Goal: Task Accomplishment & Management: Use online tool/utility

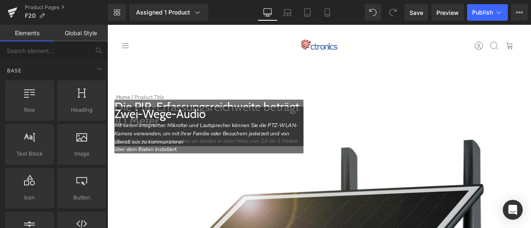
click at [107, 25] on span at bounding box center [107, 25] width 0 height 0
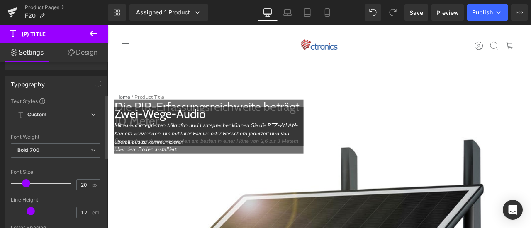
scroll to position [124, 0]
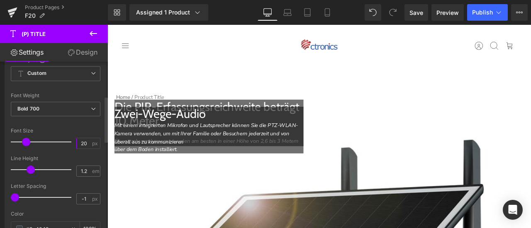
drag, startPoint x: 80, startPoint y: 141, endPoint x: 85, endPoint y: 141, distance: 4.6
click at [85, 141] on input "20" at bounding box center [84, 143] width 15 height 10
type input "24"
click at [74, 131] on div "Font Size" at bounding box center [56, 131] width 90 height 6
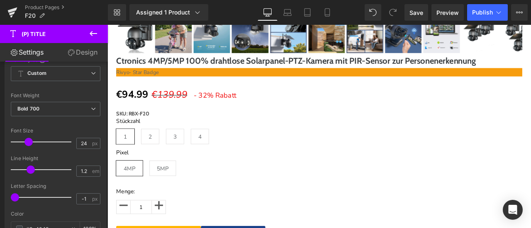
scroll to position [870, 0]
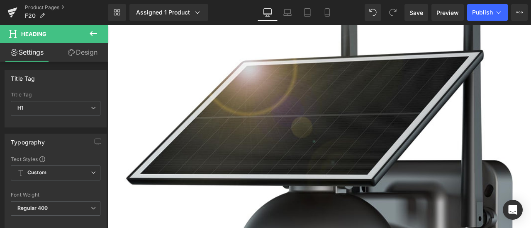
scroll to position [83, 0]
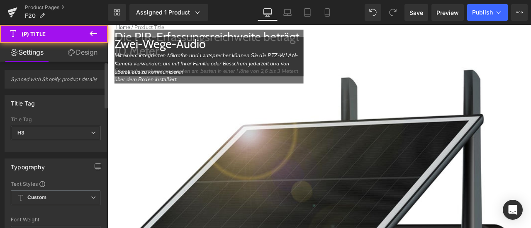
click at [49, 134] on span "H3" at bounding box center [56, 133] width 90 height 15
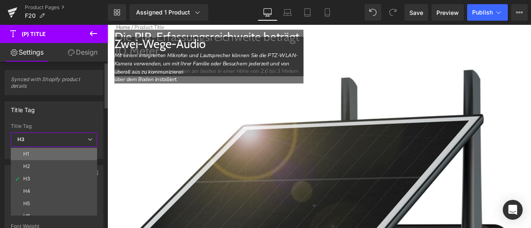
click at [46, 150] on li "H1" at bounding box center [56, 154] width 90 height 12
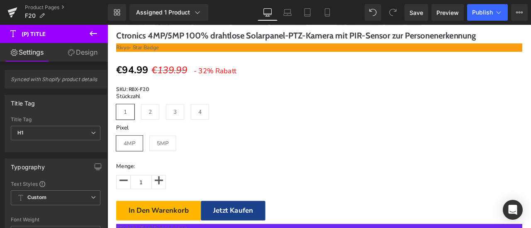
scroll to position [829, 0]
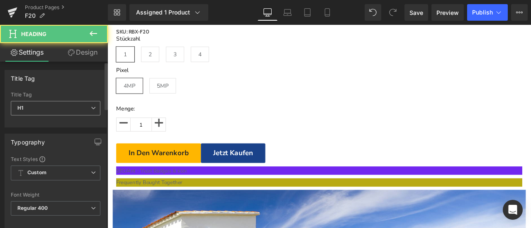
click at [35, 108] on span "H1" at bounding box center [56, 108] width 90 height 15
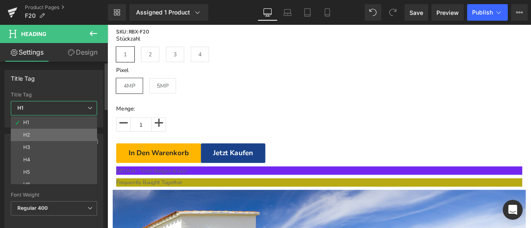
click at [36, 130] on li "H2" at bounding box center [56, 135] width 90 height 12
type input "29"
type input "#3c4043"
type input "100"
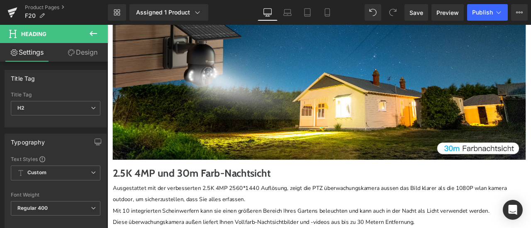
scroll to position [1326, 0]
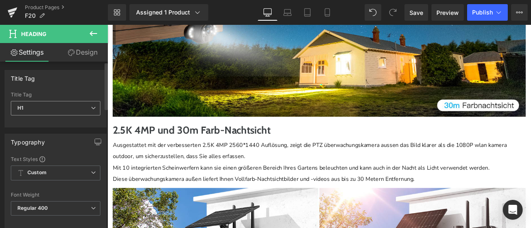
click at [64, 109] on span "H1" at bounding box center [56, 108] width 90 height 15
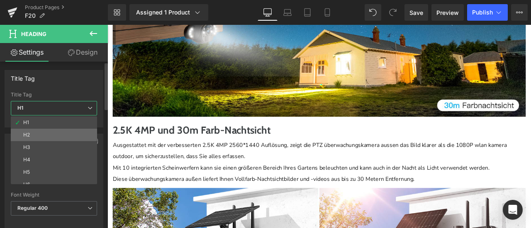
click at [63, 134] on li "H2" at bounding box center [56, 135] width 90 height 12
type input "29"
type input "#3c4043"
type input "100"
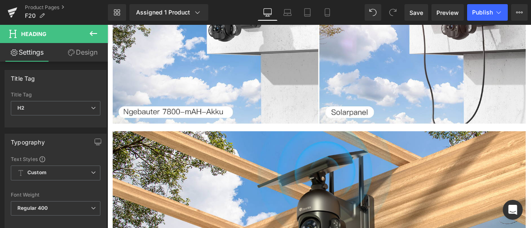
scroll to position [1617, 0]
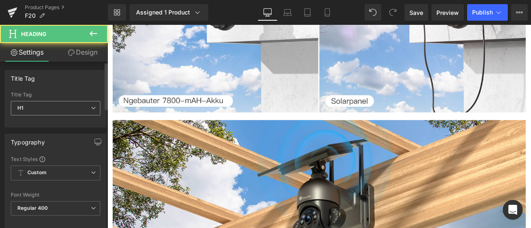
click at [47, 116] on div "H1 H1 H2 H3 H4 H5 H6" at bounding box center [56, 110] width 90 height 19
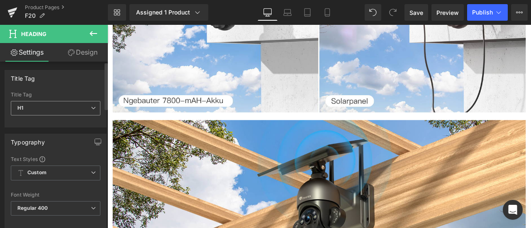
click at [48, 107] on span "H1" at bounding box center [56, 108] width 90 height 15
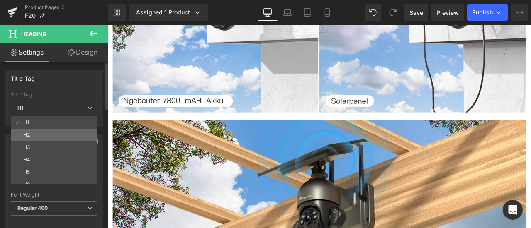
drag, startPoint x: 44, startPoint y: 133, endPoint x: 221, endPoint y: 123, distance: 176.9
click at [44, 133] on li "H2" at bounding box center [56, 135] width 90 height 12
type input "29"
type input "#3c4043"
type input "100"
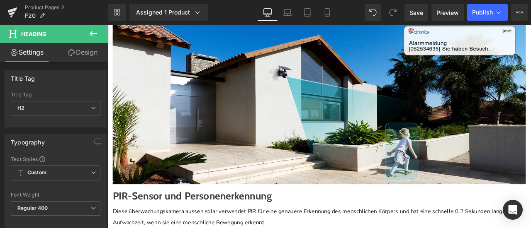
scroll to position [2114, 0]
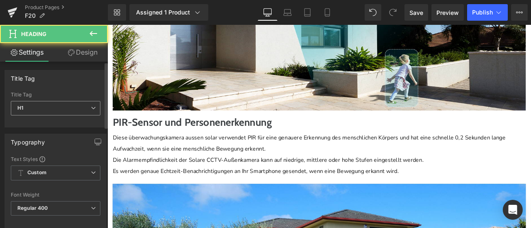
click at [65, 104] on span "H1" at bounding box center [56, 108] width 90 height 15
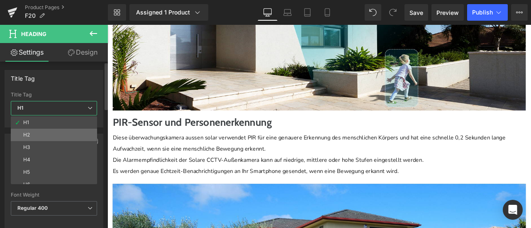
click at [57, 136] on li "H2" at bounding box center [56, 135] width 90 height 12
type input "29"
type input "#3c4043"
type input "100"
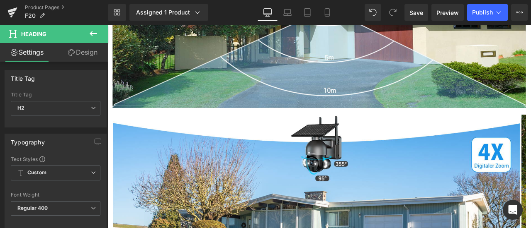
scroll to position [2611, 0]
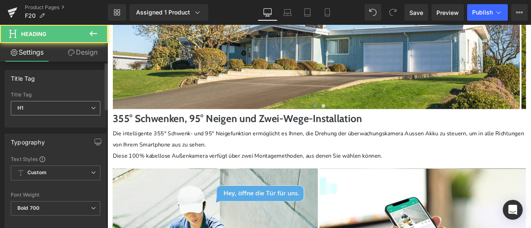
click at [68, 107] on span "H1" at bounding box center [56, 108] width 90 height 15
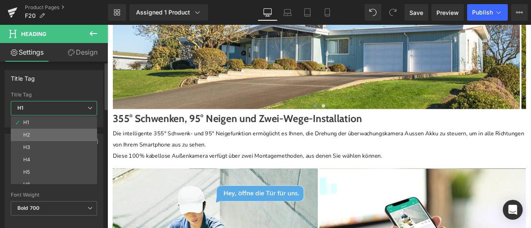
click at [56, 134] on li "H2" at bounding box center [56, 135] width 90 height 12
type input "29"
type input "100"
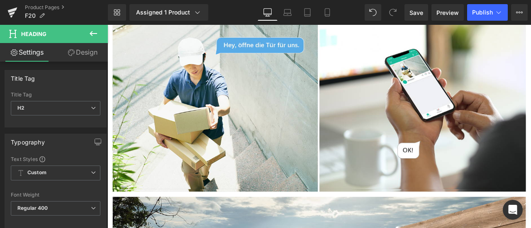
scroll to position [2860, 0]
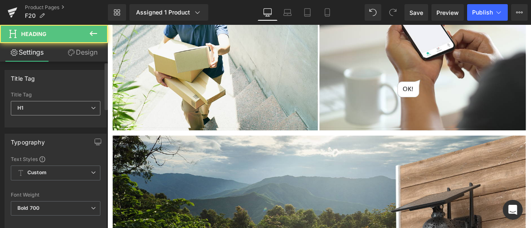
click at [54, 108] on span "H1" at bounding box center [56, 108] width 90 height 15
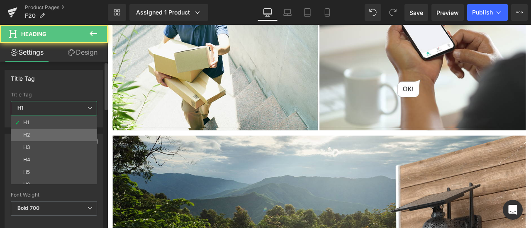
drag, startPoint x: 48, startPoint y: 133, endPoint x: 99, endPoint y: 134, distance: 50.2
click at [48, 133] on li "H2" at bounding box center [56, 135] width 90 height 12
type input "29"
type input "100"
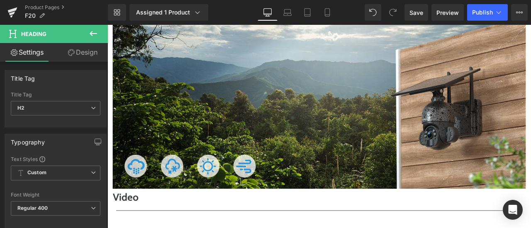
scroll to position [3067, 0]
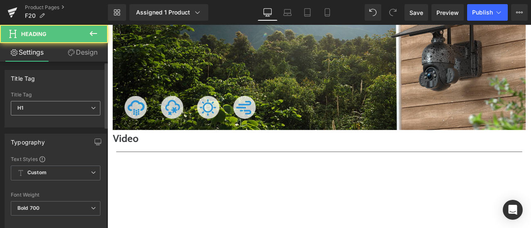
click at [62, 109] on span "H1" at bounding box center [56, 108] width 90 height 15
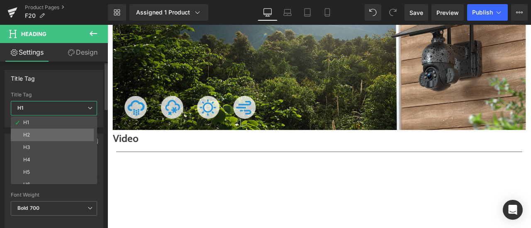
drag, startPoint x: 58, startPoint y: 131, endPoint x: 285, endPoint y: 160, distance: 229.0
click at [58, 131] on li "H2" at bounding box center [56, 135] width 90 height 12
type input "29"
type input "100"
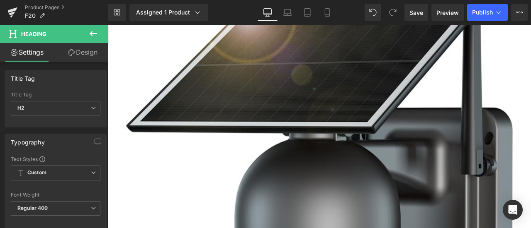
scroll to position [193, 0]
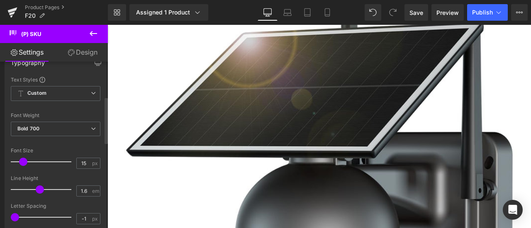
scroll to position [124, 0]
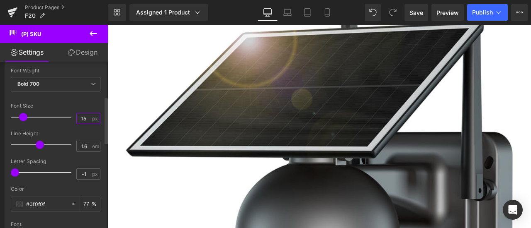
drag, startPoint x: 81, startPoint y: 116, endPoint x: 86, endPoint y: 116, distance: 5.5
click at [86, 116] on input "15" at bounding box center [84, 119] width 15 height 10
type input "18"
click at [79, 109] on div "Font Size 18 px" at bounding box center [56, 117] width 90 height 28
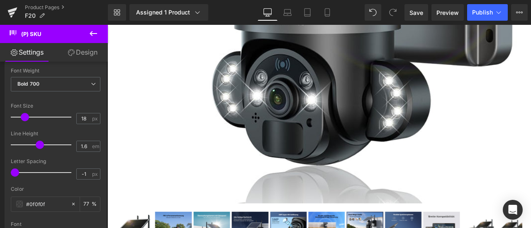
scroll to position [483, 0]
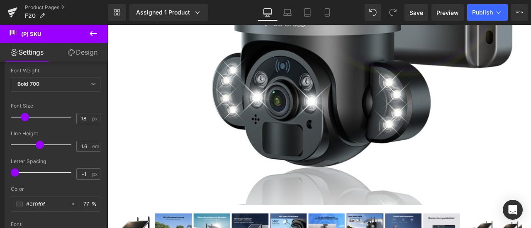
click at [94, 33] on icon at bounding box center [93, 34] width 10 height 10
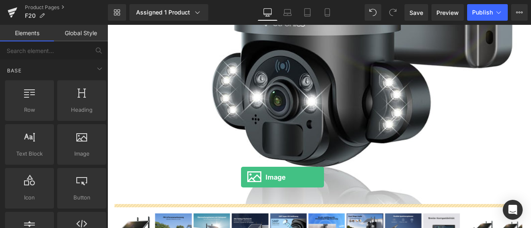
drag, startPoint x: 189, startPoint y: 162, endPoint x: 266, endPoint y: 205, distance: 88.1
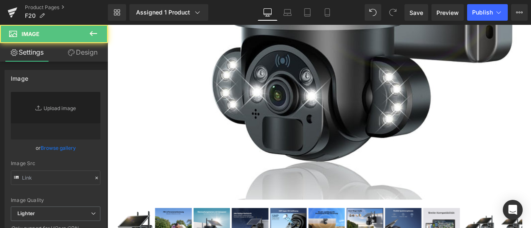
scroll to position [649, 0]
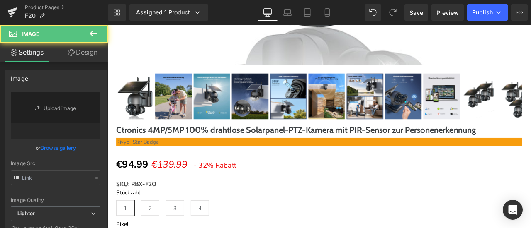
type input "//[DOMAIN_NAME][URL]"
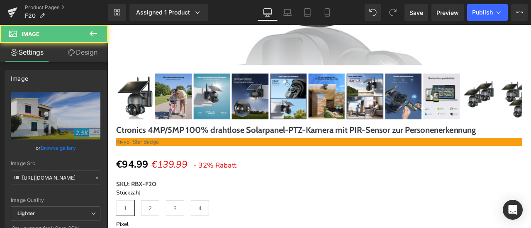
click at [77, 52] on link "Design" at bounding box center [83, 52] width 54 height 19
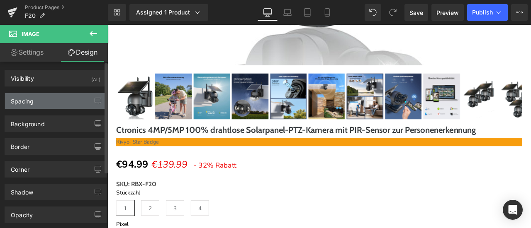
type input "0"
type input "15"
type input "0"
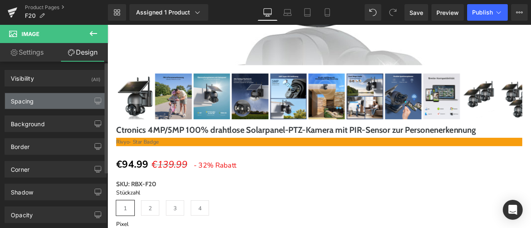
type input "0"
click at [50, 102] on div "Spacing" at bounding box center [55, 101] width 101 height 16
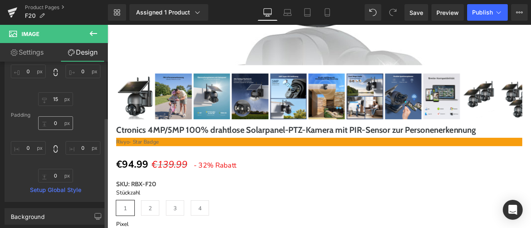
scroll to position [83, 0]
click at [56, 99] on input "15" at bounding box center [55, 96] width 35 height 14
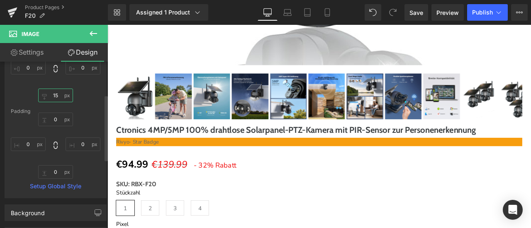
type input "0"
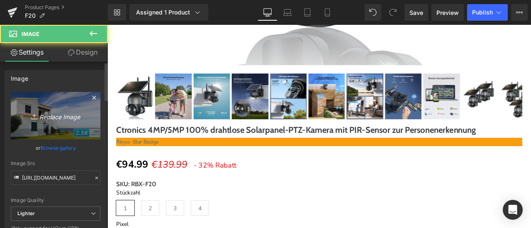
click at [47, 110] on link "Replace Image" at bounding box center [56, 116] width 90 height 48
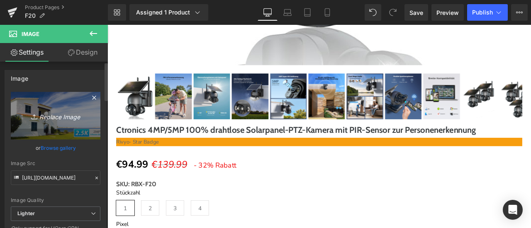
type input "C:\fakepath\详情Detail-1.jpg"
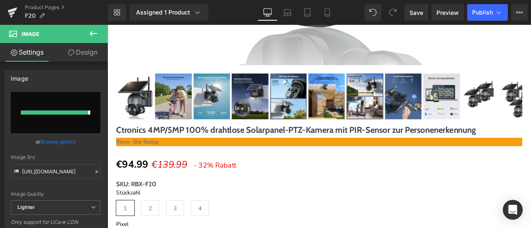
type input "[URL][DOMAIN_NAME]"
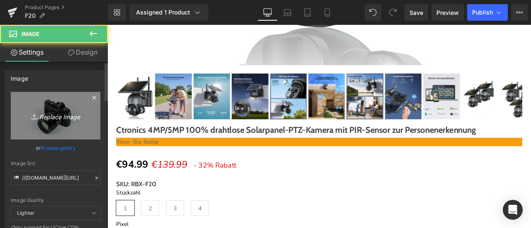
click at [39, 115] on icon "Replace Image" at bounding box center [55, 116] width 66 height 10
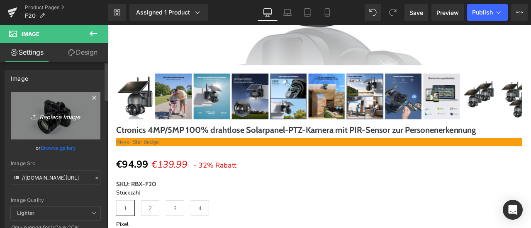
type input "C:\fakepath\详情Detail-2.jpg"
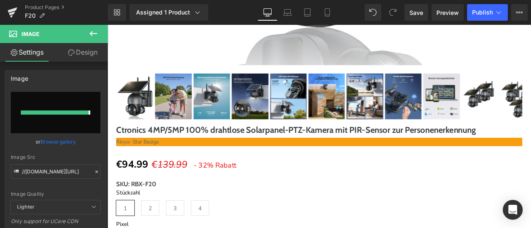
type input "https://ucarecdn.com/20b844e7-550f-49f1-92fa-2fae3952efb3/-/format/auto/-/previ…"
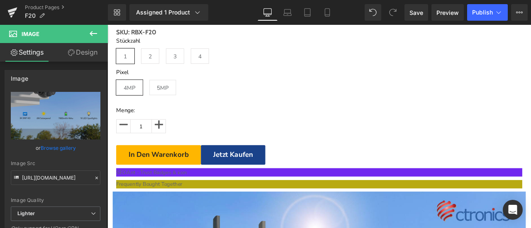
scroll to position [856, 0]
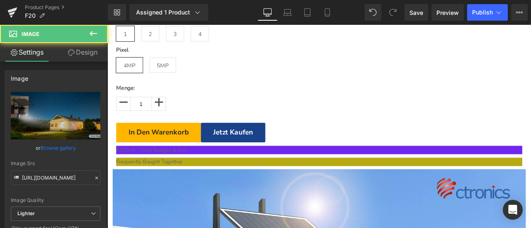
click at [107, 25] on icon at bounding box center [107, 25] width 0 height 0
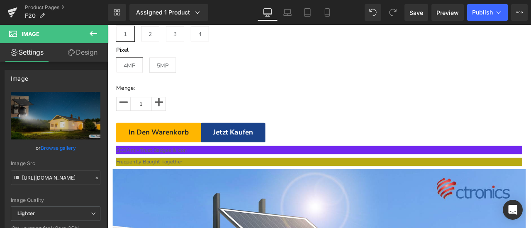
click at [107, 25] on icon at bounding box center [107, 25] width 0 height 0
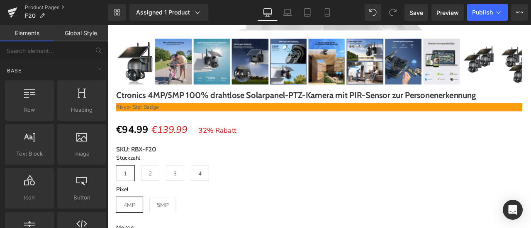
scroll to position [773, 0]
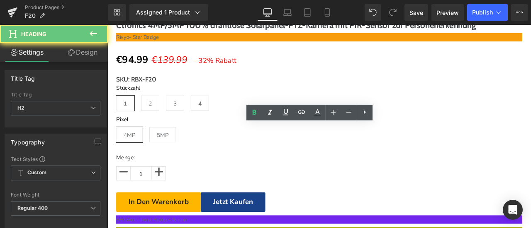
drag, startPoint x: 229, startPoint y: 149, endPoint x: 485, endPoint y: 153, distance: 256.6
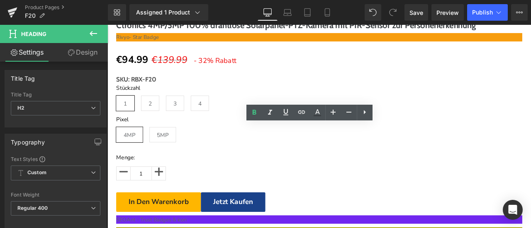
paste div
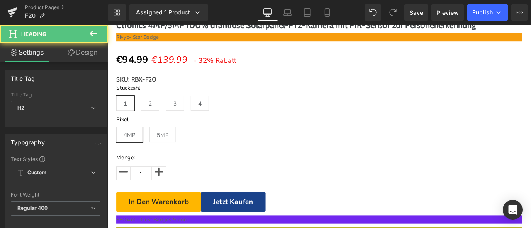
click at [80, 53] on link "Design" at bounding box center [83, 52] width 54 height 19
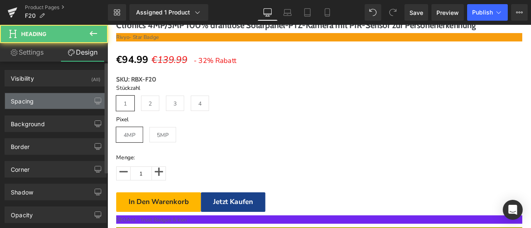
type input "10"
type input "0"
type input "10"
type input "0"
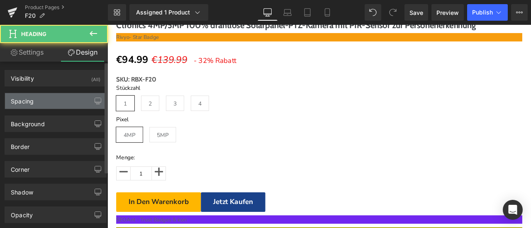
type input "0"
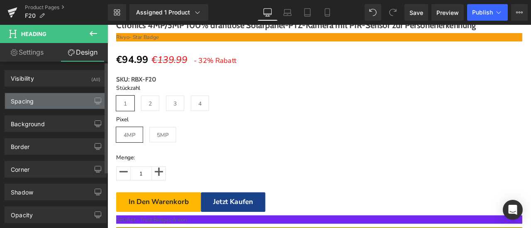
click at [52, 99] on div "Spacing" at bounding box center [55, 101] width 101 height 16
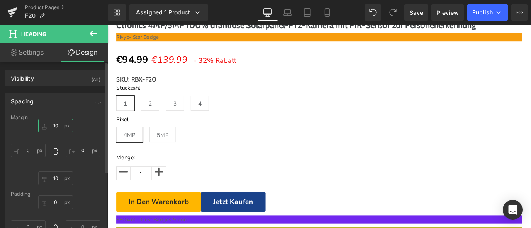
click at [53, 125] on input "10" at bounding box center [55, 126] width 35 height 14
type input "15"
click at [58, 178] on input "10" at bounding box center [55, 179] width 35 height 14
type input "15"
click at [58, 127] on input "15" at bounding box center [55, 126] width 35 height 14
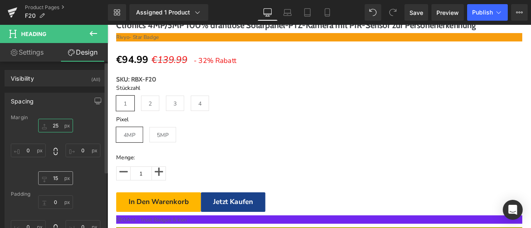
type input "25"
click at [57, 181] on input "15" at bounding box center [55, 179] width 35 height 14
type input "25"
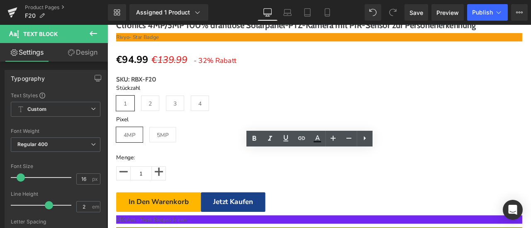
drag, startPoint x: 501, startPoint y: 195, endPoint x: 115, endPoint y: 182, distance: 386.1
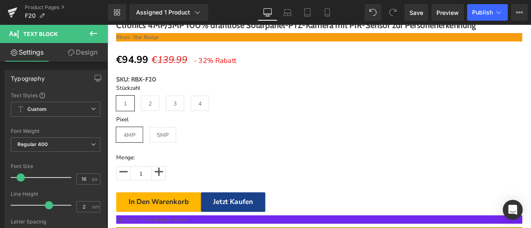
drag, startPoint x: 80, startPoint y: 178, endPoint x: 86, endPoint y: 179, distance: 5.9
click at [86, 179] on input "16" at bounding box center [84, 179] width 15 height 10
type input "18"
click at [80, 166] on div "Font Size" at bounding box center [56, 167] width 90 height 6
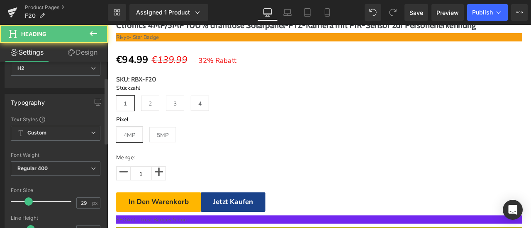
scroll to position [83, 0]
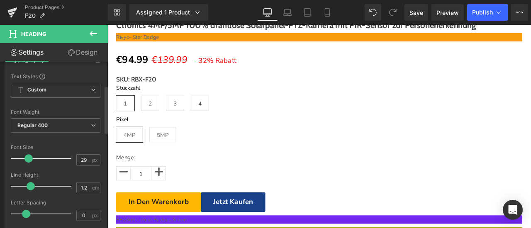
drag, startPoint x: 88, startPoint y: 156, endPoint x: 68, endPoint y: 158, distance: 19.6
click at [68, 158] on div "Font Size 29 px" at bounding box center [56, 159] width 90 height 28
click at [82, 158] on input "29" at bounding box center [84, 160] width 15 height 10
drag, startPoint x: 83, startPoint y: 159, endPoint x: 68, endPoint y: 159, distance: 14.9
click at [68, 159] on div "Font Size 29 px" at bounding box center [56, 159] width 90 height 28
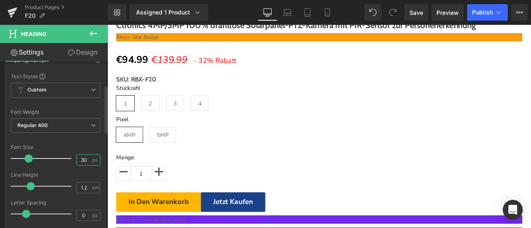
type input "30"
click at [80, 149] on div "Font Size" at bounding box center [56, 148] width 90 height 6
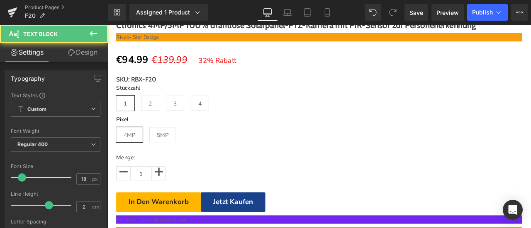
click at [93, 54] on link "Design" at bounding box center [83, 52] width 54 height 19
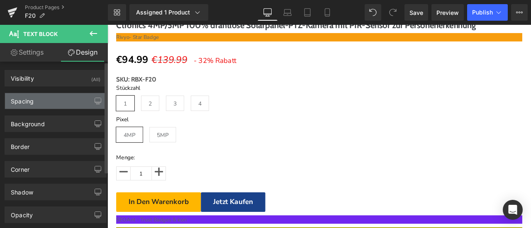
click at [42, 102] on div "Spacing" at bounding box center [55, 101] width 101 height 16
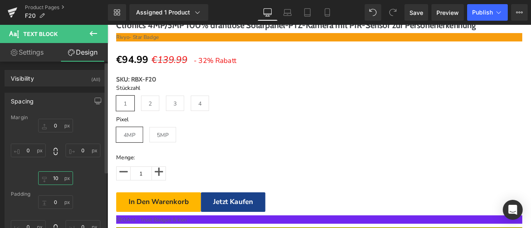
click at [61, 179] on input "10" at bounding box center [55, 179] width 35 height 14
click at [58, 179] on input "20" at bounding box center [55, 179] width 35 height 14
click at [58, 178] on input "20" at bounding box center [55, 179] width 35 height 14
type input "25"
click at [61, 169] on div "0px 0 0px 0 25 25 0px 0" at bounding box center [56, 152] width 90 height 66
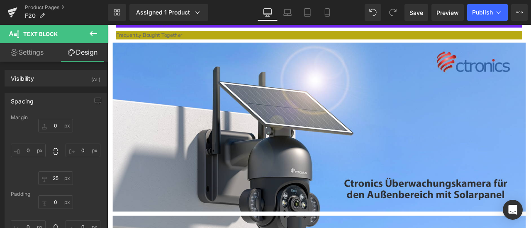
scroll to position [939, 0]
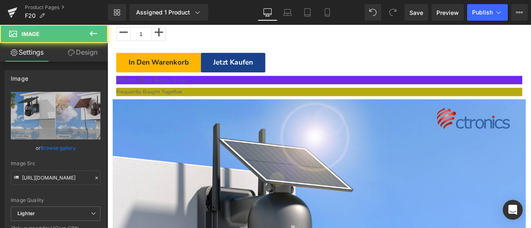
click at [107, 25] on icon at bounding box center [107, 25] width 0 height 0
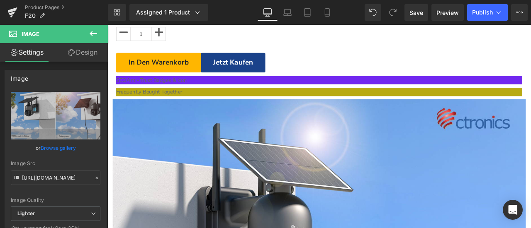
click at [91, 33] on icon at bounding box center [93, 33] width 7 height 5
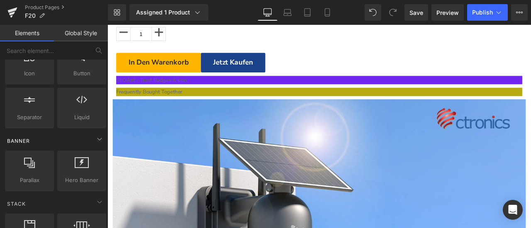
scroll to position [166, 0]
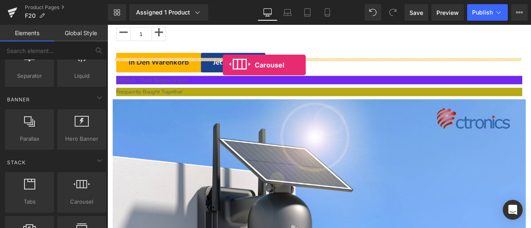
drag, startPoint x: 181, startPoint y: 206, endPoint x: 244, endPoint y: 72, distance: 147.8
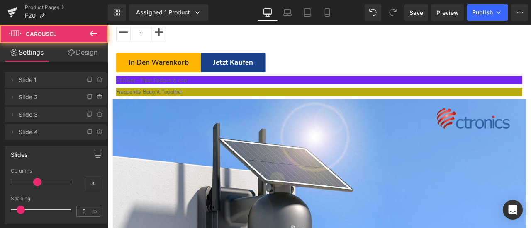
drag, startPoint x: 290, startPoint y: 197, endPoint x: 218, endPoint y: 202, distance: 71.9
click at [290, 197] on div "Rendering Content" at bounding box center [265, 195] width 51 height 9
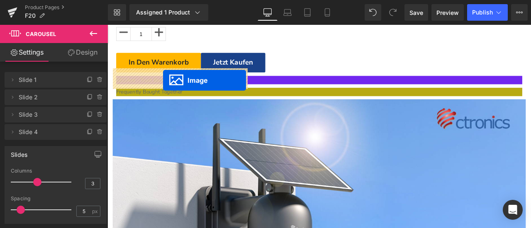
drag, startPoint x: 328, startPoint y: 210, endPoint x: 173, endPoint y: 91, distance: 195.7
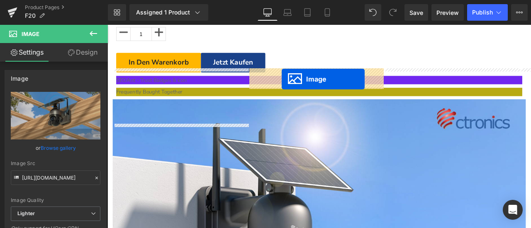
drag, startPoint x: 341, startPoint y: 248, endPoint x: 314, endPoint y: 89, distance: 161.1
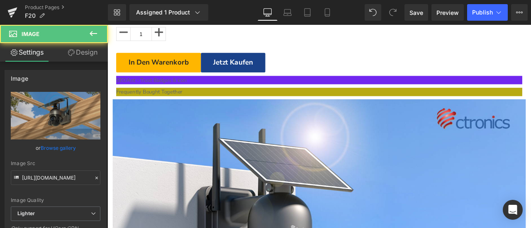
click at [107, 25] on span "Carousel" at bounding box center [107, 25] width 0 height 0
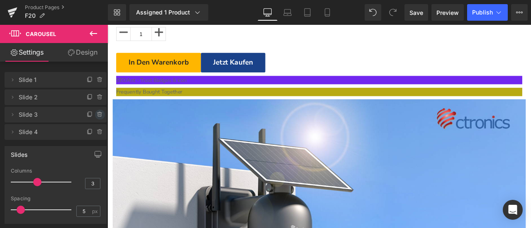
click at [98, 116] on icon at bounding box center [99, 115] width 3 height 4
click at [97, 114] on button "Delete" at bounding box center [91, 115] width 26 height 11
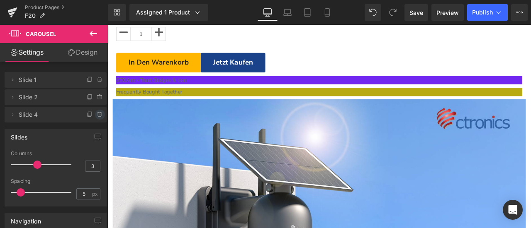
click at [97, 114] on icon at bounding box center [100, 115] width 7 height 7
click at [95, 114] on button "Delete" at bounding box center [91, 115] width 26 height 11
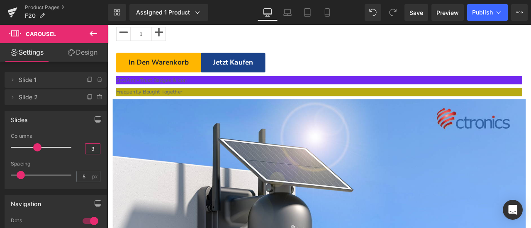
drag, startPoint x: 87, startPoint y: 150, endPoint x: 92, endPoint y: 151, distance: 5.5
click at [92, 151] on input "3" at bounding box center [92, 149] width 15 height 10
click at [107, 25] on span "Carousel" at bounding box center [107, 25] width 0 height 0
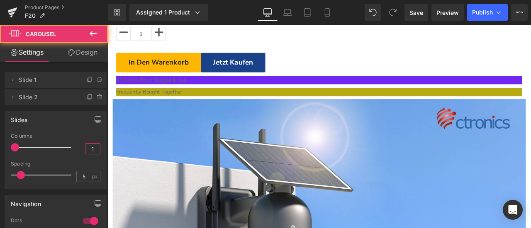
type input "1"
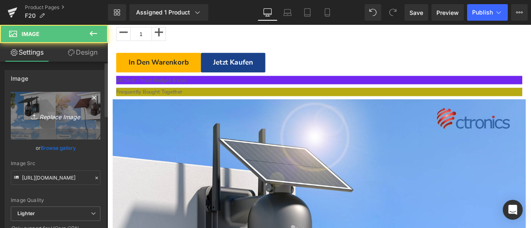
click at [45, 121] on link "Replace Image" at bounding box center [56, 116] width 90 height 48
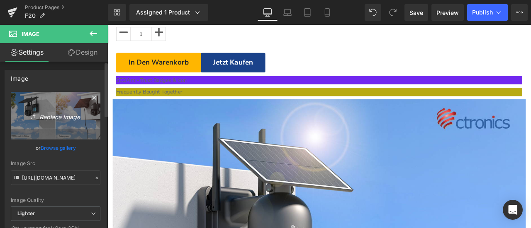
type input "C:\fakepath\详情Detail-5.jpg"
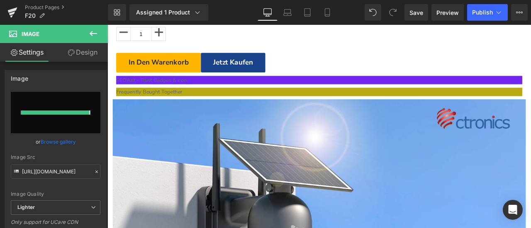
type input "[URL][DOMAIN_NAME]"
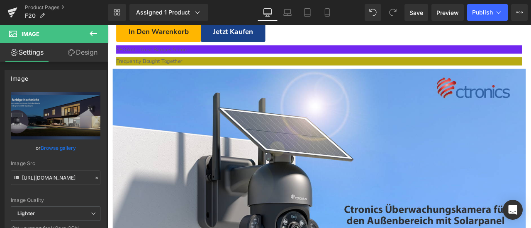
scroll to position [1022, 0]
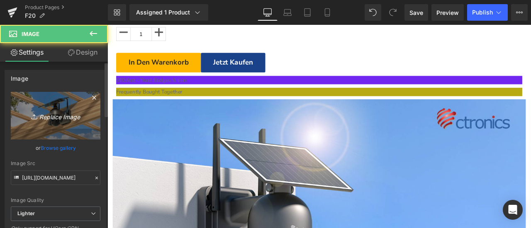
click at [73, 121] on link "Replace Image" at bounding box center [56, 116] width 90 height 48
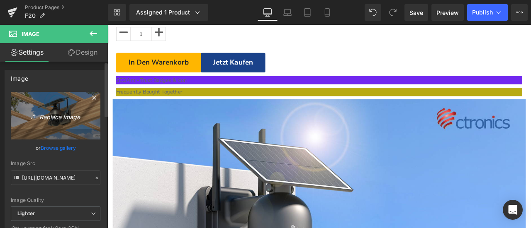
type input "C:\fakepath\详情Detail-4.jpg"
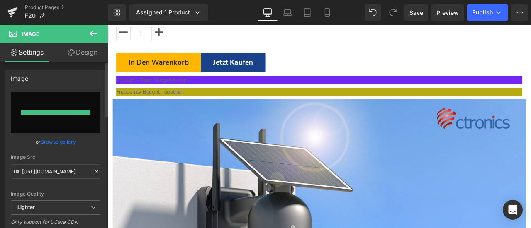
type input "[URL][DOMAIN_NAME]"
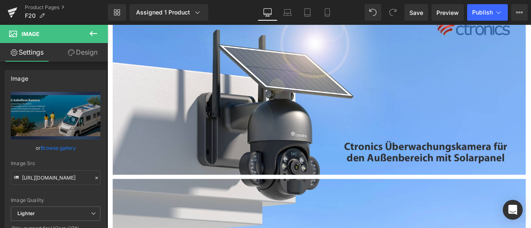
scroll to position [1063, 0]
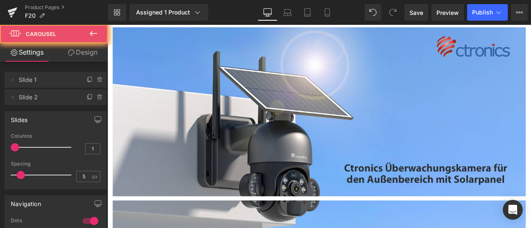
scroll to position [980, 0]
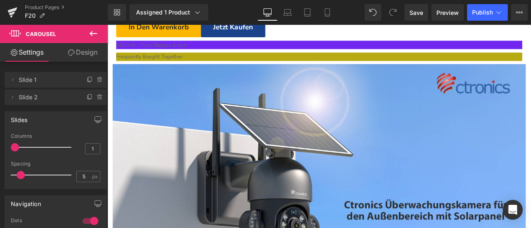
click at [107, 25] on span "Carousel" at bounding box center [107, 25] width 0 height 0
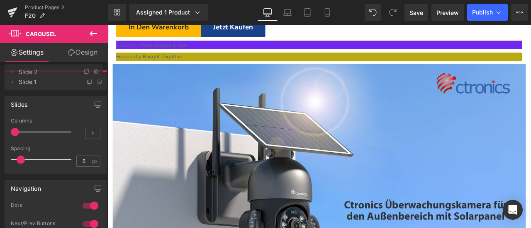
drag, startPoint x: 47, startPoint y: 102, endPoint x: 53, endPoint y: 77, distance: 25.9
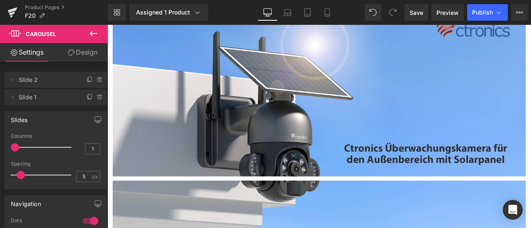
scroll to position [1105, 0]
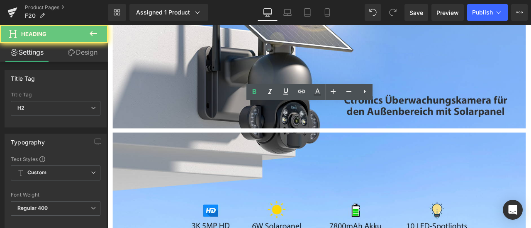
drag, startPoint x: 244, startPoint y: 127, endPoint x: 524, endPoint y: 119, distance: 280.3
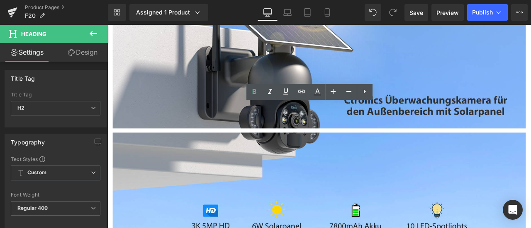
paste div
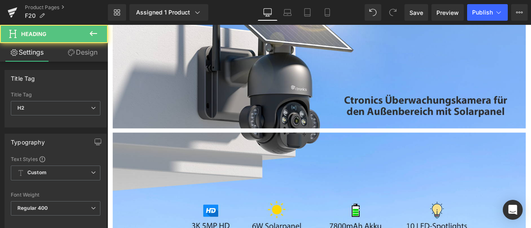
click at [85, 53] on link "Design" at bounding box center [83, 52] width 54 height 19
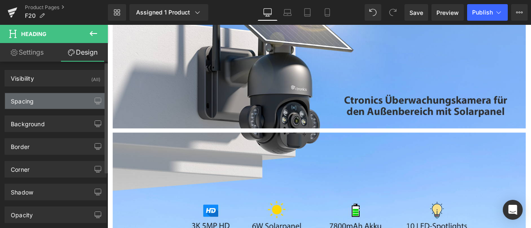
click at [47, 98] on div "Spacing" at bounding box center [55, 101] width 101 height 16
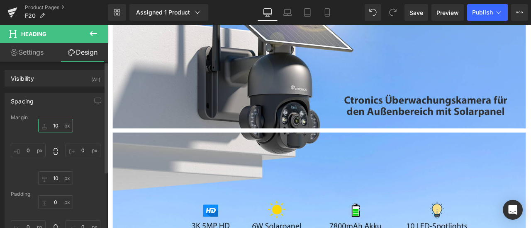
click at [51, 124] on input "10" at bounding box center [55, 126] width 35 height 14
type input "25"
click at [54, 179] on input "10" at bounding box center [55, 179] width 35 height 14
type input "25"
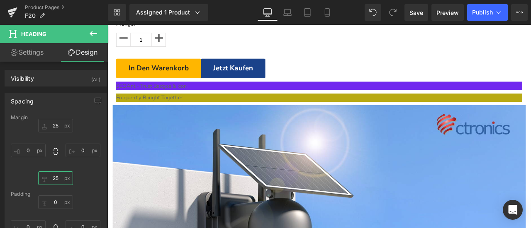
scroll to position [815, 0]
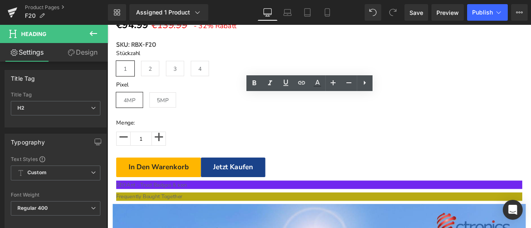
click at [86, 46] on link "Design" at bounding box center [83, 52] width 54 height 19
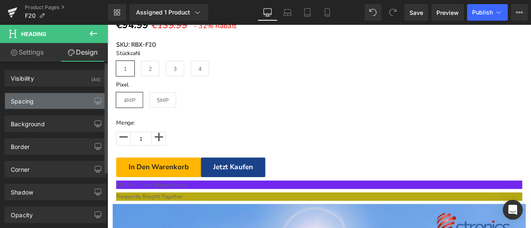
click at [51, 100] on div "Spacing" at bounding box center [55, 101] width 101 height 16
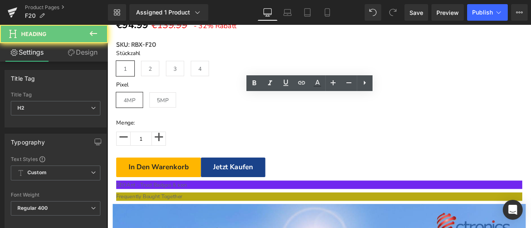
drag, startPoint x: 261, startPoint y: 116, endPoint x: 487, endPoint y: 119, distance: 226.3
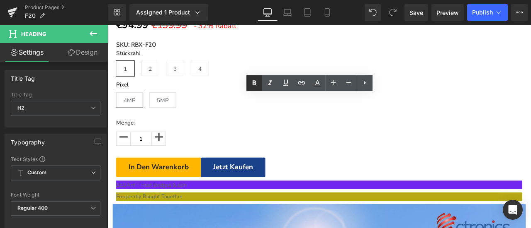
click at [248, 80] on link at bounding box center [254, 83] width 16 height 16
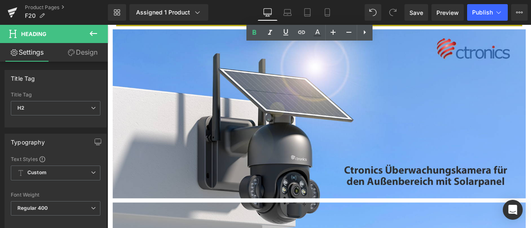
scroll to position [1063, 0]
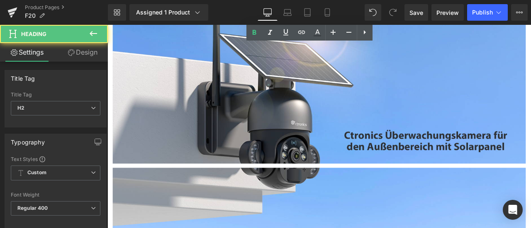
drag, startPoint x: 242, startPoint y: 175, endPoint x: 499, endPoint y: 188, distance: 257.8
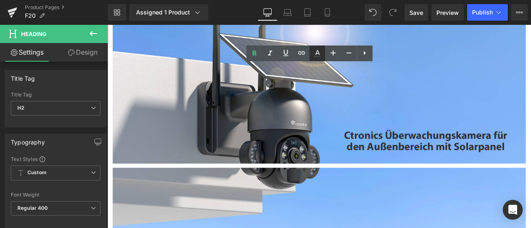
click at [317, 56] on icon at bounding box center [316, 56] width 7 height 1
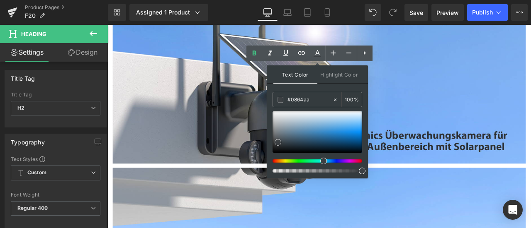
click at [353, 138] on div at bounding box center [317, 132] width 90 height 41
type input "#074473"
click at [350, 143] on div at bounding box center [317, 132] width 90 height 41
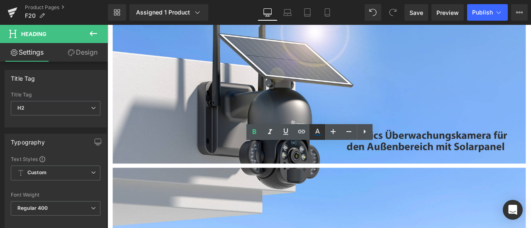
click at [319, 131] on icon at bounding box center [317, 132] width 10 height 10
type input "100"
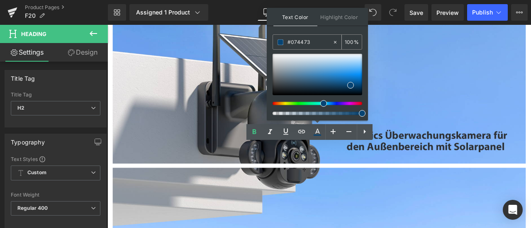
drag, startPoint x: 317, startPoint y: 41, endPoint x: 275, endPoint y: 39, distance: 41.5
click at [275, 39] on div "#074473" at bounding box center [302, 42] width 59 height 15
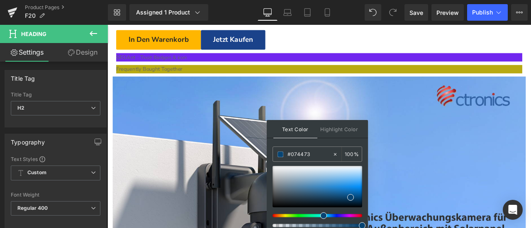
scroll to position [856, 0]
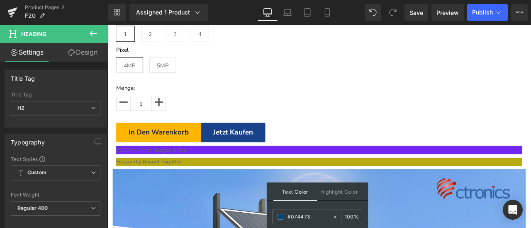
drag, startPoint x: 262, startPoint y: 75, endPoint x: 256, endPoint y: 73, distance: 5.8
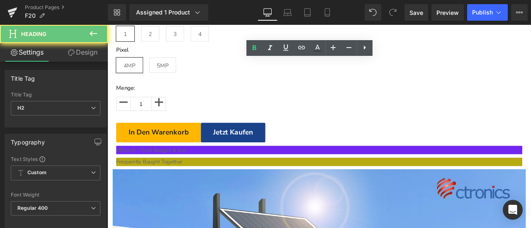
drag, startPoint x: 253, startPoint y: 72, endPoint x: 476, endPoint y: 74, distance: 223.4
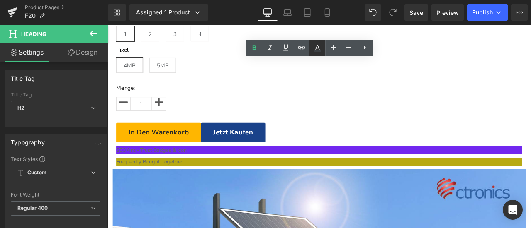
click at [315, 49] on icon at bounding box center [317, 47] width 5 height 5
type input "#3c4043"
type input "100"
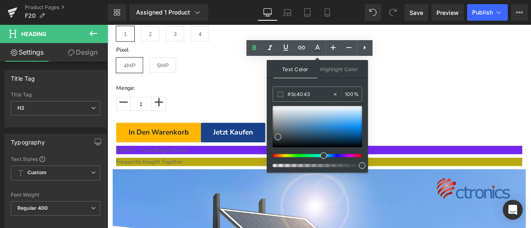
drag, startPoint x: 313, startPoint y: 96, endPoint x: 270, endPoint y: 92, distance: 42.5
click at [270, 92] on div "Text Color Highlight Color rgba(60, 64, 67, 1) #3c4043 100 % transparent transp…" at bounding box center [317, 116] width 101 height 113
paste input "07447"
type input "#074473"
click at [350, 138] on span at bounding box center [352, 137] width 7 height 7
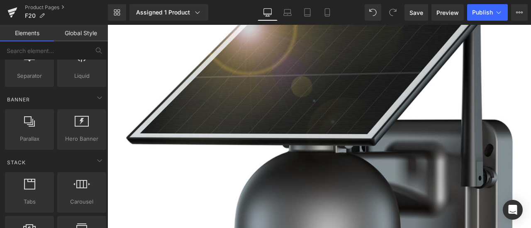
scroll to position [166, 0]
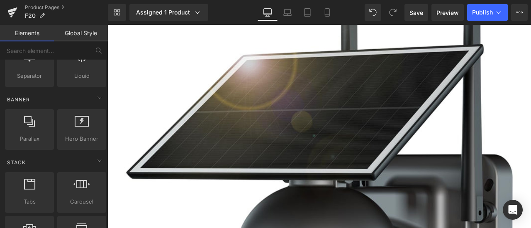
click at [107, 25] on icon at bounding box center [107, 25] width 0 height 0
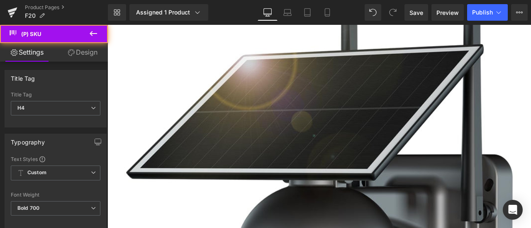
click at [85, 53] on link "Design" at bounding box center [83, 52] width 54 height 19
click at [0, 0] on div "Spacing" at bounding box center [0, 0] width 0 height 0
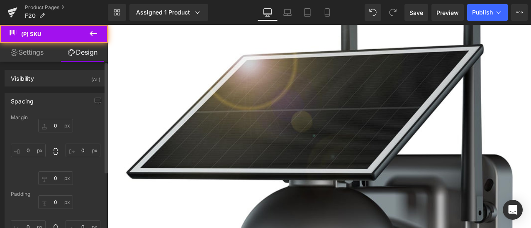
type input "20"
type input "0"
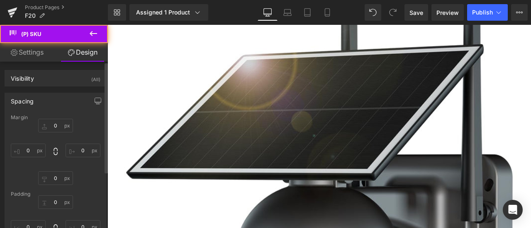
type input "0"
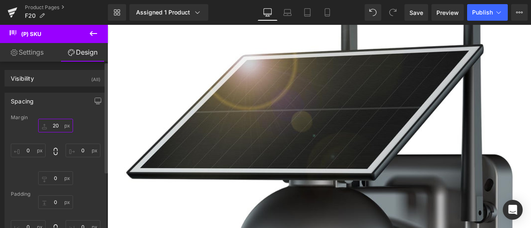
click at [58, 122] on input "20" at bounding box center [55, 126] width 35 height 14
type input "5"
click at [107, 25] on span "(P) Price" at bounding box center [107, 25] width 0 height 0
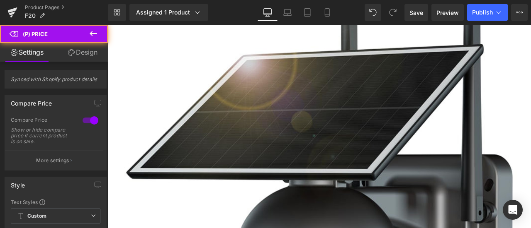
click at [77, 51] on link "Design" at bounding box center [83, 52] width 54 height 19
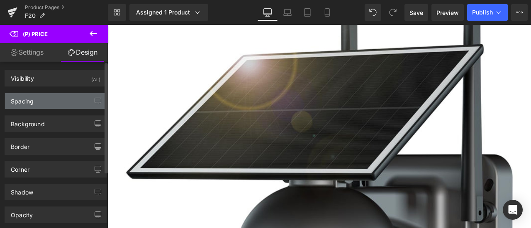
click at [55, 97] on div "Spacing" at bounding box center [55, 101] width 101 height 16
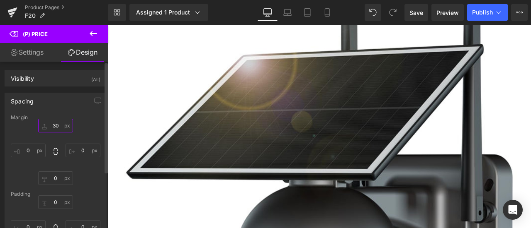
click at [59, 125] on input "30" at bounding box center [55, 126] width 35 height 14
type input "15"
click at [107, 25] on span "(P) Quantity" at bounding box center [107, 25] width 0 height 0
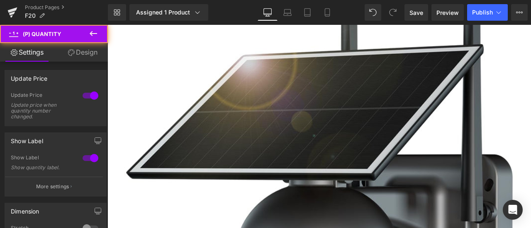
click at [81, 45] on link "Design" at bounding box center [83, 52] width 54 height 19
click at [0, 0] on div "Spacing" at bounding box center [0, 0] width 0 height 0
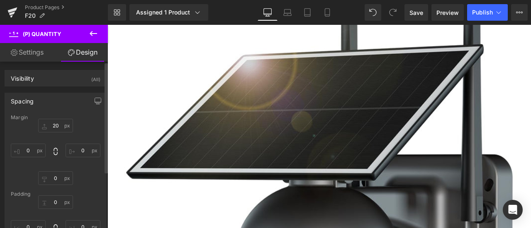
type input "20"
type input "0"
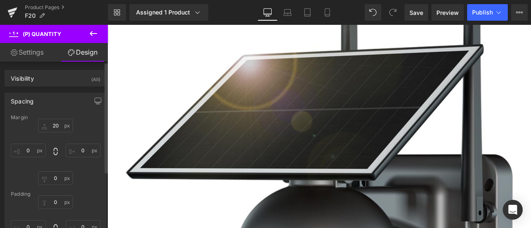
type input "0"
click at [56, 123] on input "20" at bounding box center [55, 126] width 35 height 14
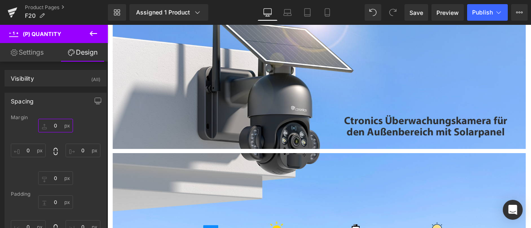
scroll to position [1078, 0]
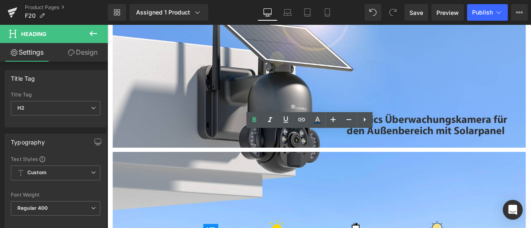
drag, startPoint x: 266, startPoint y: 157, endPoint x: 377, endPoint y: 162, distance: 110.8
click at [316, 121] on icon at bounding box center [317, 120] width 10 height 10
type input "100"
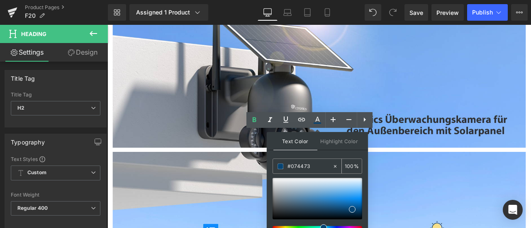
click at [310, 170] on div "#074473" at bounding box center [302, 166] width 59 height 15
drag, startPoint x: 315, startPoint y: 166, endPoint x: 283, endPoint y: 166, distance: 32.3
click at [283, 166] on div "#074473" at bounding box center [302, 166] width 59 height 15
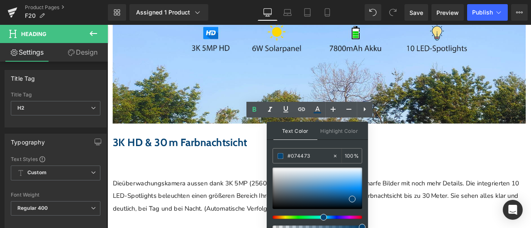
scroll to position [1326, 0]
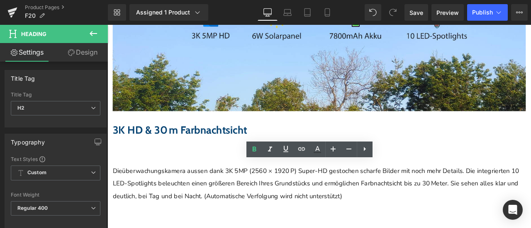
drag, startPoint x: 242, startPoint y: 194, endPoint x: 468, endPoint y: 193, distance: 225.9
click at [319, 149] on icon at bounding box center [317, 150] width 10 height 10
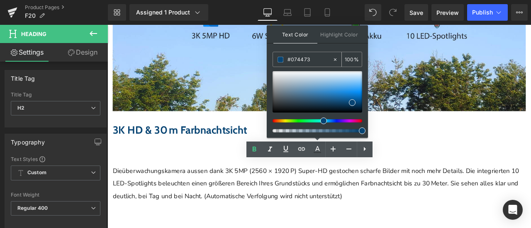
click at [279, 59] on span at bounding box center [280, 60] width 6 height 6
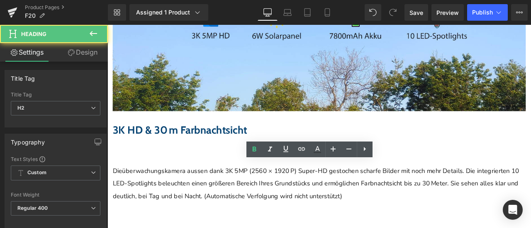
drag, startPoint x: 239, startPoint y: 194, endPoint x: 553, endPoint y: 194, distance: 313.4
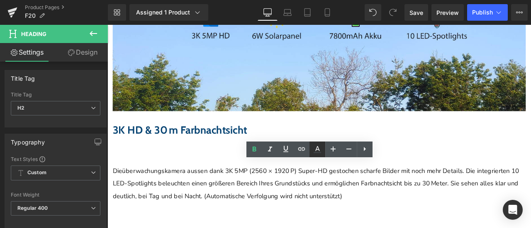
click at [318, 151] on icon at bounding box center [317, 150] width 10 height 10
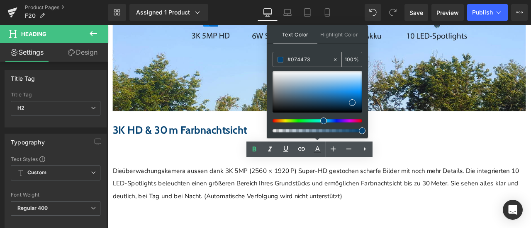
drag, startPoint x: 314, startPoint y: 59, endPoint x: 320, endPoint y: 62, distance: 6.3
click at [312, 60] on input "#074473" at bounding box center [309, 59] width 45 height 9
click at [352, 102] on span at bounding box center [352, 102] width 7 height 7
click at [353, 90] on div at bounding box center [317, 91] width 90 height 41
click at [352, 101] on div at bounding box center [317, 91] width 90 height 41
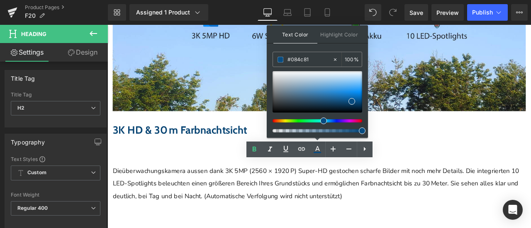
drag, startPoint x: 397, startPoint y: 85, endPoint x: 289, endPoint y: 66, distance: 109.4
paste input "74473"
type input "#074473"
click at [281, 58] on span at bounding box center [280, 60] width 6 height 6
click at [352, 102] on span at bounding box center [352, 102] width 7 height 7
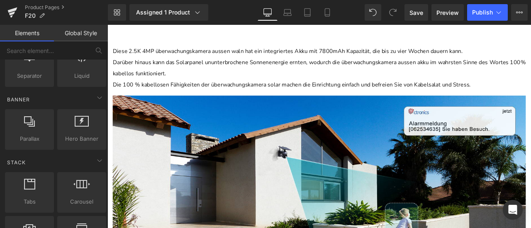
scroll to position [1907, 0]
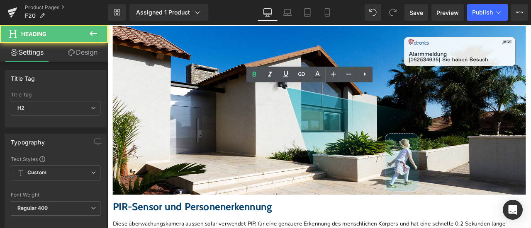
drag, startPoint x: 166, startPoint y: 106, endPoint x: 579, endPoint y: 109, distance: 412.9
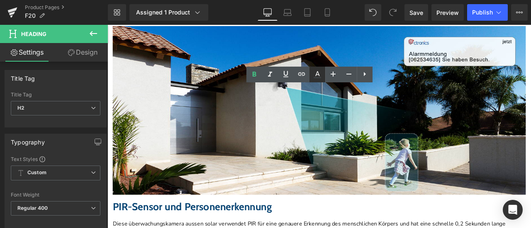
click at [315, 78] on icon at bounding box center [316, 77] width 7 height 1
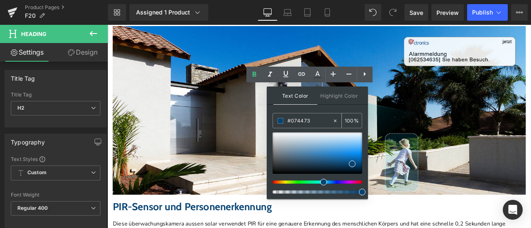
drag, startPoint x: 312, startPoint y: 121, endPoint x: 286, endPoint y: 126, distance: 26.8
click at [271, 122] on div "Text Color Highlight Color rgba(7, 68, 115, 1) #074473 100 % transparent transp…" at bounding box center [317, 143] width 101 height 113
click at [355, 155] on div at bounding box center [317, 153] width 90 height 41
click at [353, 165] on div at bounding box center [317, 153] width 90 height 41
drag, startPoint x: 317, startPoint y: 119, endPoint x: 270, endPoint y: 120, distance: 46.8
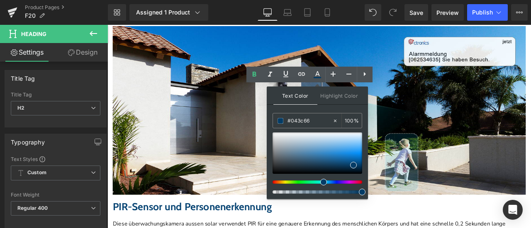
click at [270, 120] on div "Text Color Highlight Color rgba(4, 60, 102, 1) #043c66 100 % transparent transp…" at bounding box center [317, 143] width 101 height 113
paste input "74473"
type input "#074473"
click at [352, 163] on span at bounding box center [352, 164] width 7 height 7
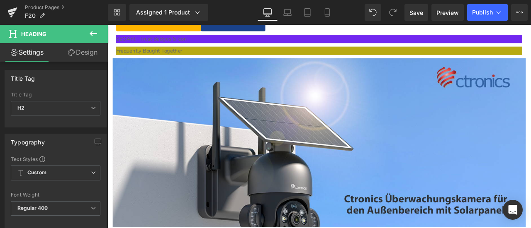
scroll to position [1119, 0]
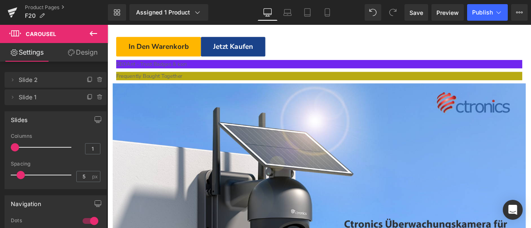
scroll to position [1161, 0]
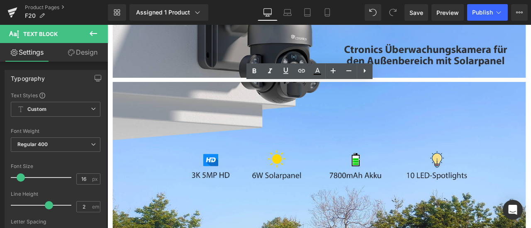
drag, startPoint x: 565, startPoint y: 140, endPoint x: 115, endPoint y: 101, distance: 451.4
paste div
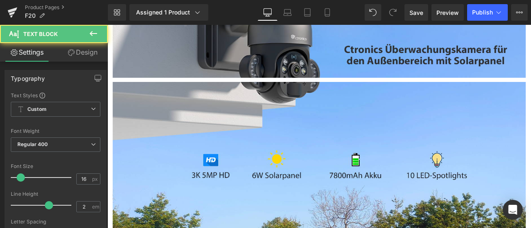
click at [89, 50] on link "Design" at bounding box center [83, 52] width 54 height 19
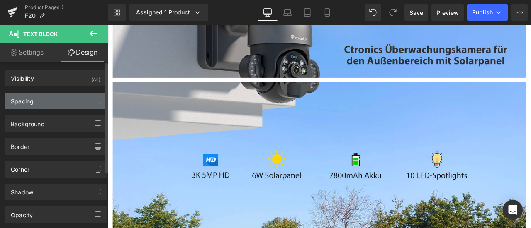
click at [54, 97] on div "Spacing" at bounding box center [55, 101] width 101 height 16
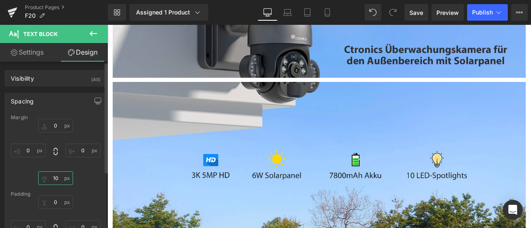
click at [56, 182] on input "10" at bounding box center [55, 179] width 35 height 14
type input "30"
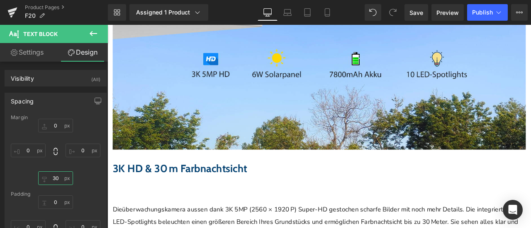
scroll to position [1326, 0]
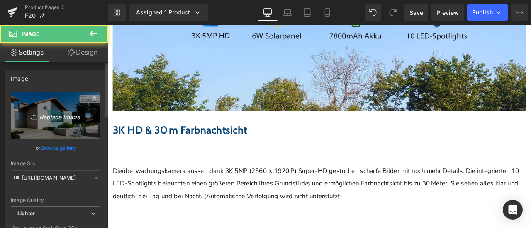
click at [50, 120] on icon "Replace Image" at bounding box center [55, 116] width 66 height 10
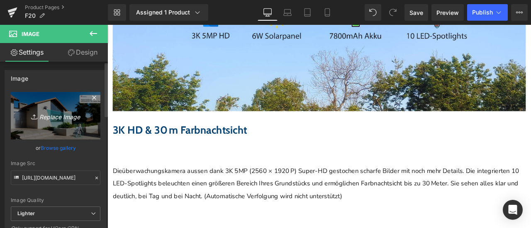
type input "C:\fakepath\详情Detail-3.jpg"
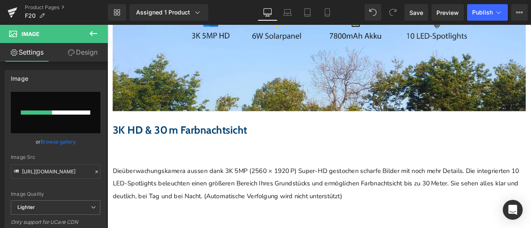
type input "https://ucarecdn.com/a9bed16f-fc6b-49a1-b782-f88124252916/-/format/auto/-/previ…"
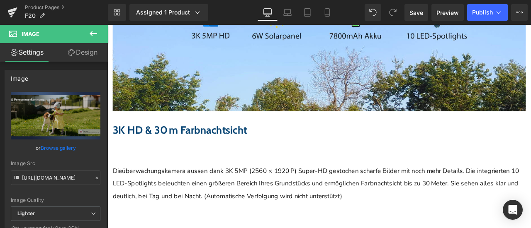
scroll to position [1409, 0]
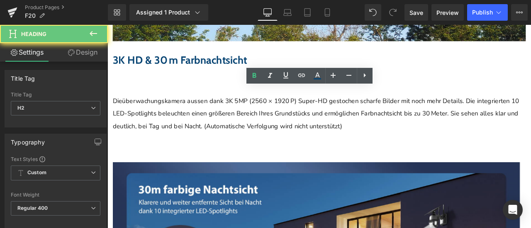
drag, startPoint x: 236, startPoint y: 105, endPoint x: 540, endPoint y: 122, distance: 304.7
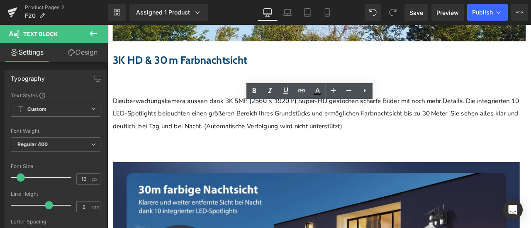
drag, startPoint x: 483, startPoint y: 165, endPoint x: 114, endPoint y: 125, distance: 370.2
paste div
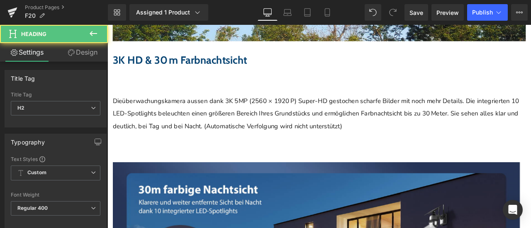
click at [89, 52] on link "Design" at bounding box center [83, 52] width 54 height 19
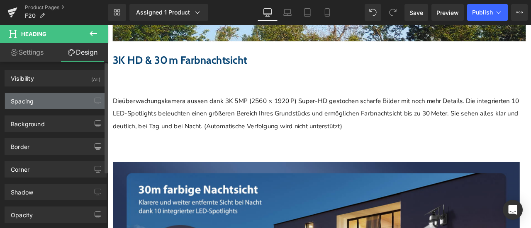
click at [47, 98] on div "Spacing" at bounding box center [55, 101] width 101 height 16
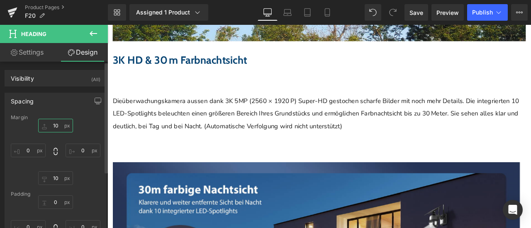
click at [58, 124] on input "10" at bounding box center [55, 126] width 35 height 14
type input "25"
click at [56, 181] on input "10" at bounding box center [55, 179] width 35 height 14
type input "25"
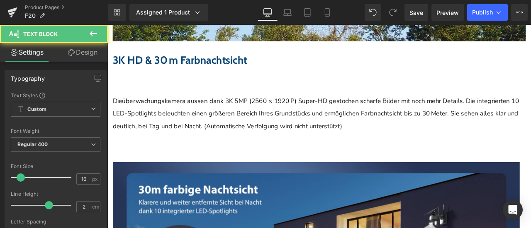
click at [88, 50] on link "Design" at bounding box center [83, 52] width 54 height 19
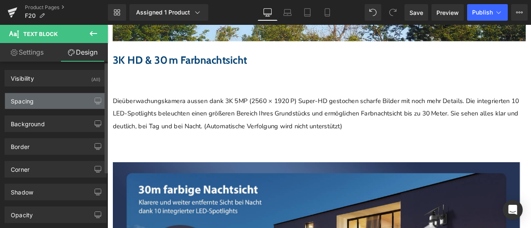
type input "0"
type input "10"
type input "0"
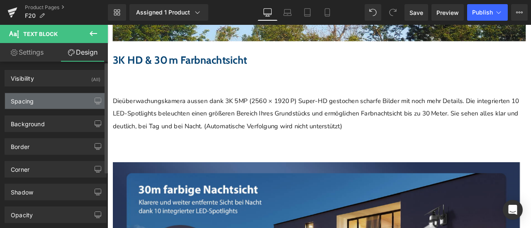
type input "0"
click at [59, 99] on div "Spacing" at bounding box center [55, 101] width 101 height 16
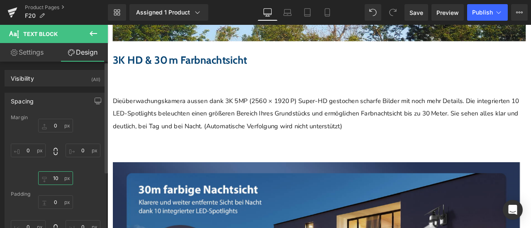
click at [55, 176] on input "10" at bounding box center [55, 179] width 35 height 14
type input "25"
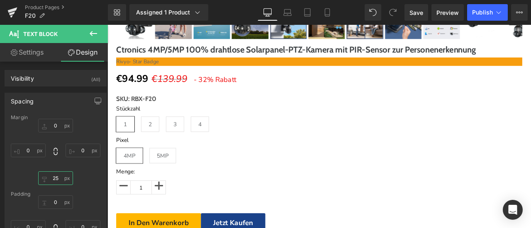
scroll to position [870, 0]
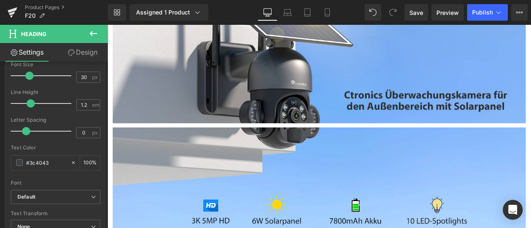
scroll to position [1119, 0]
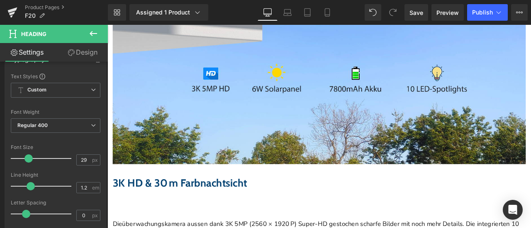
scroll to position [1368, 0]
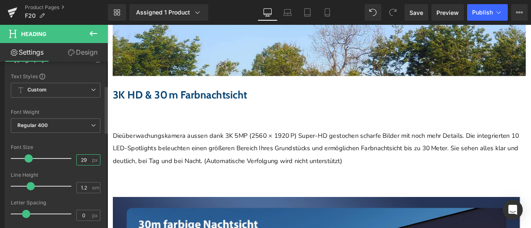
drag, startPoint x: 85, startPoint y: 160, endPoint x: 90, endPoint y: 156, distance: 5.3
click at [85, 160] on input "29" at bounding box center [84, 160] width 15 height 10
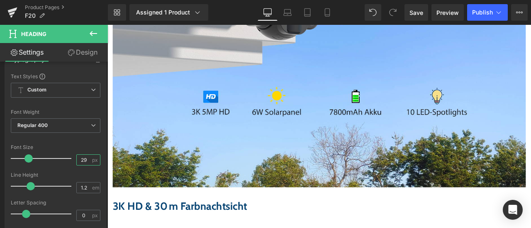
scroll to position [1161, 0]
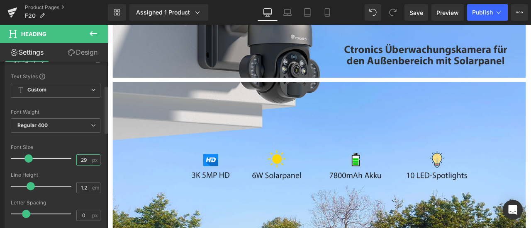
drag, startPoint x: 85, startPoint y: 163, endPoint x: 57, endPoint y: 167, distance: 28.4
click at [57, 167] on div "Font Size 29 px" at bounding box center [56, 159] width 90 height 28
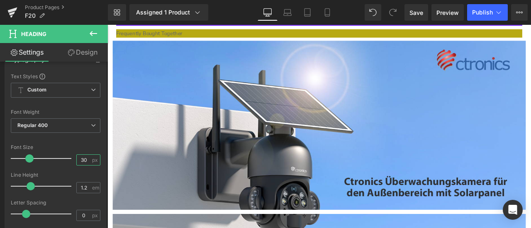
scroll to position [1078, 0]
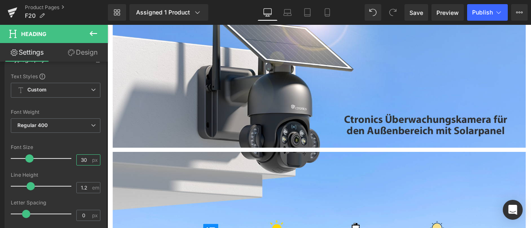
type input "30"
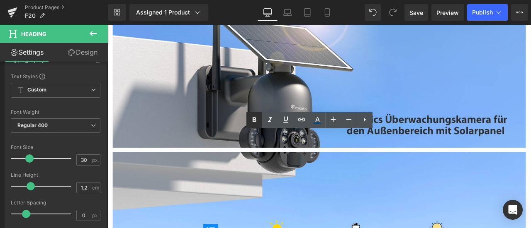
drag, startPoint x: 255, startPoint y: 121, endPoint x: 164, endPoint y: 124, distance: 90.8
click at [255, 121] on icon at bounding box center [254, 119] width 4 height 5
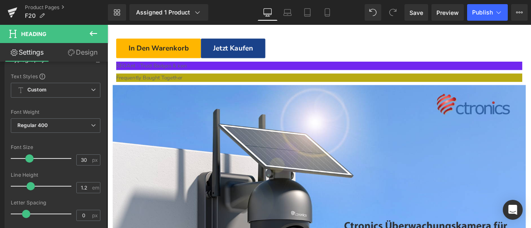
scroll to position [870, 0]
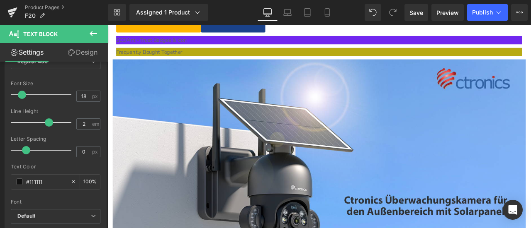
scroll to position [1078, 0]
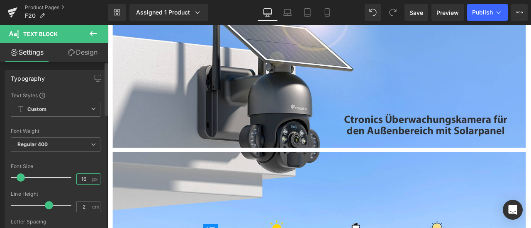
click at [85, 179] on input "16" at bounding box center [84, 179] width 15 height 10
type input "18"
click at [82, 167] on div "Font Size" at bounding box center [56, 167] width 90 height 6
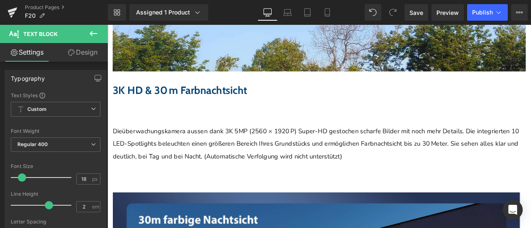
scroll to position [1451, 0]
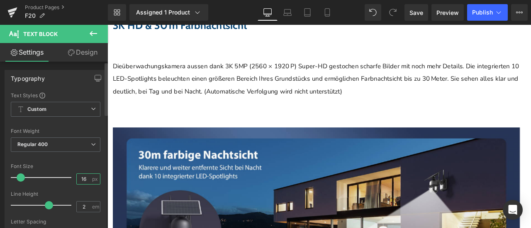
click at [86, 177] on input "16" at bounding box center [84, 179] width 15 height 10
type input "18"
click at [85, 167] on div "Font Size" at bounding box center [56, 167] width 90 height 6
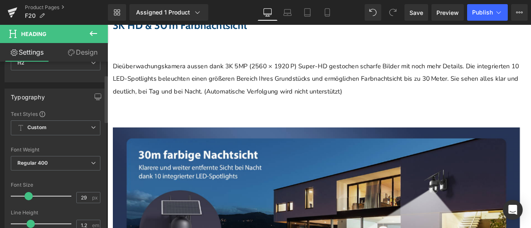
scroll to position [83, 0]
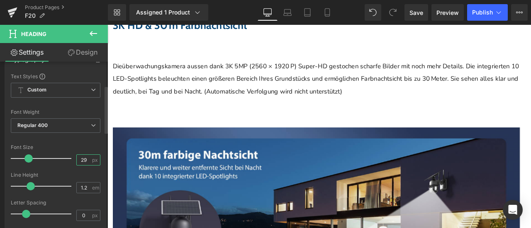
drag, startPoint x: 84, startPoint y: 159, endPoint x: 74, endPoint y: 159, distance: 9.9
click at [77, 159] on input "29" at bounding box center [84, 160] width 15 height 10
type input "30"
click at [84, 145] on div "Font Size" at bounding box center [56, 148] width 90 height 6
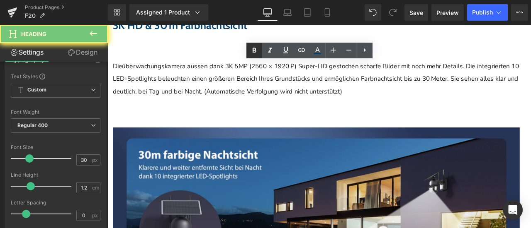
click at [255, 48] on icon at bounding box center [254, 50] width 4 height 5
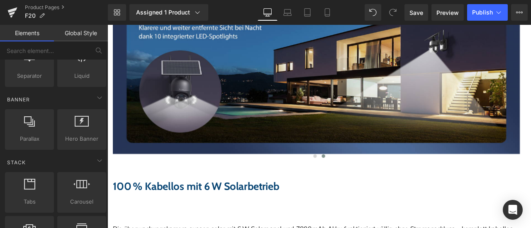
scroll to position [1575, 0]
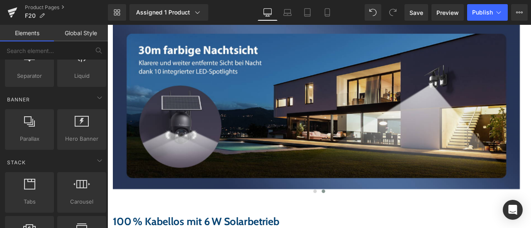
click at [107, 25] on icon at bounding box center [107, 25] width 0 height 0
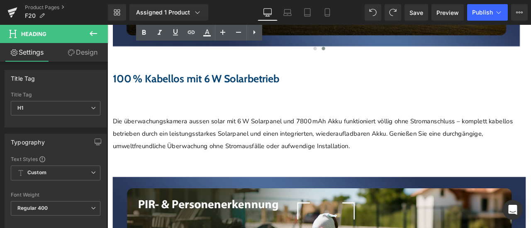
scroll to position [1741, 0]
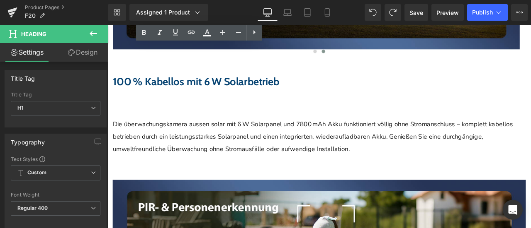
click at [107, 25] on icon at bounding box center [107, 25] width 0 height 0
click at [107, 25] on link at bounding box center [107, 25] width 0 height 0
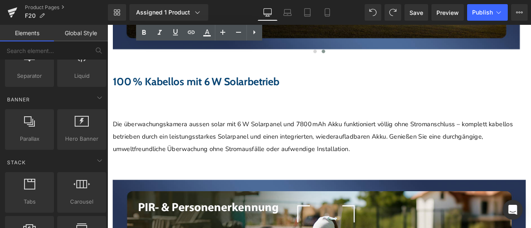
click at [107, 25] on link at bounding box center [107, 25] width 0 height 0
click at [107, 25] on icon at bounding box center [107, 25] width 0 height 0
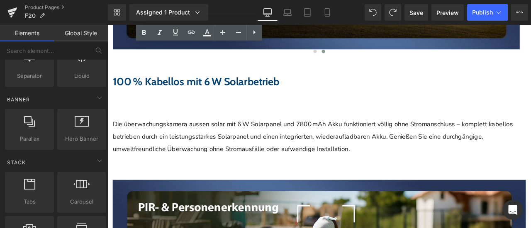
click at [107, 25] on icon at bounding box center [107, 25] width 0 height 0
click at [107, 25] on link at bounding box center [107, 25] width 0 height 0
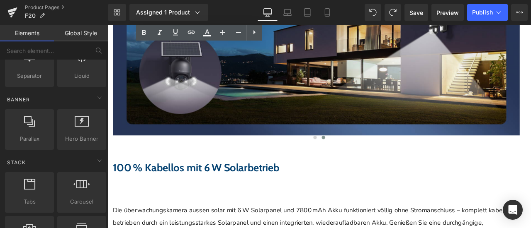
scroll to position [1534, 0]
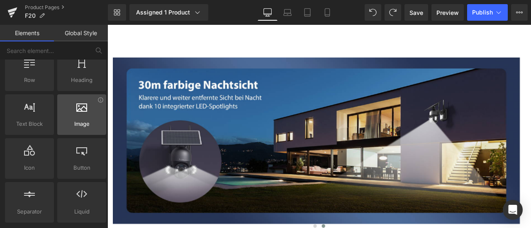
scroll to position [0, 0]
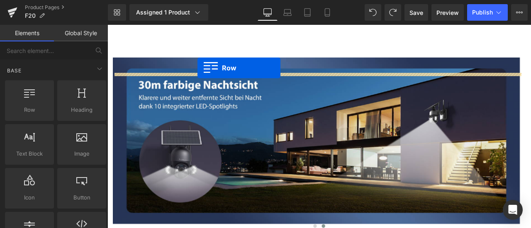
drag, startPoint x: 139, startPoint y: 135, endPoint x: 214, endPoint y: 76, distance: 95.0
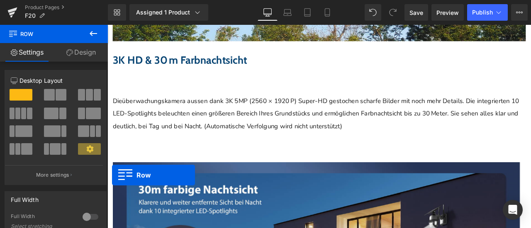
drag, startPoint x: 116, startPoint y: 89, endPoint x: 113, endPoint y: 203, distance: 114.5
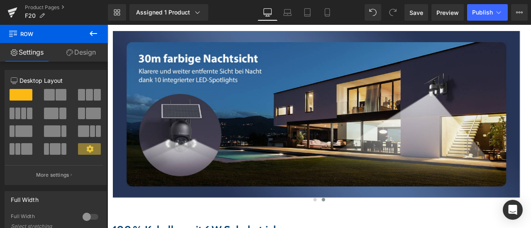
scroll to position [1574, 0]
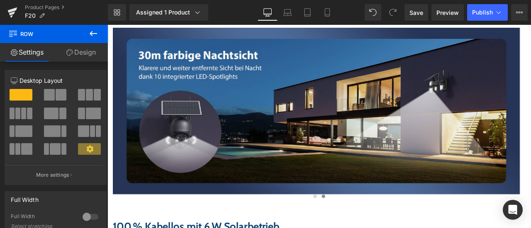
click at [88, 34] on button at bounding box center [93, 34] width 29 height 18
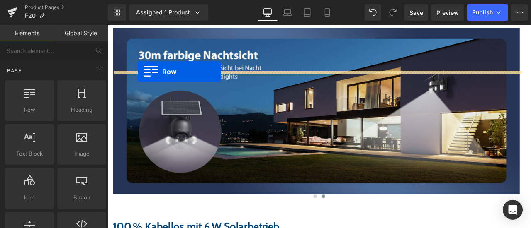
drag, startPoint x: 141, startPoint y: 128, endPoint x: 143, endPoint y: 80, distance: 48.2
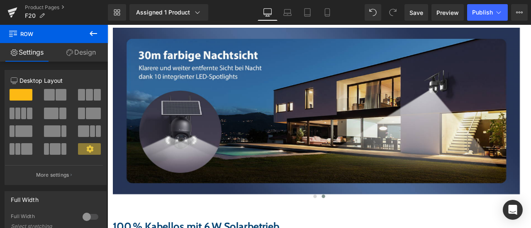
click at [107, 25] on span "Row" at bounding box center [107, 25] width 0 height 0
click at [59, 111] on span at bounding box center [62, 114] width 7 height 12
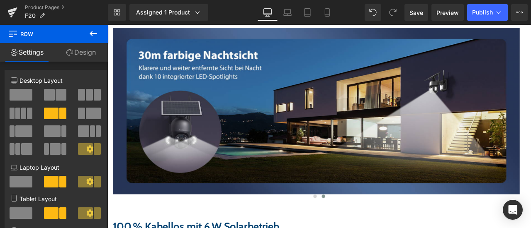
click at [89, 38] on icon at bounding box center [93, 34] width 10 height 10
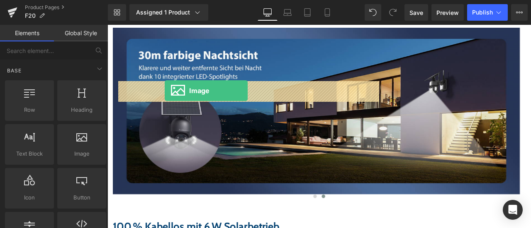
drag, startPoint x: 184, startPoint y: 167, endPoint x: 175, endPoint y: 103, distance: 65.0
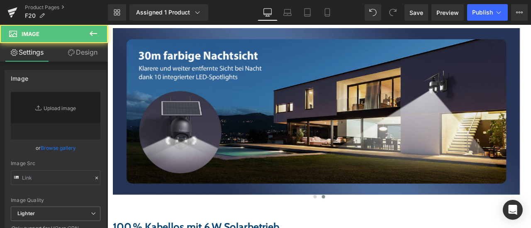
type input "//[DOMAIN_NAME][URL]"
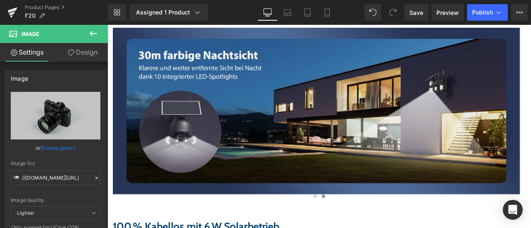
click at [90, 30] on icon at bounding box center [93, 34] width 10 height 10
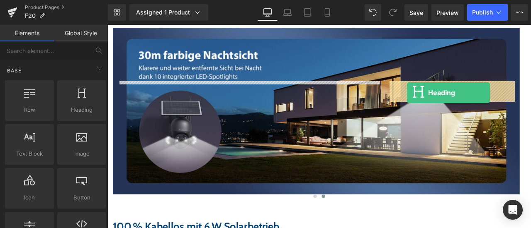
drag, startPoint x: 281, startPoint y: 111, endPoint x: 463, endPoint y: 104, distance: 182.1
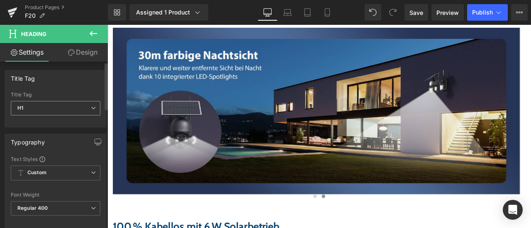
click at [41, 105] on span "H1" at bounding box center [56, 108] width 90 height 15
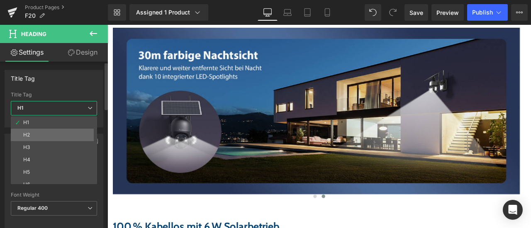
click at [34, 141] on li "H3" at bounding box center [56, 147] width 90 height 12
type input "26"
type input "100"
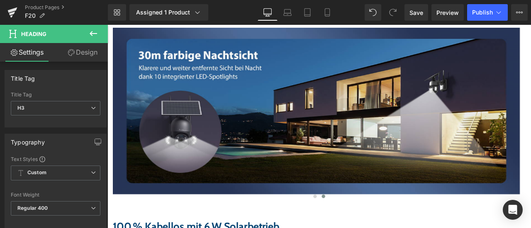
click at [103, 31] on button at bounding box center [93, 34] width 29 height 18
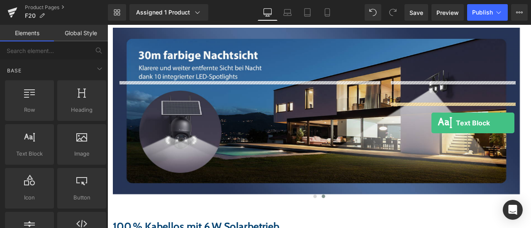
drag, startPoint x: 138, startPoint y: 171, endPoint x: 491, endPoint y: 141, distance: 354.1
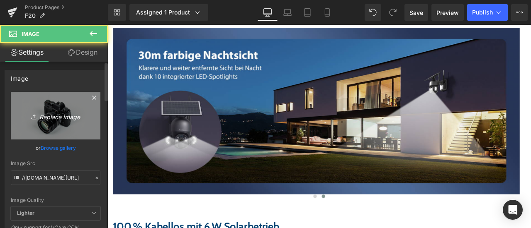
click at [49, 119] on icon "Replace Image" at bounding box center [55, 116] width 66 height 10
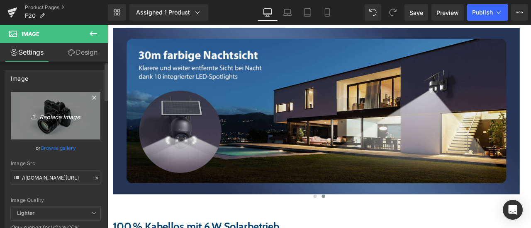
type input "C:\fakepath\详情Detail-8.jpg"
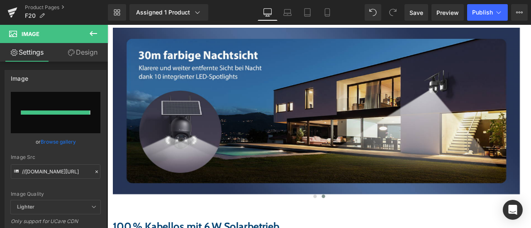
type input "[URL][DOMAIN_NAME]"
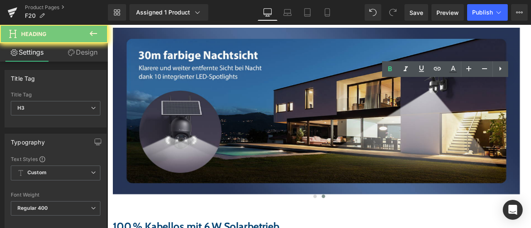
paste div
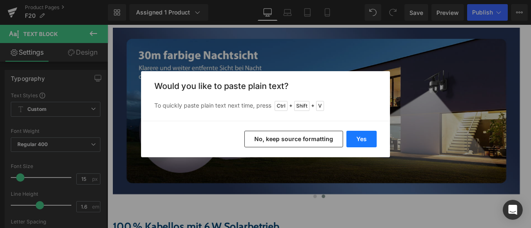
click at [368, 141] on button "Yes" at bounding box center [361, 139] width 30 height 17
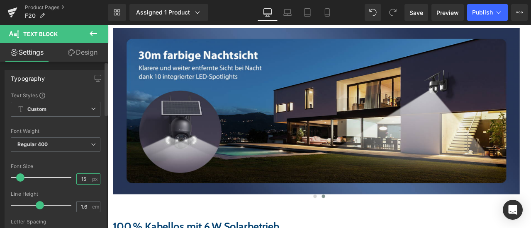
drag, startPoint x: 81, startPoint y: 178, endPoint x: 86, endPoint y: 178, distance: 5.4
click at [86, 178] on input "15" at bounding box center [84, 179] width 15 height 10
type input "18"
click at [87, 167] on div "Font Size" at bounding box center [56, 167] width 90 height 6
click at [107, 25] on span "Text Block" at bounding box center [107, 25] width 0 height 0
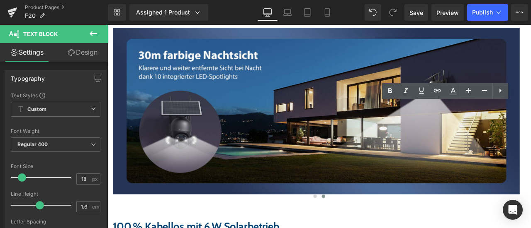
click at [454, 93] on icon at bounding box center [453, 91] width 10 height 10
type input "#636669"
type input "100"
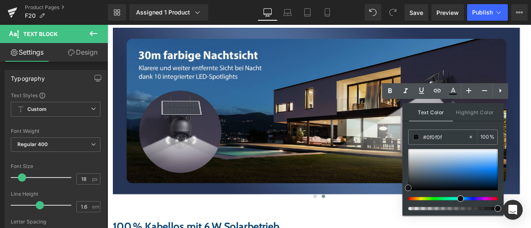
drag, startPoint x: 410, startPoint y: 173, endPoint x: 347, endPoint y: 167, distance: 63.7
click at [407, 187] on span at bounding box center [408, 188] width 7 height 7
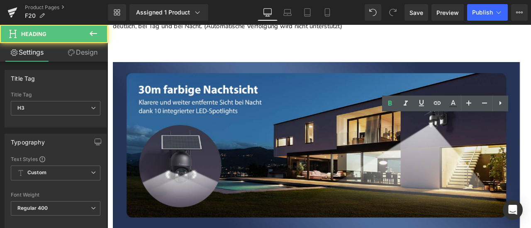
scroll to position [1491, 0]
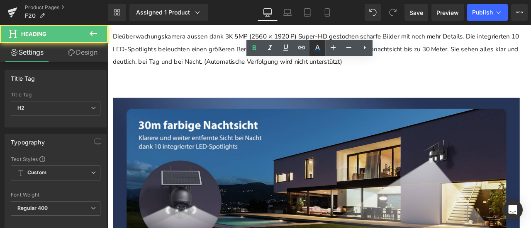
click at [315, 49] on icon at bounding box center [317, 47] width 5 height 5
type input "#074473"
type input "100"
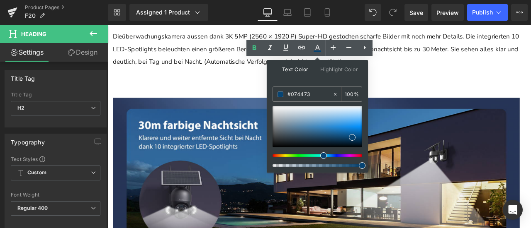
drag, startPoint x: 423, startPoint y: 119, endPoint x: 294, endPoint y: 104, distance: 129.4
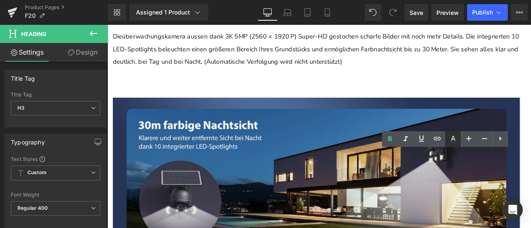
click at [453, 139] on icon at bounding box center [453, 139] width 10 height 10
type input "#3c4043"
type input "100"
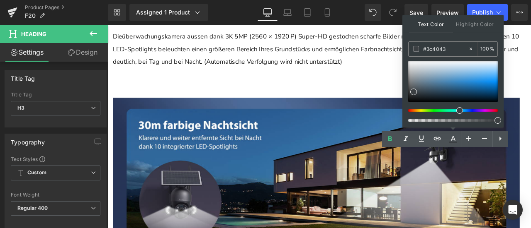
drag, startPoint x: 453, startPoint y: 50, endPoint x: 407, endPoint y: 48, distance: 46.1
click at [407, 48] on div "Text Color Highlight Color rgba(60, 64, 67, 1) #3c4043 100 % transparent transp…" at bounding box center [452, 71] width 101 height 113
paste input "07447"
type input "#074473"
click at [416, 48] on span at bounding box center [416, 49] width 6 height 6
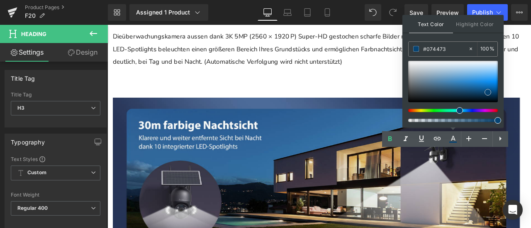
click at [488, 91] on span at bounding box center [487, 92] width 7 height 7
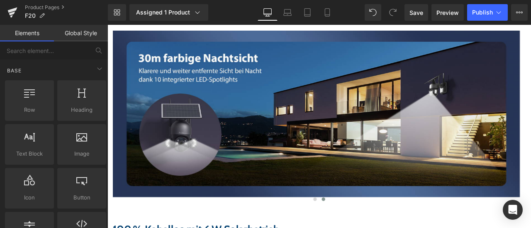
scroll to position [1574, 0]
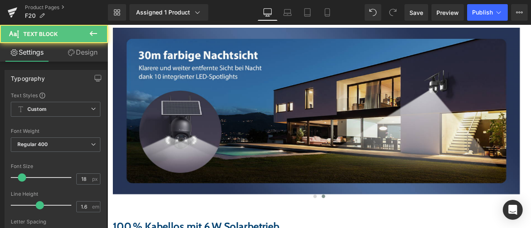
drag, startPoint x: 481, startPoint y: 118, endPoint x: 480, endPoint y: 133, distance: 14.9
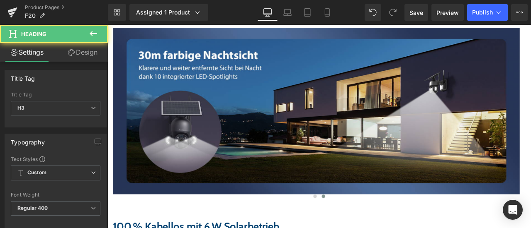
drag, startPoint x: 476, startPoint y: 91, endPoint x: 474, endPoint y: 104, distance: 12.6
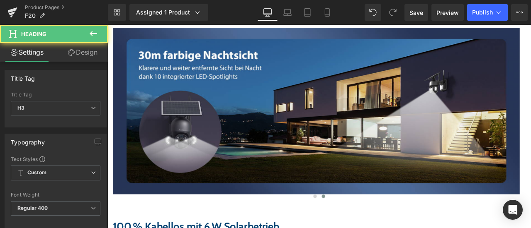
drag, startPoint x: 449, startPoint y: 92, endPoint x: 449, endPoint y: 104, distance: 11.2
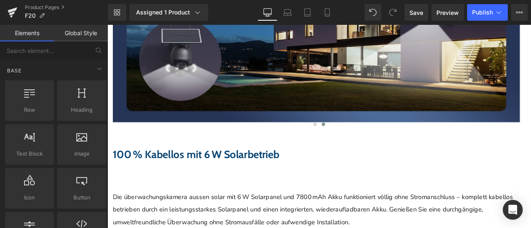
scroll to position [1615, 0]
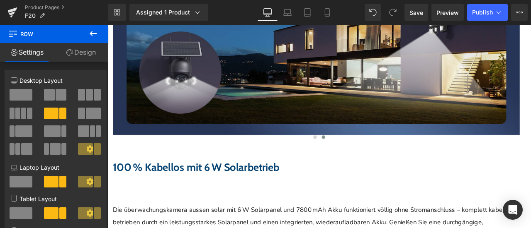
scroll to position [1656, 0]
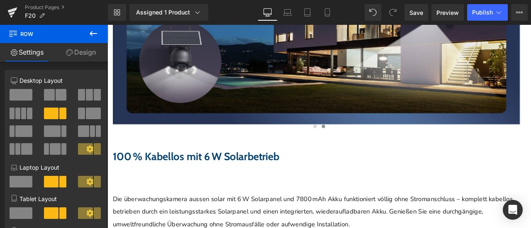
click at [107, 25] on icon at bounding box center [107, 25] width 0 height 0
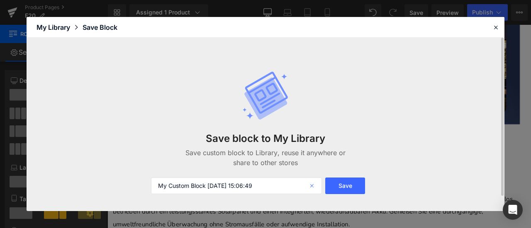
click at [313, 185] on icon at bounding box center [312, 186] width 18 height 17
click at [291, 187] on input "text" at bounding box center [236, 186] width 171 height 17
type input "黑色"
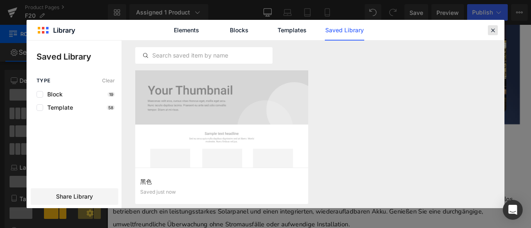
click at [495, 31] on icon at bounding box center [492, 30] width 7 height 7
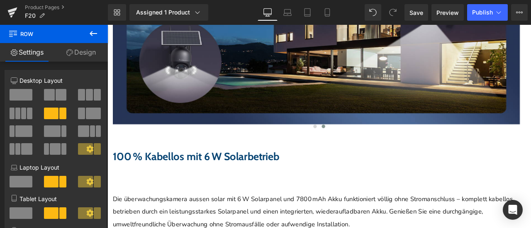
click at [107, 25] on icon at bounding box center [107, 25] width 0 height 0
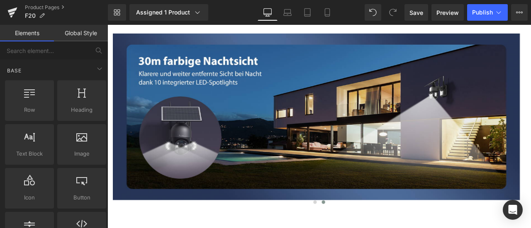
scroll to position [1615, 0]
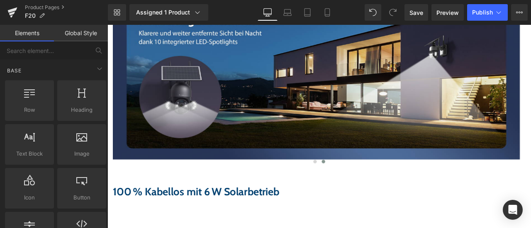
click at [107, 25] on icon at bounding box center [107, 25] width 0 height 0
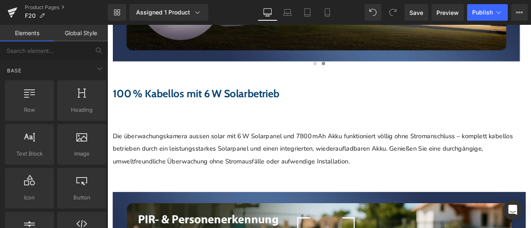
scroll to position [1738, 0]
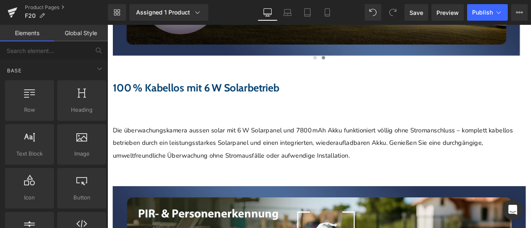
click at [107, 25] on span "Row" at bounding box center [107, 25] width 0 height 0
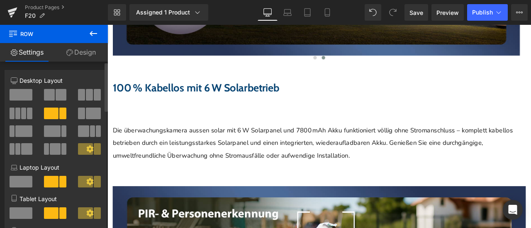
click at [86, 114] on span at bounding box center [93, 114] width 15 height 12
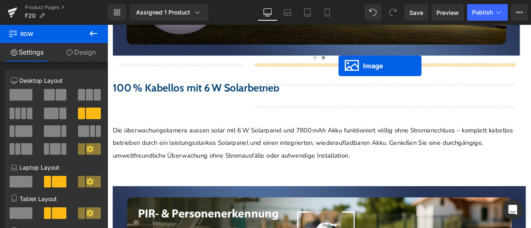
drag, startPoint x: 185, startPoint y: 100, endPoint x: 381, endPoint y: 74, distance: 197.4
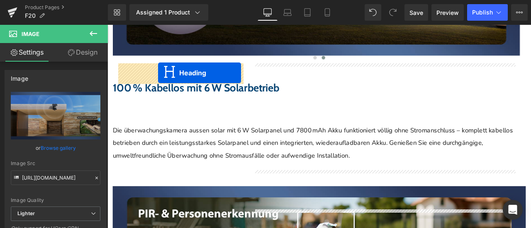
drag, startPoint x: 417, startPoint y: 209, endPoint x: 167, endPoint y: 82, distance: 279.9
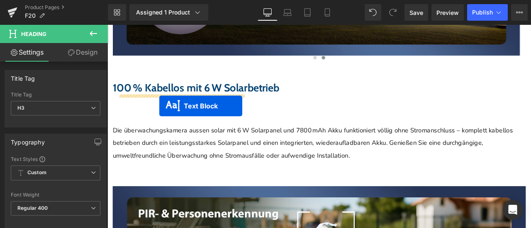
drag, startPoint x: 412, startPoint y: 209, endPoint x: 168, endPoint y: 120, distance: 260.2
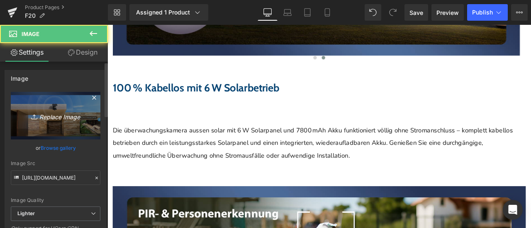
click at [37, 117] on icon "Replace Image" at bounding box center [55, 116] width 66 height 10
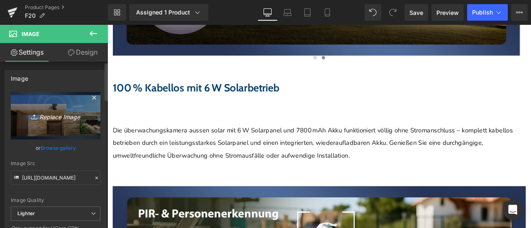
type input "C:\fakepath\详情Detail-9.jpg"
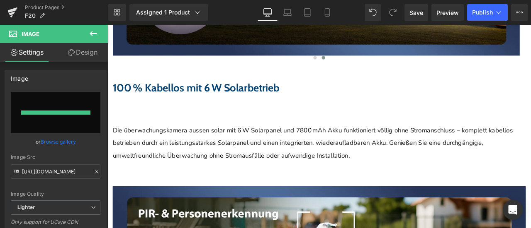
type input "[URL][DOMAIN_NAME]"
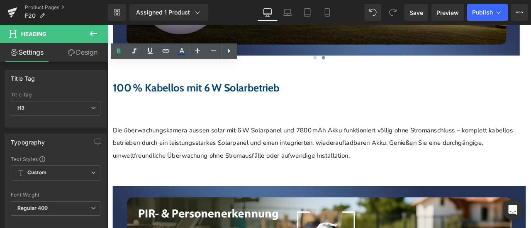
paste div
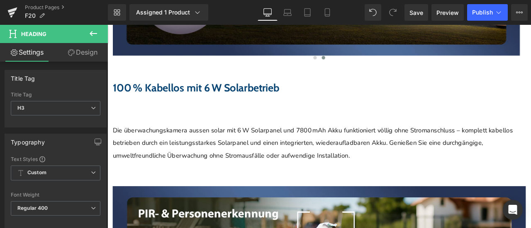
click at [107, 25] on icon at bounding box center [107, 25] width 0 height 0
click at [107, 25] on link at bounding box center [107, 25] width 0 height 0
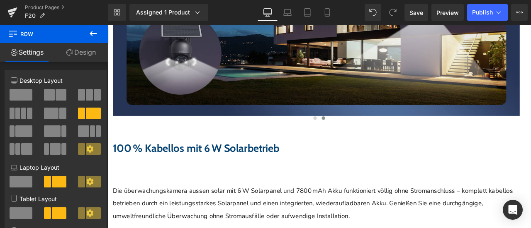
scroll to position [1572, 0]
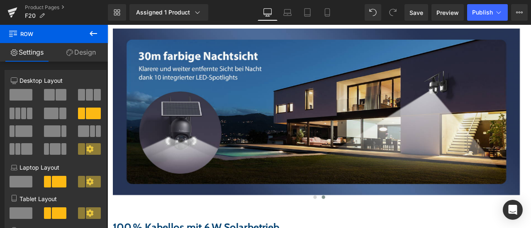
click at [107, 25] on icon at bounding box center [107, 25] width 0 height 0
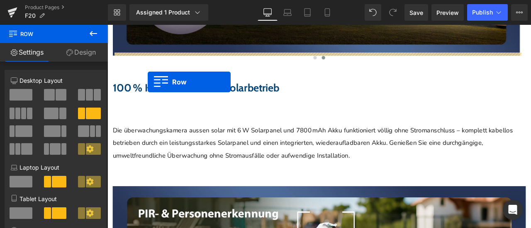
scroll to position [1821, 0]
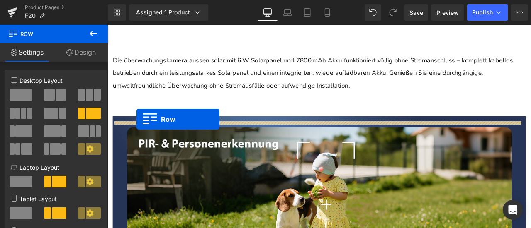
drag, startPoint x: 126, startPoint y: 62, endPoint x: 142, endPoint y: 137, distance: 76.8
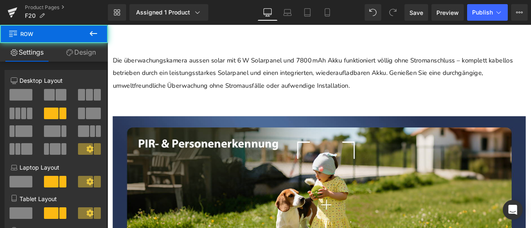
scroll to position [1800, 0]
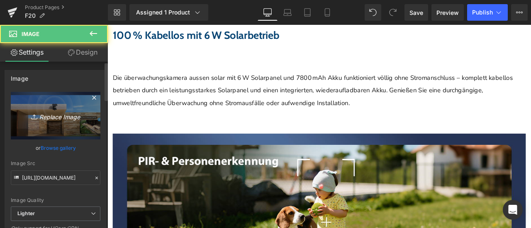
click at [41, 116] on icon "Replace Image" at bounding box center [55, 116] width 66 height 10
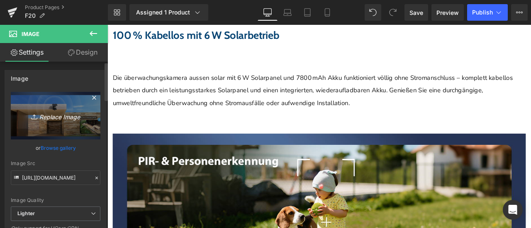
type input "C:\fakepath\详情Detail-10.jpg"
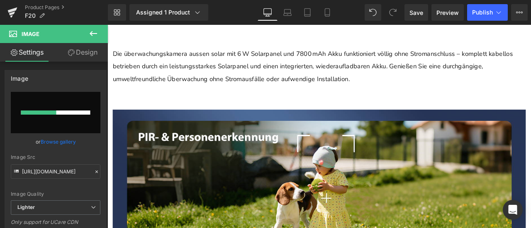
scroll to position [1842, 0]
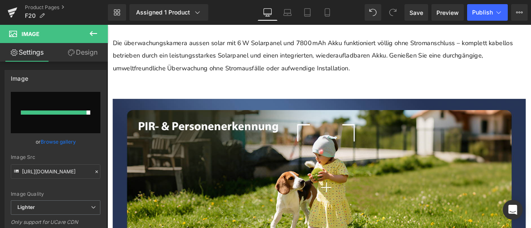
type input "[URL][DOMAIN_NAME]"
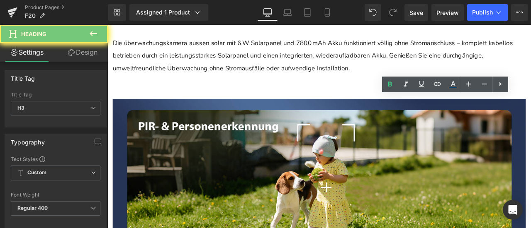
paste div
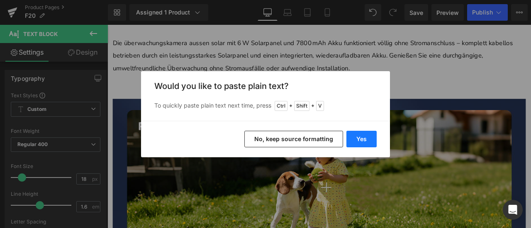
click at [369, 135] on button "Yes" at bounding box center [361, 139] width 30 height 17
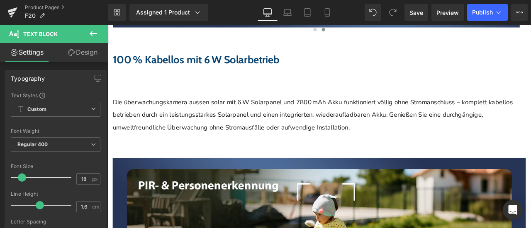
scroll to position [1759, 0]
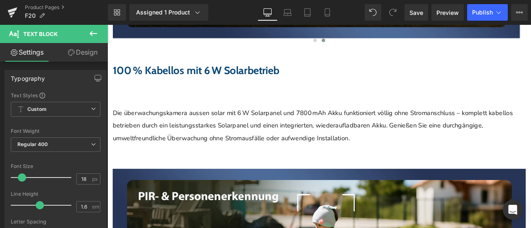
click at [107, 25] on icon at bounding box center [107, 25] width 0 height 0
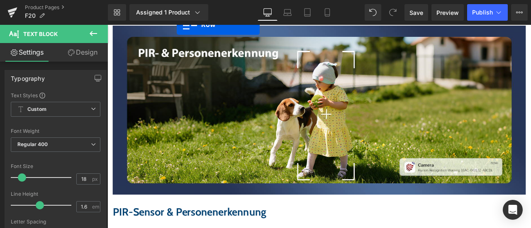
scroll to position [1964, 0]
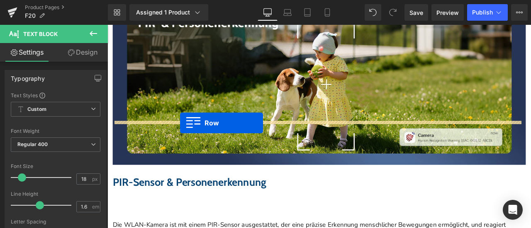
drag, startPoint x: 120, startPoint y: 64, endPoint x: 193, endPoint y: 141, distance: 106.1
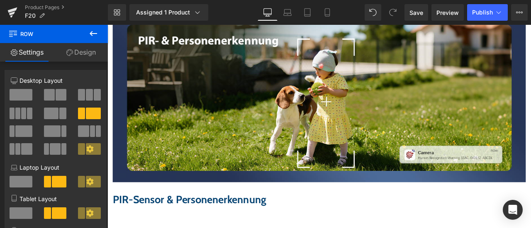
scroll to position [1985, 0]
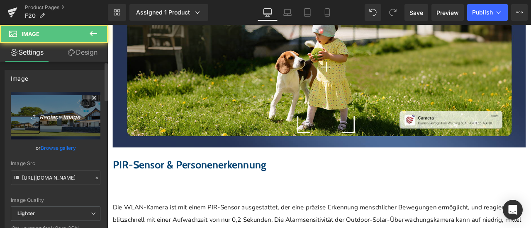
click at [40, 116] on icon "Replace Image" at bounding box center [55, 116] width 66 height 10
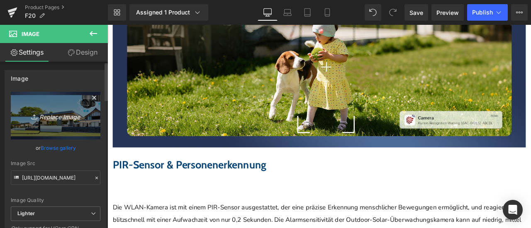
type input "C:\fakepath\详情Detail-7.jpg"
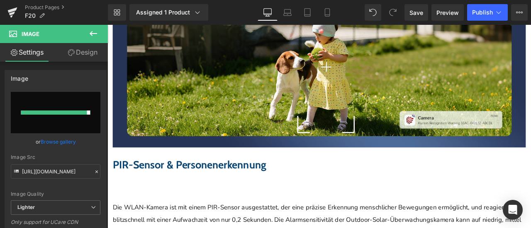
type input "[URL][DOMAIN_NAME]"
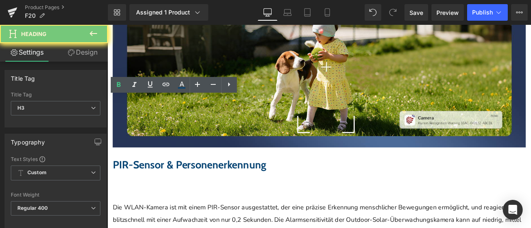
paste div
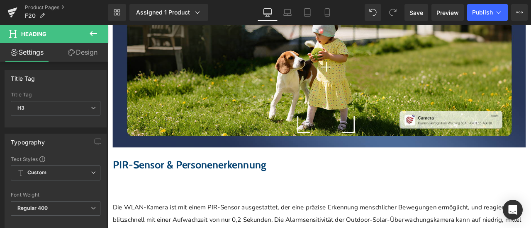
click at [107, 25] on link at bounding box center [107, 25] width 0 height 0
click at [107, 25] on icon at bounding box center [107, 25] width 0 height 0
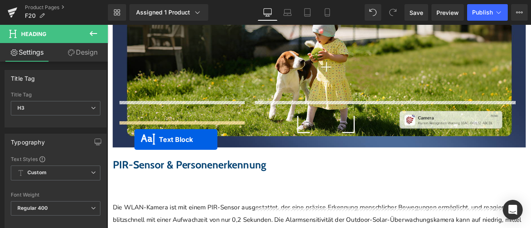
drag, startPoint x: 497, startPoint y: 114, endPoint x: 140, endPoint y: 161, distance: 360.3
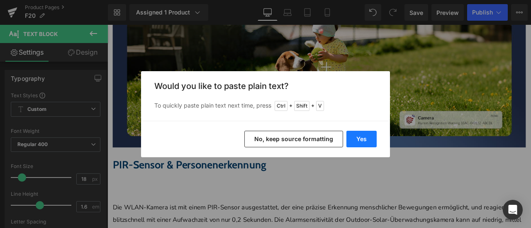
click at [362, 136] on button "Yes" at bounding box center [361, 139] width 30 height 17
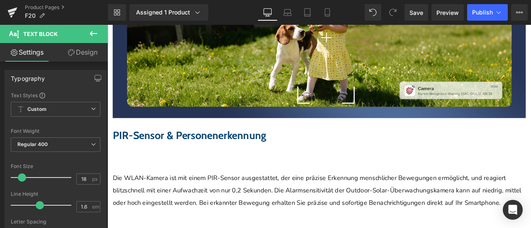
scroll to position [2068, 0]
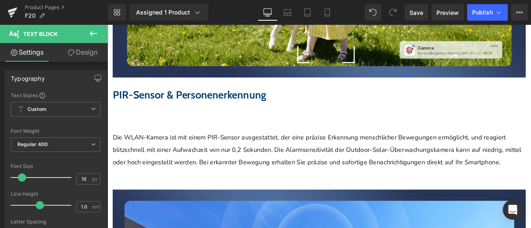
click at [90, 35] on icon at bounding box center [93, 34] width 10 height 10
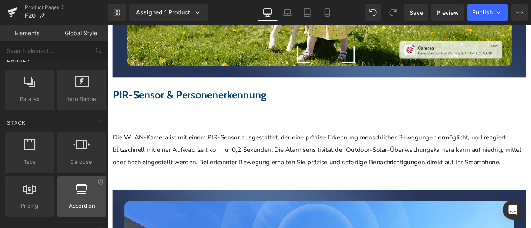
scroll to position [207, 0]
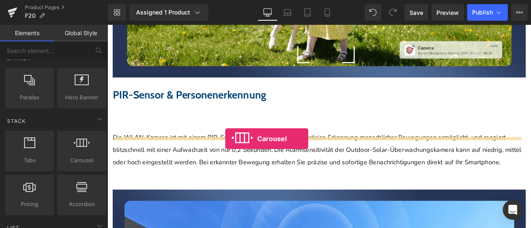
drag, startPoint x: 187, startPoint y: 185, endPoint x: 247, endPoint y: 160, distance: 65.0
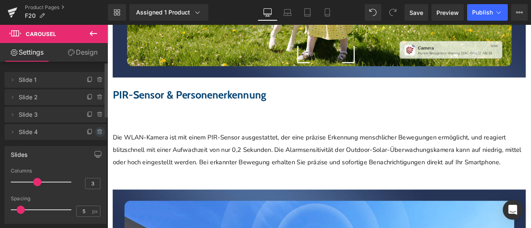
click at [99, 131] on icon at bounding box center [100, 132] width 7 height 7
click at [97, 133] on button "Delete" at bounding box center [91, 132] width 26 height 11
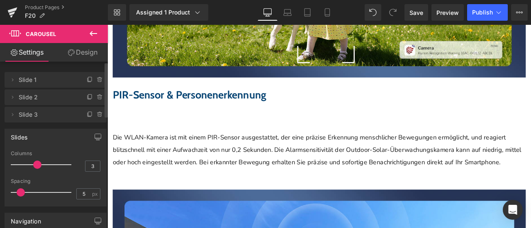
click at [93, 33] on icon at bounding box center [93, 34] width 10 height 10
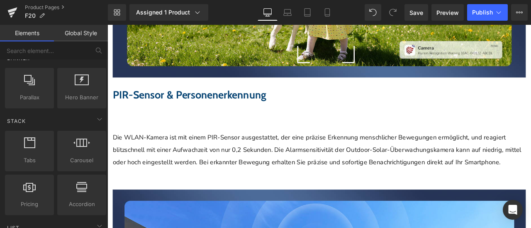
scroll to position [0, 0]
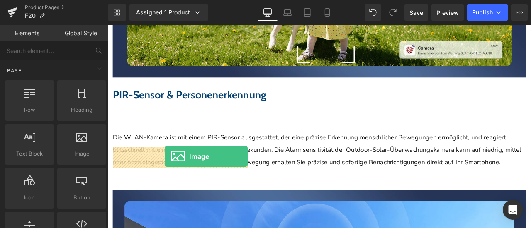
drag, startPoint x: 189, startPoint y: 177, endPoint x: 175, endPoint y: 181, distance: 13.8
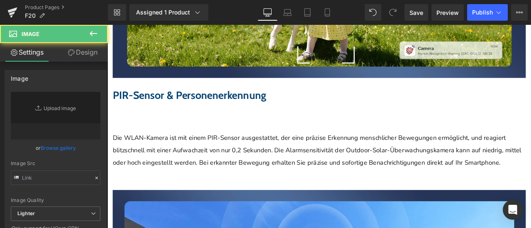
type input "//[DOMAIN_NAME][URL]"
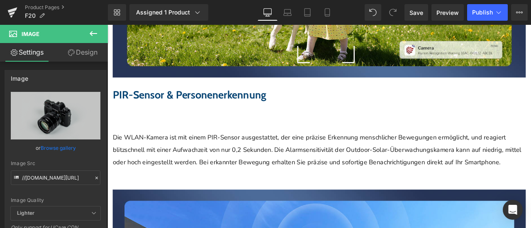
click at [93, 35] on icon at bounding box center [93, 34] width 10 height 10
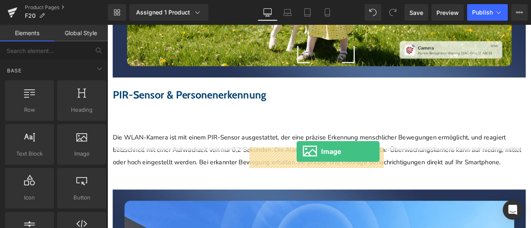
drag, startPoint x: 187, startPoint y: 163, endPoint x: 330, endPoint y: 177, distance: 143.2
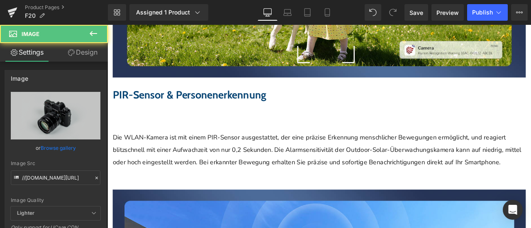
click at [96, 34] on icon at bounding box center [93, 34] width 10 height 10
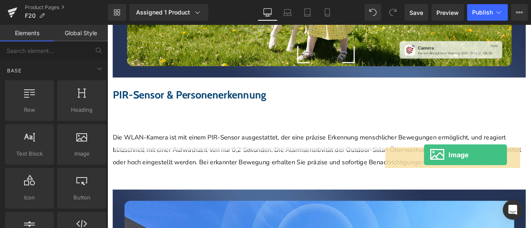
drag, startPoint x: 192, startPoint y: 166, endPoint x: 482, endPoint y: 179, distance: 290.1
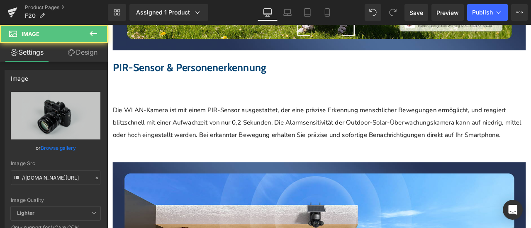
scroll to position [2151, 0]
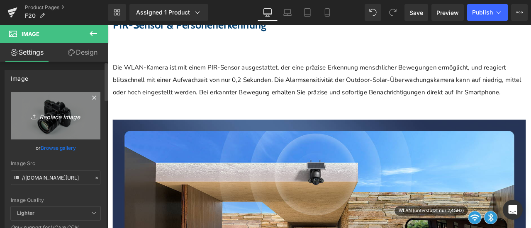
click at [63, 111] on icon "Replace Image" at bounding box center [55, 116] width 66 height 10
type input "C:\fakepath\详情Detail-12.jpg"
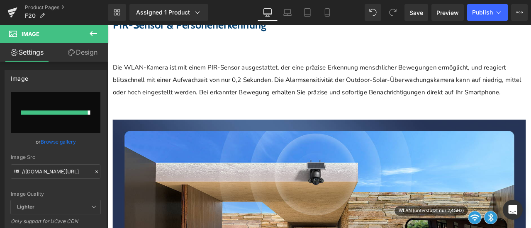
type input "[URL][DOMAIN_NAME]"
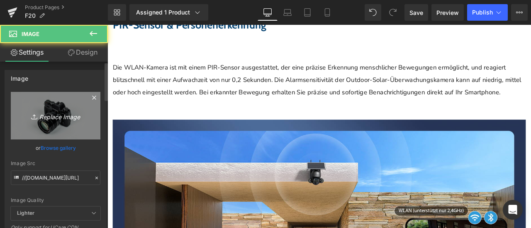
click at [69, 112] on icon "Replace Image" at bounding box center [55, 116] width 66 height 10
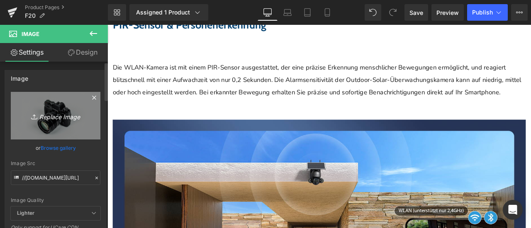
type input "C:\fakepath\详情Detail-13.jpg"
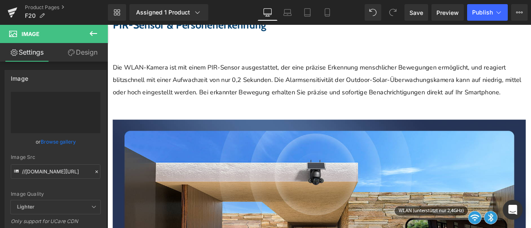
type input "https://ucarecdn.com/f5eee2c0-236b-4d08-84f1-893519dfec66/-/format/auto/-/previ…"
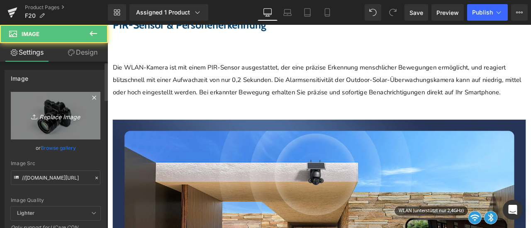
click at [59, 111] on icon "Replace Image" at bounding box center [55, 116] width 66 height 10
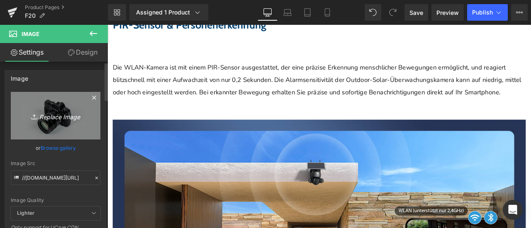
type input "C:\fakepath\详情Detail-11.jpg"
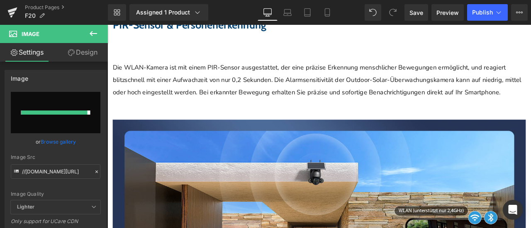
type input "[URL][DOMAIN_NAME]"
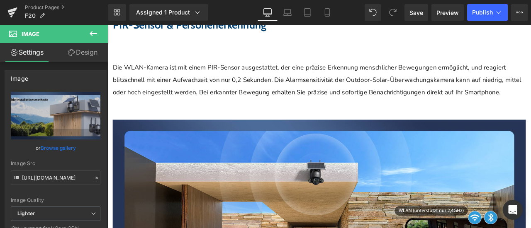
click at [107, 25] on span "Carousel" at bounding box center [107, 25] width 0 height 0
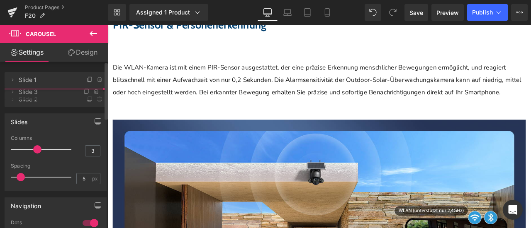
drag, startPoint x: 49, startPoint y: 117, endPoint x: 46, endPoint y: 94, distance: 22.9
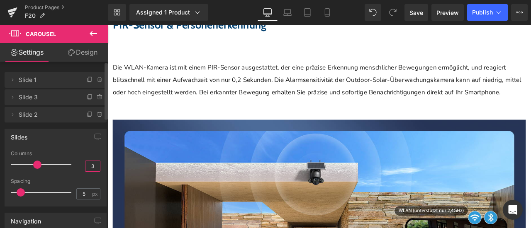
drag, startPoint x: 86, startPoint y: 164, endPoint x: 96, endPoint y: 166, distance: 10.2
click at [96, 166] on input "3" at bounding box center [92, 166] width 15 height 10
type input "1"
click at [75, 151] on div "Columns" at bounding box center [56, 154] width 90 height 6
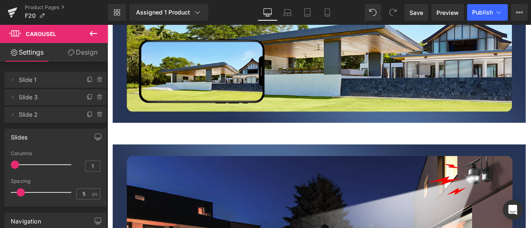
scroll to position [2772, 0]
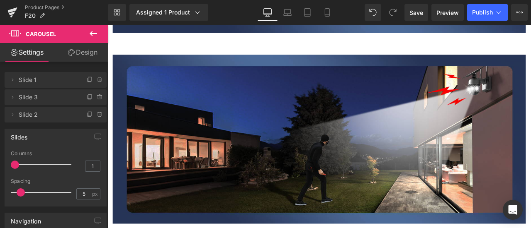
click at [107, 25] on span "Image" at bounding box center [107, 25] width 0 height 0
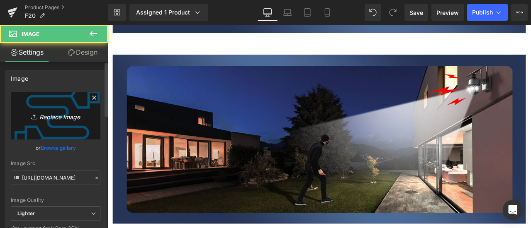
click at [42, 124] on link "Replace Image" at bounding box center [56, 116] width 90 height 48
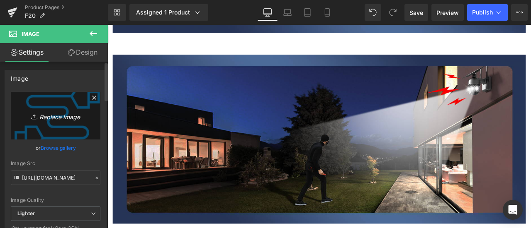
type input "C:\fakepath\电线-1.jpg"
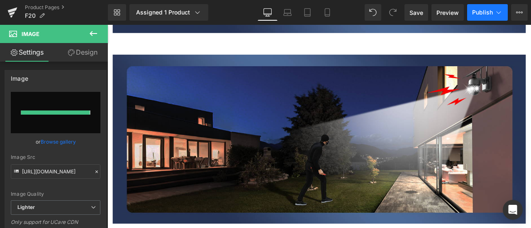
type input "https://ucarecdn.com/e7586843-90fc-4df8-843b-7483e07c2865/-/format/auto/-/previ…"
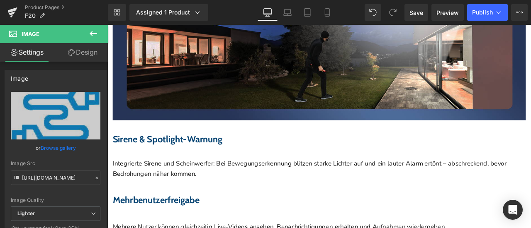
scroll to position [2897, 0]
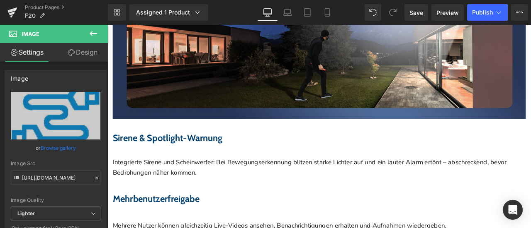
drag, startPoint x: 308, startPoint y: 96, endPoint x: 298, endPoint y: 97, distance: 9.2
click at [107, 25] on icon at bounding box center [107, 25] width 0 height 0
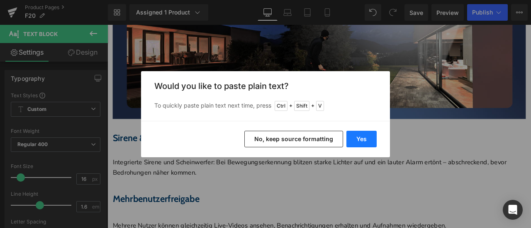
click at [359, 142] on button "Yes" at bounding box center [361, 139] width 30 height 17
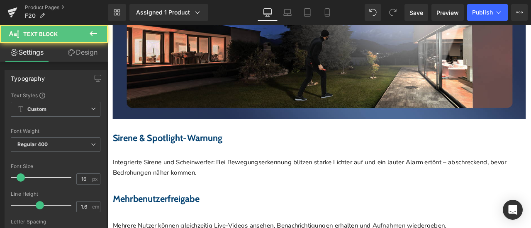
drag, startPoint x: 253, startPoint y: 107, endPoint x: 263, endPoint y: 112, distance: 10.8
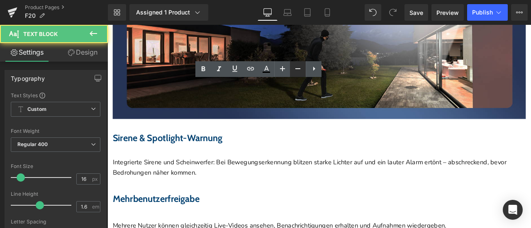
click at [293, 64] on icon at bounding box center [298, 69] width 10 height 10
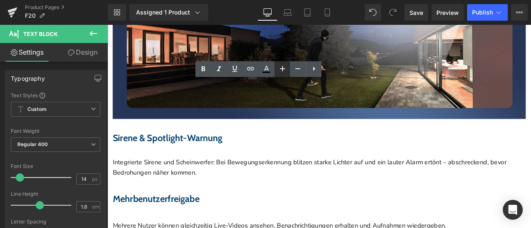
click at [285, 67] on icon at bounding box center [282, 69] width 10 height 10
type input "16"
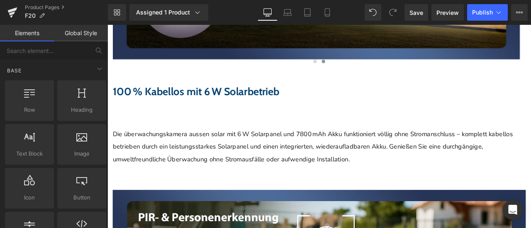
scroll to position [1736, 0]
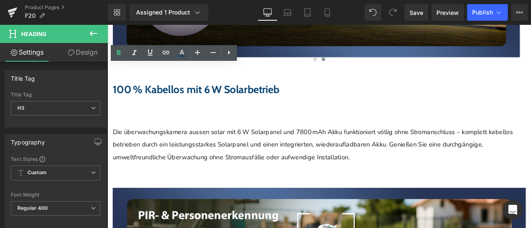
drag, startPoint x: 156, startPoint y: 90, endPoint x: 228, endPoint y: 90, distance: 72.1
copy span "360° Rundum"
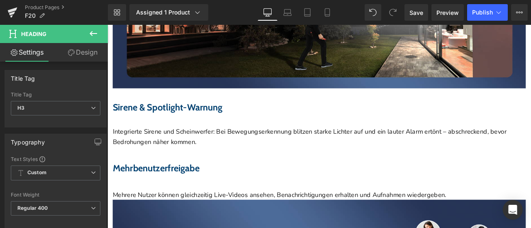
scroll to position [2938, 0]
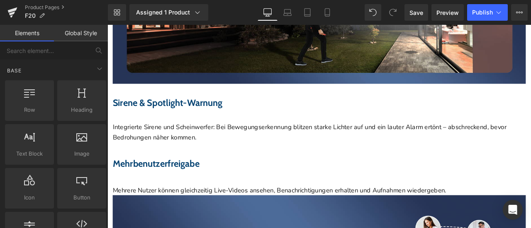
click at [107, 25] on icon at bounding box center [107, 25] width 0 height 0
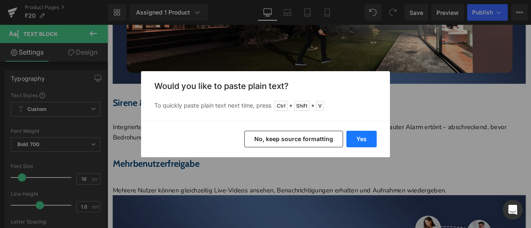
click at [370, 140] on button "Yes" at bounding box center [361, 139] width 30 height 17
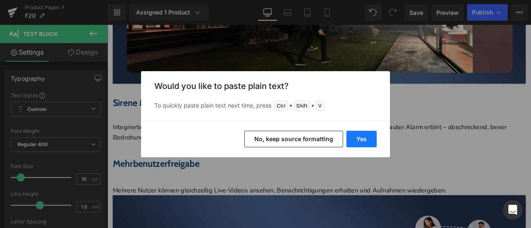
click at [356, 134] on button "Yes" at bounding box center [361, 139] width 30 height 17
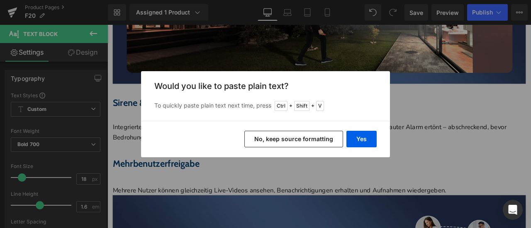
drag, startPoint x: 328, startPoint y: 139, endPoint x: 284, endPoint y: 91, distance: 65.1
click at [328, 139] on button "No, keep source formatting" at bounding box center [293, 139] width 99 height 17
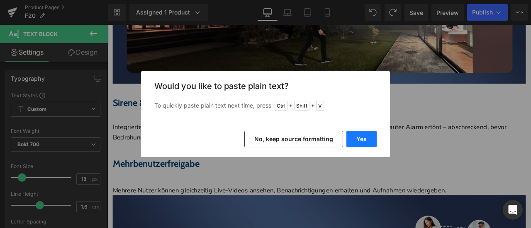
drag, startPoint x: 365, startPoint y: 140, endPoint x: 300, endPoint y: 139, distance: 65.1
click at [365, 140] on button "Yes" at bounding box center [361, 139] width 30 height 17
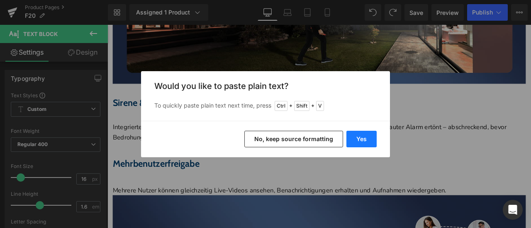
click at [371, 136] on button "Yes" at bounding box center [361, 139] width 30 height 17
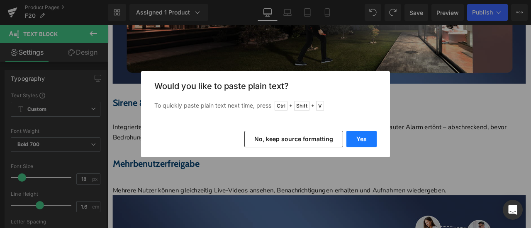
click at [361, 132] on button "Yes" at bounding box center [361, 139] width 30 height 17
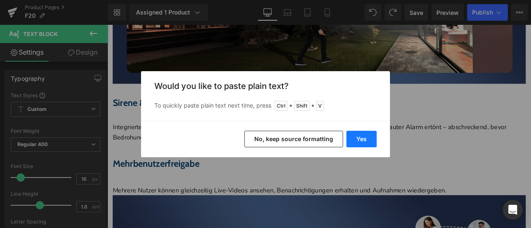
drag, startPoint x: 359, startPoint y: 140, endPoint x: 296, endPoint y: 144, distance: 63.1
click at [359, 140] on button "Yes" at bounding box center [361, 139] width 30 height 17
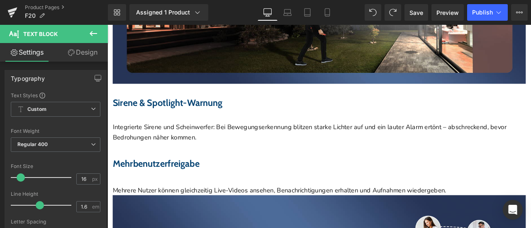
click at [107, 25] on icon at bounding box center [107, 25] width 0 height 0
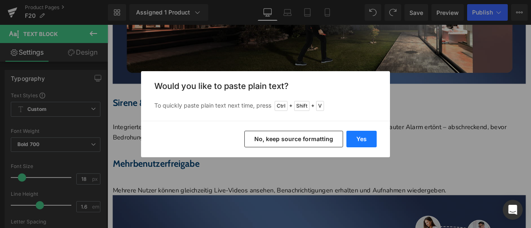
click at [353, 139] on button "Yes" at bounding box center [361, 139] width 30 height 17
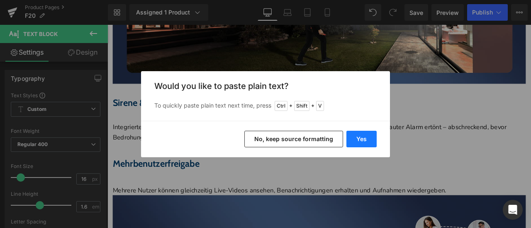
click at [359, 138] on button "Yes" at bounding box center [361, 139] width 30 height 17
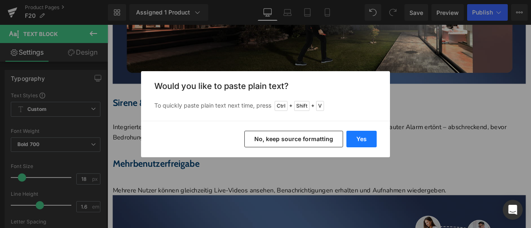
click at [364, 142] on button "Yes" at bounding box center [361, 139] width 30 height 17
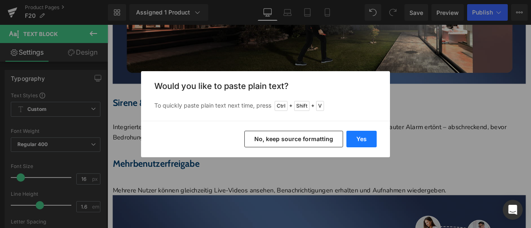
click at [365, 134] on button "Yes" at bounding box center [361, 139] width 30 height 17
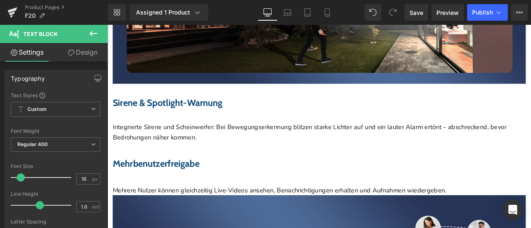
click at [107, 25] on icon at bounding box center [107, 25] width 0 height 0
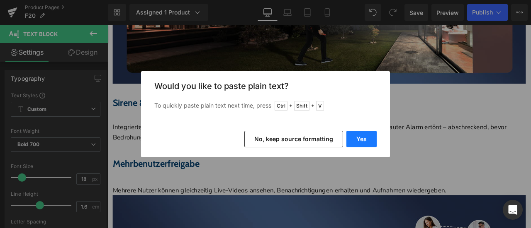
click at [364, 141] on button "Yes" at bounding box center [361, 139] width 30 height 17
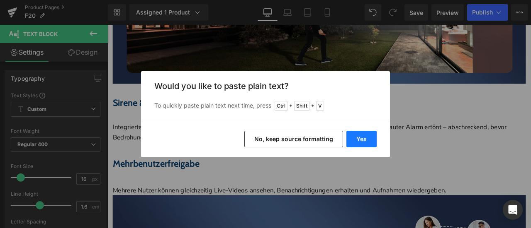
click at [356, 138] on button "Yes" at bounding box center [361, 139] width 30 height 17
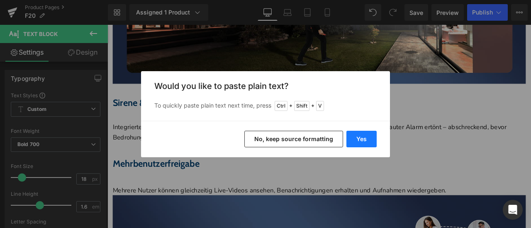
click at [363, 145] on button "Yes" at bounding box center [361, 139] width 30 height 17
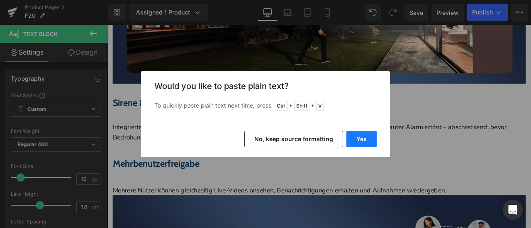
click at [358, 132] on button "Yes" at bounding box center [361, 139] width 30 height 17
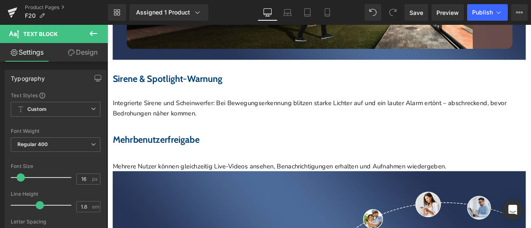
scroll to position [2980, 0]
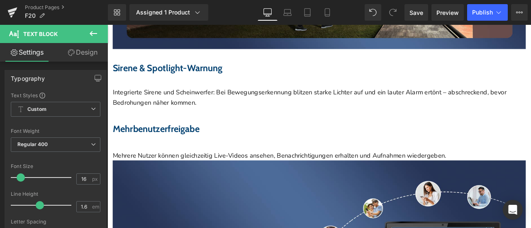
click at [107, 25] on link at bounding box center [107, 25] width 0 height 0
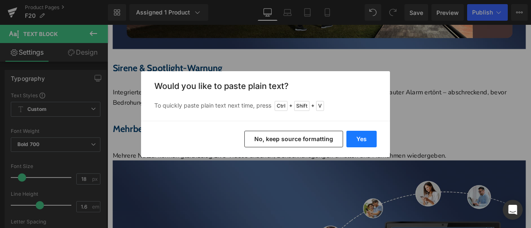
click at [361, 132] on button "Yes" at bounding box center [361, 139] width 30 height 17
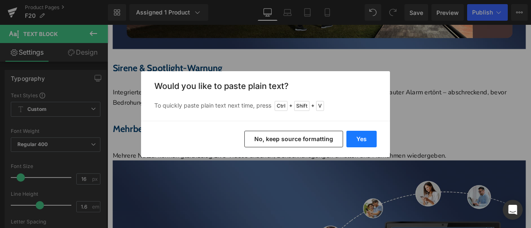
click at [361, 135] on button "Yes" at bounding box center [361, 139] width 30 height 17
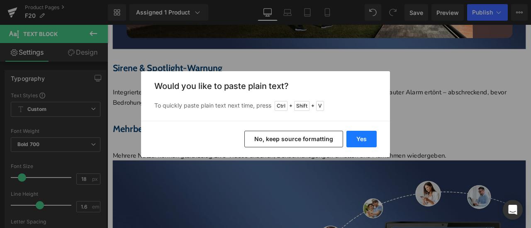
click at [353, 140] on button "Yes" at bounding box center [361, 139] width 30 height 17
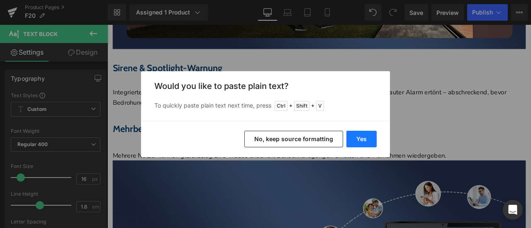
drag, startPoint x: 365, startPoint y: 141, endPoint x: 297, endPoint y: 145, distance: 68.1
click at [365, 141] on button "Yes" at bounding box center [361, 139] width 30 height 17
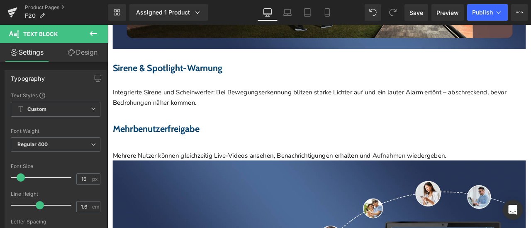
click at [107, 25] on icon at bounding box center [107, 25] width 0 height 0
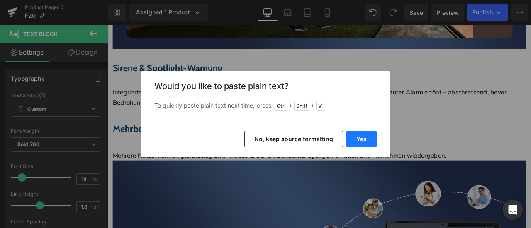
click at [364, 135] on button "Yes" at bounding box center [361, 139] width 30 height 17
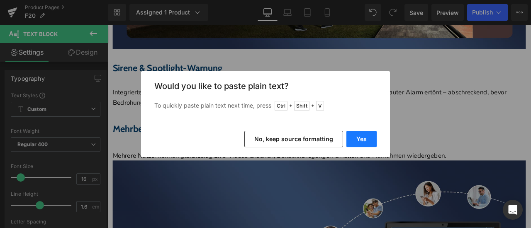
drag, startPoint x: 353, startPoint y: 137, endPoint x: 285, endPoint y: 147, distance: 68.6
click at [353, 137] on button "Yes" at bounding box center [361, 139] width 30 height 17
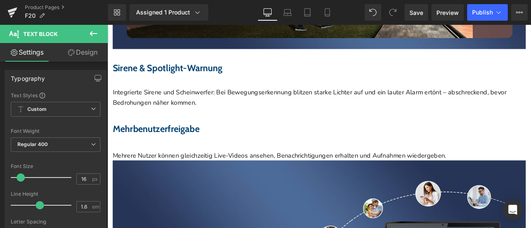
click at [107, 25] on span "Text Block" at bounding box center [107, 25] width 0 height 0
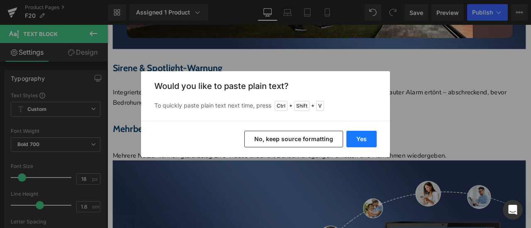
drag, startPoint x: 365, startPoint y: 131, endPoint x: 299, endPoint y: 155, distance: 69.6
click at [365, 131] on button "Yes" at bounding box center [361, 139] width 30 height 17
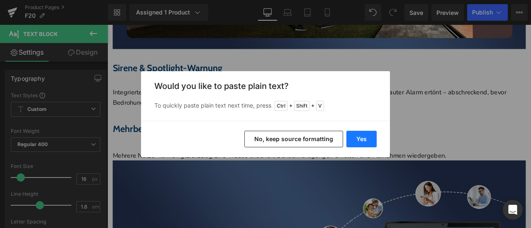
drag, startPoint x: 366, startPoint y: 144, endPoint x: 303, endPoint y: 145, distance: 62.2
click at [366, 144] on button "Yes" at bounding box center [361, 139] width 30 height 17
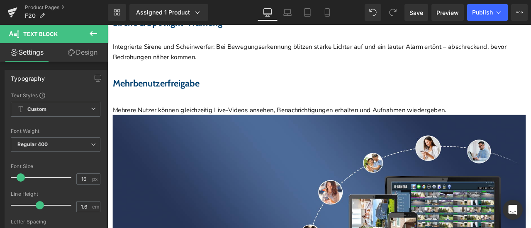
scroll to position [3062, 0]
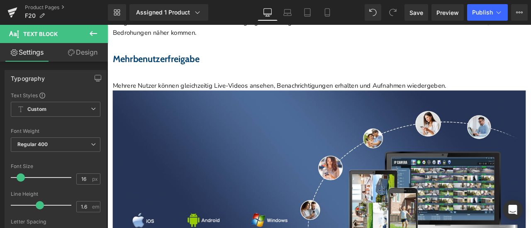
click at [107, 25] on icon at bounding box center [107, 25] width 0 height 0
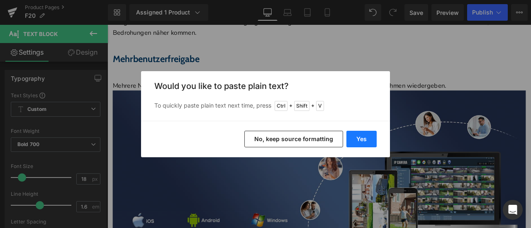
drag, startPoint x: 358, startPoint y: 138, endPoint x: 166, endPoint y: 62, distance: 206.0
click at [358, 138] on button "Yes" at bounding box center [361, 139] width 30 height 17
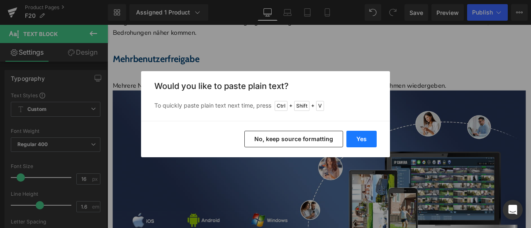
click at [356, 135] on button "Yes" at bounding box center [361, 139] width 30 height 17
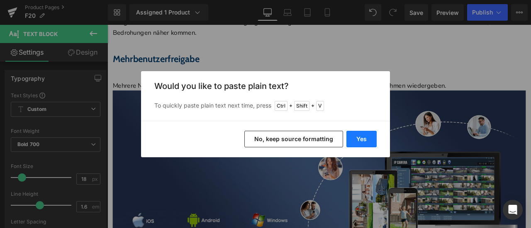
click at [364, 137] on button "Yes" at bounding box center [361, 139] width 30 height 17
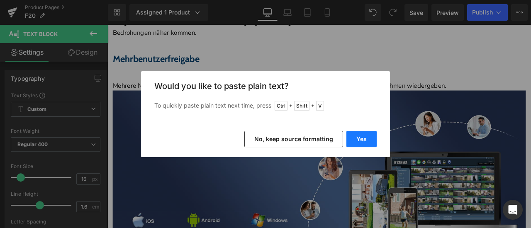
click at [365, 140] on button "Yes" at bounding box center [361, 139] width 30 height 17
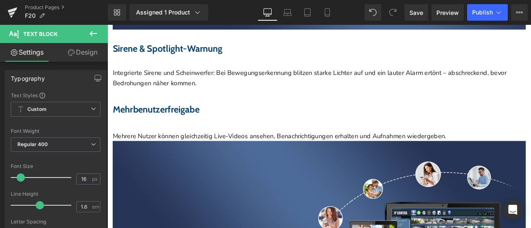
scroll to position [2950, 0]
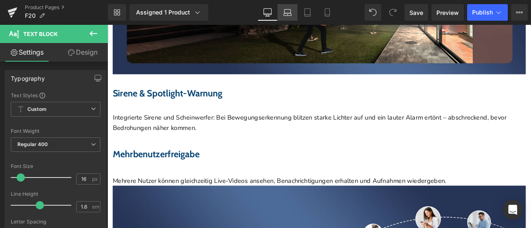
click at [289, 10] on icon at bounding box center [287, 12] width 8 height 8
type input "100"
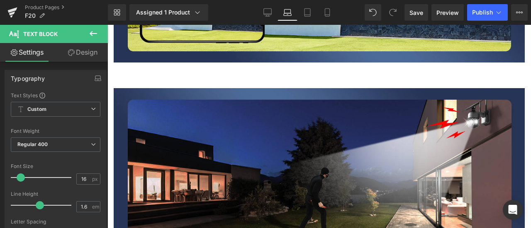
scroll to position [0, 0]
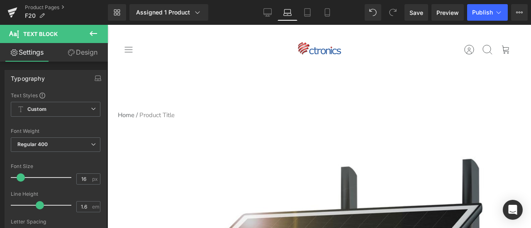
drag, startPoint x: 530, startPoint y: 170, endPoint x: 630, endPoint y: 46, distance: 158.3
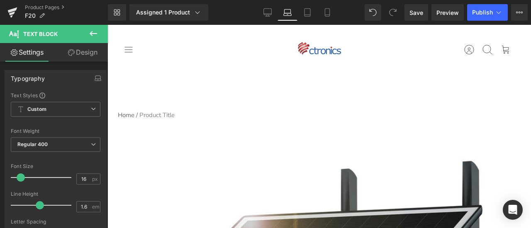
click at [107, 25] on icon at bounding box center [107, 25] width 0 height 0
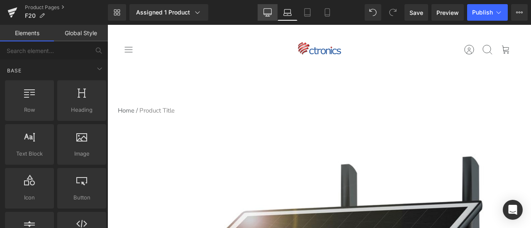
click at [266, 17] on link "Desktop" at bounding box center [267, 12] width 20 height 17
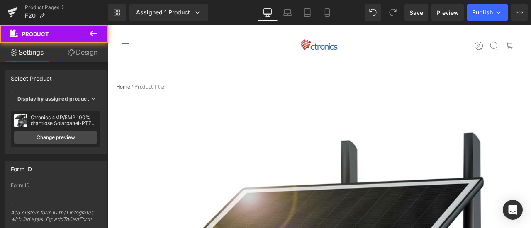
drag, startPoint x: 197, startPoint y: 94, endPoint x: 206, endPoint y: 74, distance: 22.3
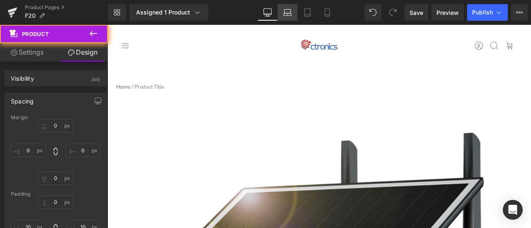
type input "0"
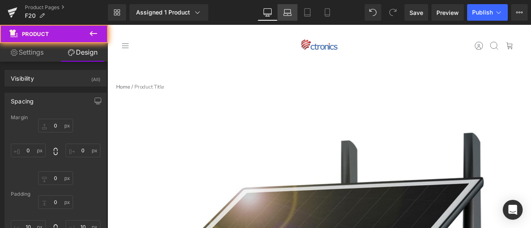
type input "10"
type input "9"
type input "10"
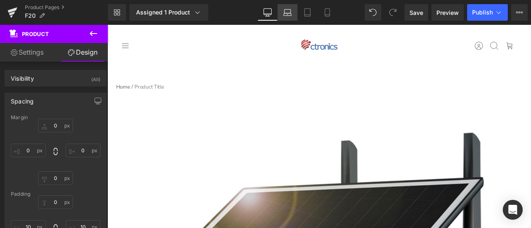
click at [288, 10] on icon at bounding box center [287, 12] width 8 height 8
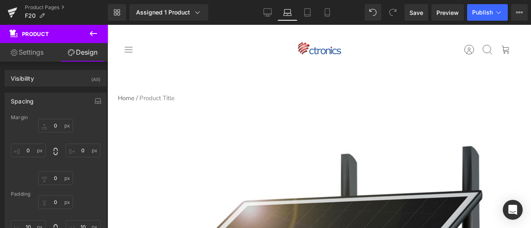
type input "0"
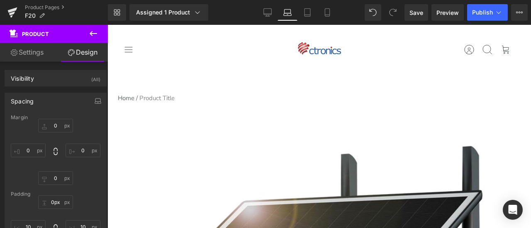
drag, startPoint x: 198, startPoint y: 89, endPoint x: 200, endPoint y: 83, distance: 5.8
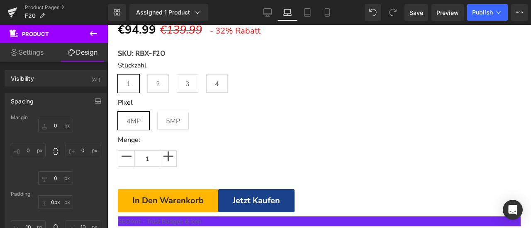
scroll to position [788, 0]
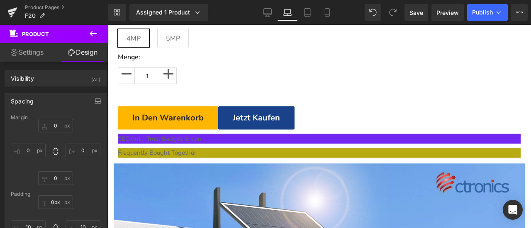
click at [107, 25] on span "Carousel" at bounding box center [107, 25] width 0 height 0
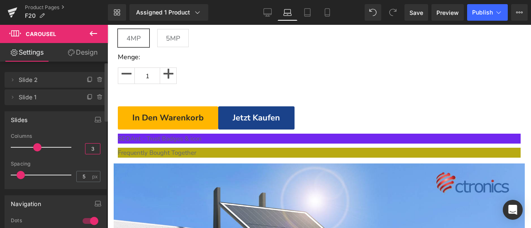
click at [91, 148] on input "3" at bounding box center [92, 149] width 15 height 10
click at [91, 136] on div "Columns" at bounding box center [56, 136] width 90 height 6
click at [95, 122] on icon "button" at bounding box center [98, 119] width 7 height 7
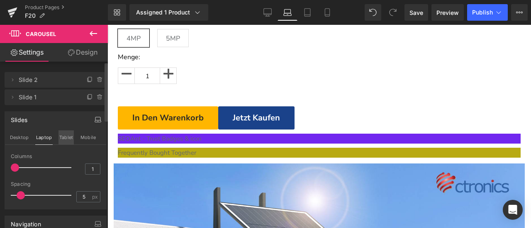
click at [68, 136] on button "Tablet" at bounding box center [65, 138] width 15 height 14
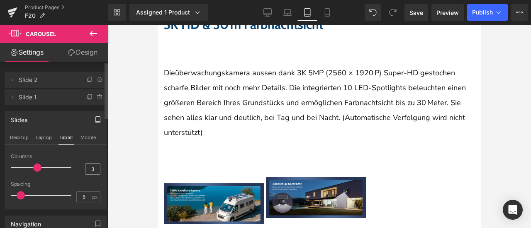
scroll to position [1116, 0]
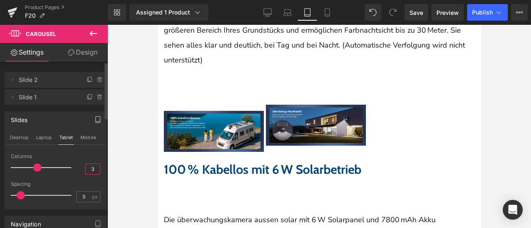
drag, startPoint x: 87, startPoint y: 168, endPoint x: 94, endPoint y: 170, distance: 6.7
click at [94, 170] on input "3" at bounding box center [92, 169] width 15 height 10
click at [83, 154] on div "Columns" at bounding box center [56, 157] width 90 height 6
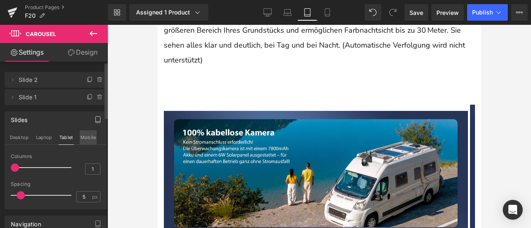
click at [85, 139] on button "Mobile" at bounding box center [88, 138] width 17 height 14
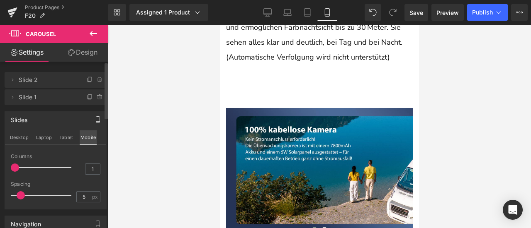
scroll to position [985, 0]
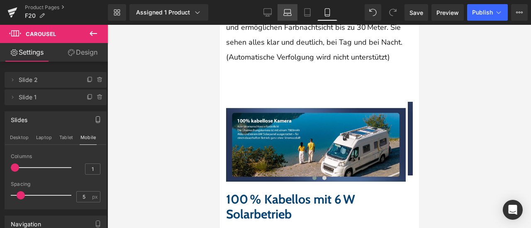
click at [286, 10] on icon at bounding box center [287, 12] width 8 height 8
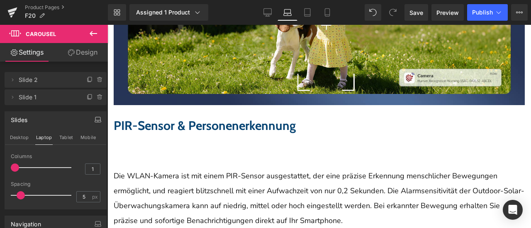
scroll to position [1782, 0]
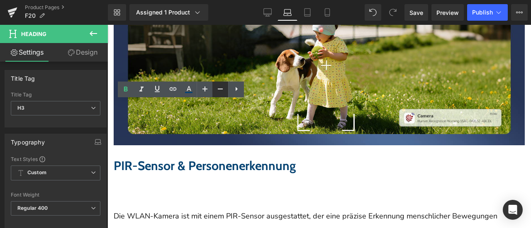
click at [217, 93] on icon at bounding box center [220, 89] width 10 height 10
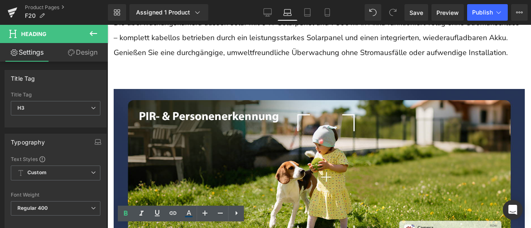
scroll to position [1658, 0]
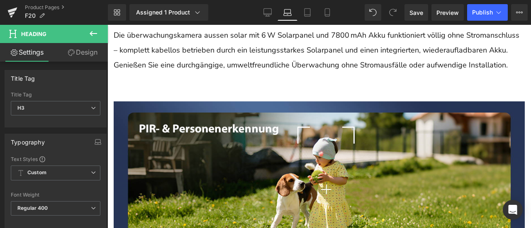
click at [89, 47] on link "Design" at bounding box center [83, 52] width 54 height 19
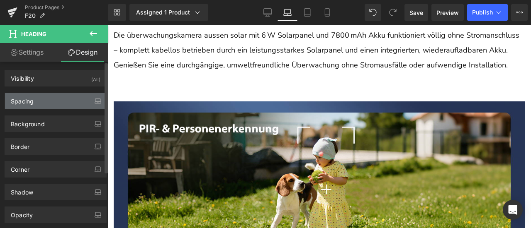
click at [40, 98] on div "Spacing" at bounding box center [55, 101] width 101 height 16
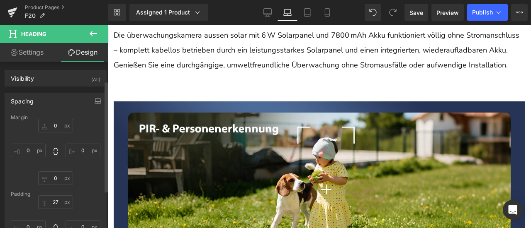
scroll to position [41, 0]
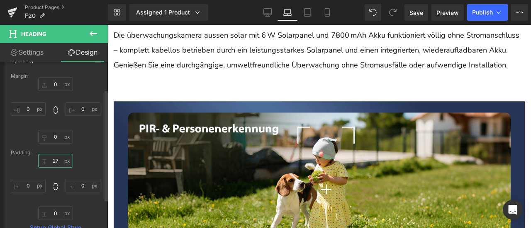
click at [56, 160] on input "27" at bounding box center [55, 161] width 35 height 14
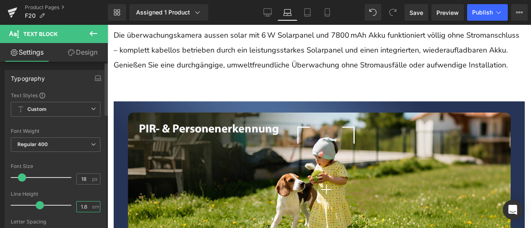
drag, startPoint x: 82, startPoint y: 205, endPoint x: 88, endPoint y: 206, distance: 5.9
click at [88, 206] on div "1.6 em" at bounding box center [88, 206] width 24 height 11
click at [85, 190] on div at bounding box center [56, 188] width 90 height 5
click at [84, 179] on input "18" at bounding box center [84, 179] width 15 height 10
click at [83, 169] on div "Font Size" at bounding box center [56, 167] width 90 height 6
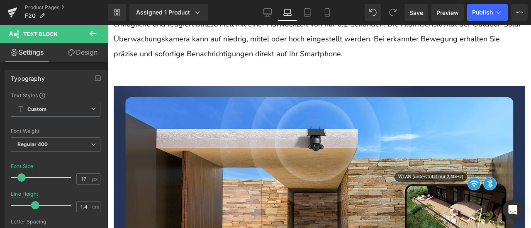
scroll to position [1865, 0]
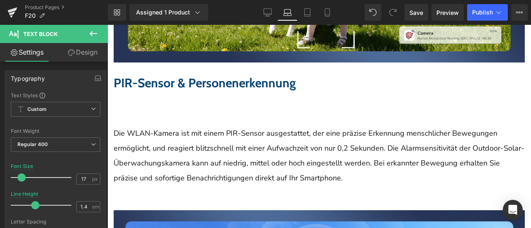
click at [107, 25] on span "Carousel" at bounding box center [107, 25] width 0 height 0
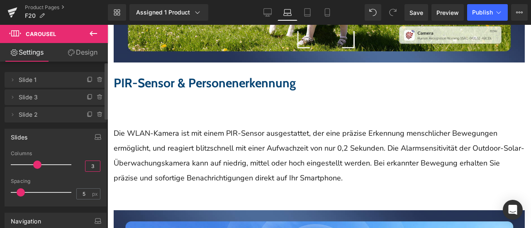
drag, startPoint x: 85, startPoint y: 168, endPoint x: 95, endPoint y: 170, distance: 10.1
click at [95, 170] on input "3" at bounding box center [92, 166] width 15 height 10
click at [89, 151] on div "Columns" at bounding box center [56, 154] width 90 height 6
click at [96, 135] on icon "button" at bounding box center [98, 137] width 7 height 7
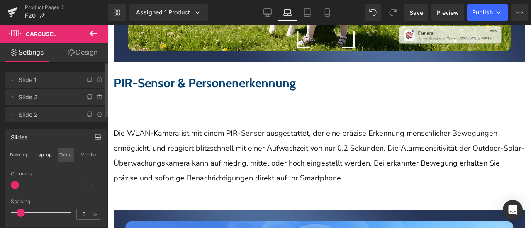
click at [64, 156] on button "Tablet" at bounding box center [65, 155] width 15 height 14
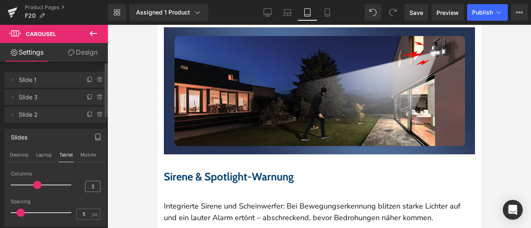
scroll to position [2209, 0]
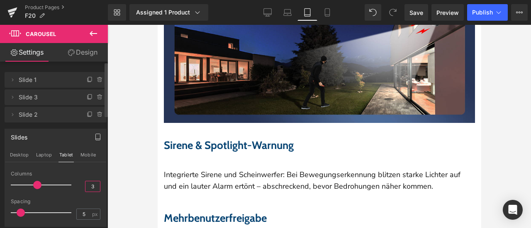
drag, startPoint x: 87, startPoint y: 187, endPoint x: 93, endPoint y: 188, distance: 5.5
click at [93, 188] on input "3" at bounding box center [92, 187] width 15 height 10
click at [88, 170] on div "Slides Desktop Laptop Tablet Mobile 1 Columns 1 1 Columns 1 3 Columns 1 1 Colum…" at bounding box center [56, 178] width 102 height 98
click at [87, 153] on button "Mobile" at bounding box center [88, 155] width 17 height 14
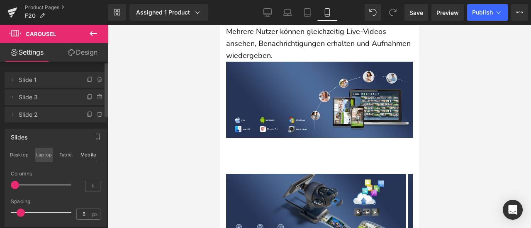
click at [45, 157] on button "Laptop" at bounding box center [43, 155] width 17 height 14
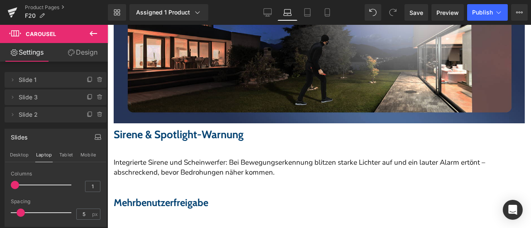
scroll to position [2570, 0]
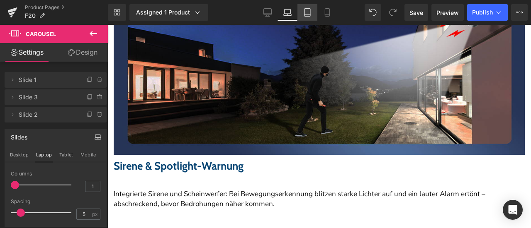
click at [309, 12] on icon at bounding box center [307, 12] width 8 height 8
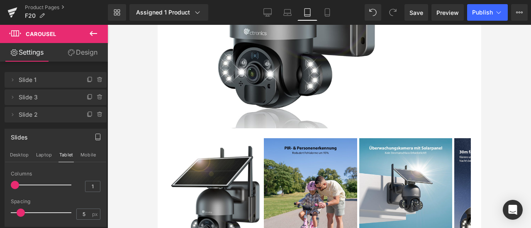
scroll to position [83, 0]
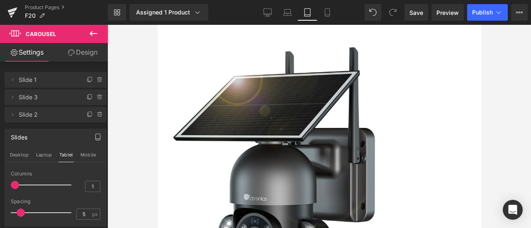
click at [308, 144] on img at bounding box center [273, 161] width 212 height 265
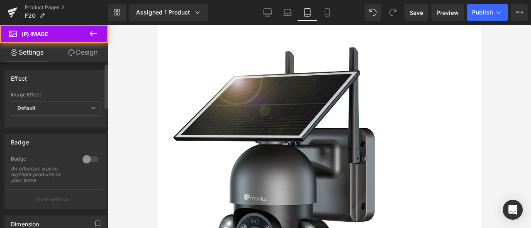
scroll to position [124, 0]
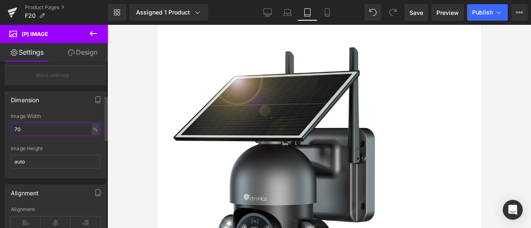
drag, startPoint x: 16, startPoint y: 129, endPoint x: 10, endPoint y: 129, distance: 6.2
click at [10, 129] on div "70% Image Width 70 % % px auto Image Height auto" at bounding box center [55, 146] width 101 height 65
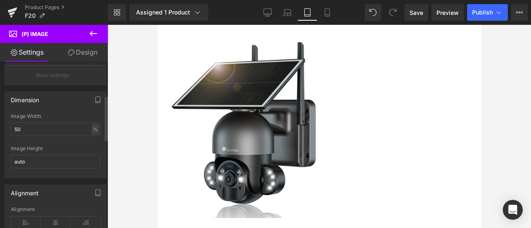
click at [57, 110] on div "Dimension 50% Image Width 50 % % px auto Image Height auto" at bounding box center [56, 135] width 102 height 87
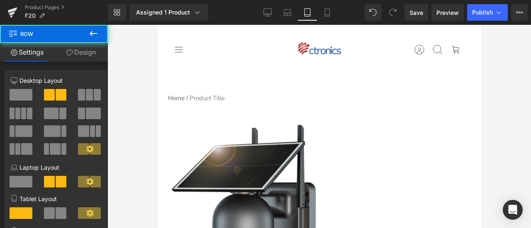
drag, startPoint x: 283, startPoint y: 114, endPoint x: 431, endPoint y: 118, distance: 148.4
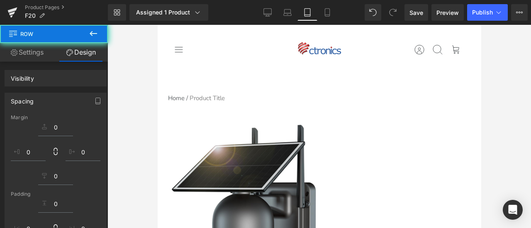
click at [492, 119] on div at bounding box center [318, 127] width 423 height 204
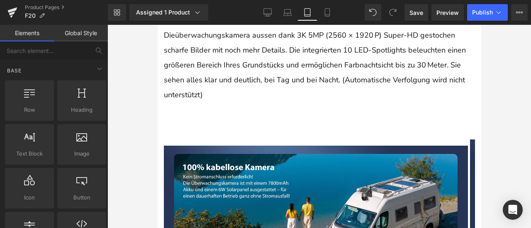
scroll to position [995, 0]
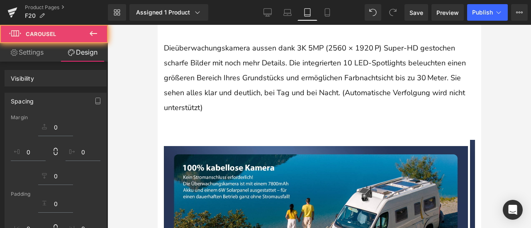
click at [487, 135] on div at bounding box center [318, 127] width 423 height 204
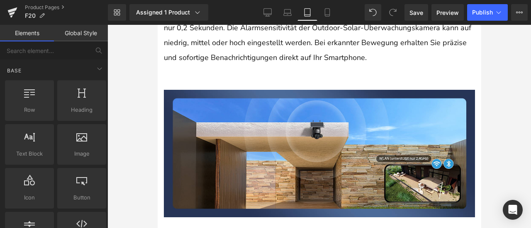
scroll to position [1617, 0]
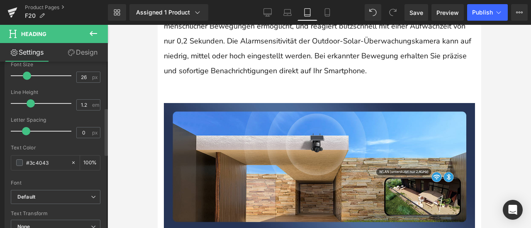
scroll to position [124, 0]
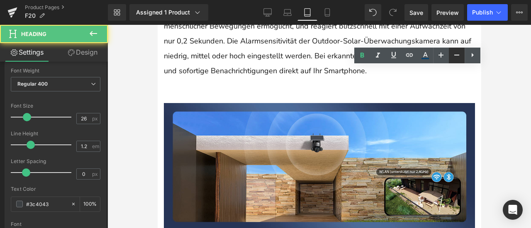
click at [453, 54] on icon at bounding box center [456, 55] width 10 height 10
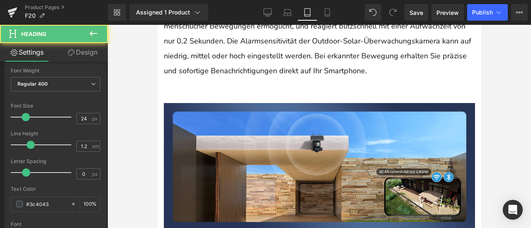
click at [80, 51] on link "Design" at bounding box center [83, 52] width 54 height 19
click at [0, 0] on div "Spacing" at bounding box center [0, 0] width 0 height 0
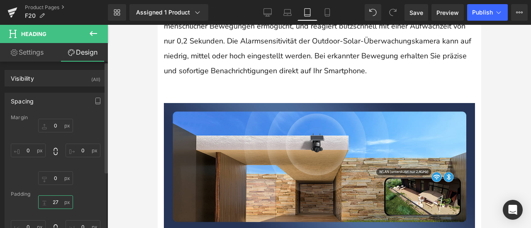
click at [54, 201] on input "27" at bounding box center [55, 203] width 35 height 14
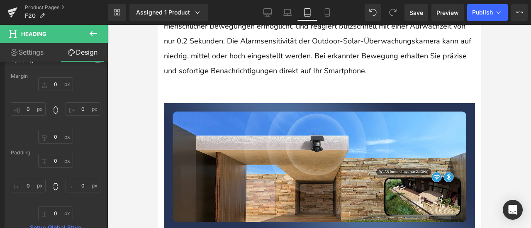
click at [35, 55] on link "Settings" at bounding box center [27, 52] width 54 height 19
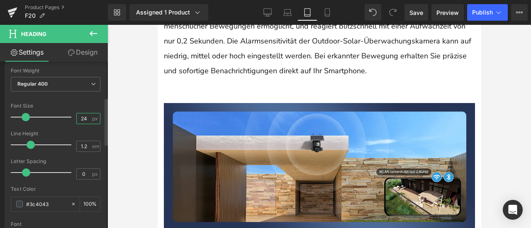
drag, startPoint x: 81, startPoint y: 114, endPoint x: 88, endPoint y: 116, distance: 7.2
click at [88, 116] on div "24 px" at bounding box center [88, 118] width 24 height 11
click at [86, 104] on div "Font Size" at bounding box center [56, 106] width 90 height 6
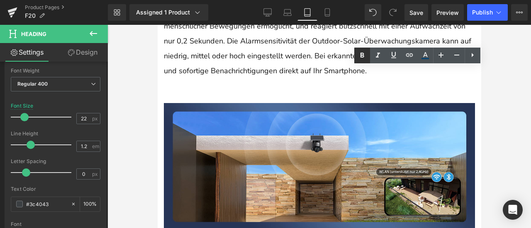
click at [359, 53] on icon at bounding box center [362, 56] width 10 height 10
click at [498, 94] on div at bounding box center [318, 127] width 423 height 204
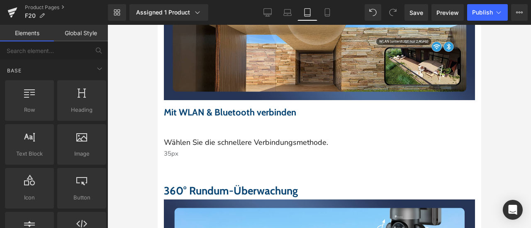
scroll to position [1865, 0]
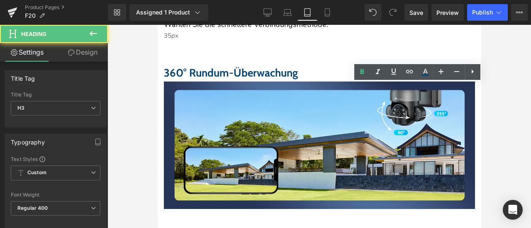
scroll to position [1782, 0]
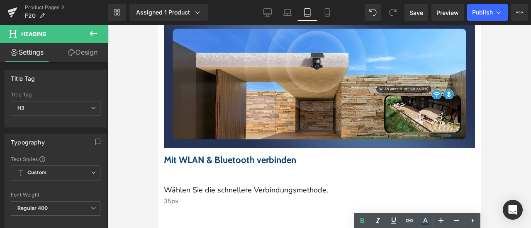
scroll to position [1575, 0]
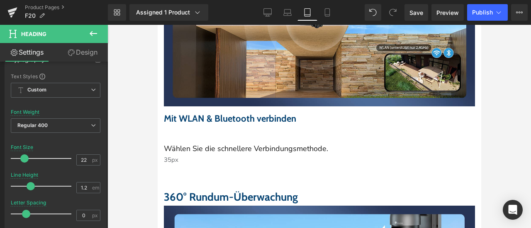
scroll to position [1741, 0]
click at [157, 25] on icon at bounding box center [157, 25] width 0 height 0
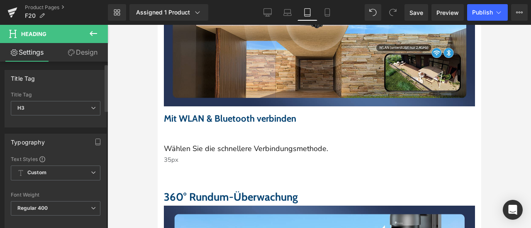
scroll to position [124, 0]
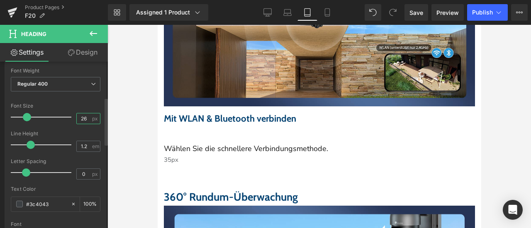
drag, startPoint x: 82, startPoint y: 116, endPoint x: 89, endPoint y: 117, distance: 7.2
click at [89, 117] on div "26 px" at bounding box center [88, 118] width 24 height 11
type input "22"
click at [82, 106] on div "Font Size" at bounding box center [56, 106] width 90 height 6
click at [83, 55] on link "Design" at bounding box center [83, 52] width 54 height 19
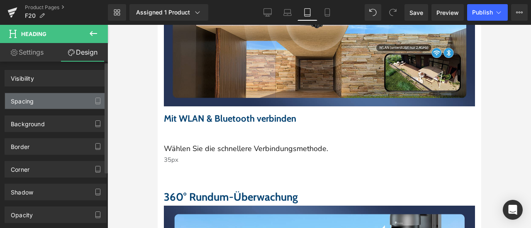
click at [47, 99] on div "Spacing" at bounding box center [55, 101] width 101 height 16
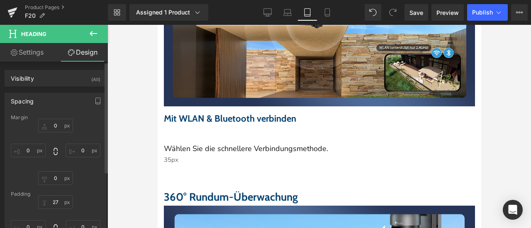
type input "0"
type input "27"
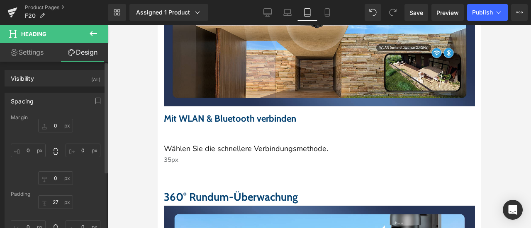
type input "0"
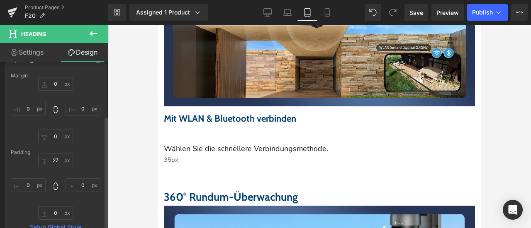
scroll to position [83, 0]
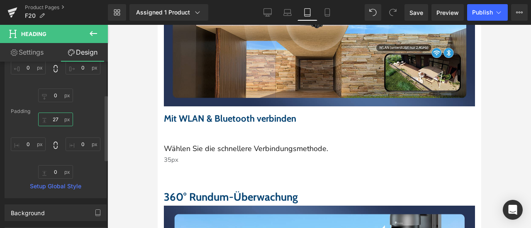
click at [56, 121] on input "27" at bounding box center [55, 120] width 35 height 14
type input "0"
click at [90, 114] on div "0 0 0px 0 0px 0 0px 0" at bounding box center [56, 146] width 90 height 66
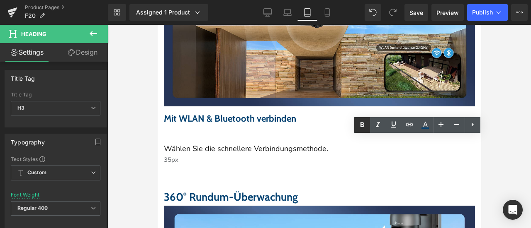
click at [363, 124] on icon at bounding box center [362, 125] width 4 height 5
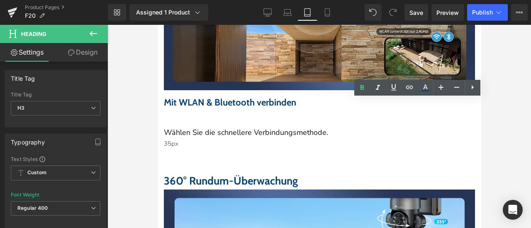
scroll to position [1782, 0]
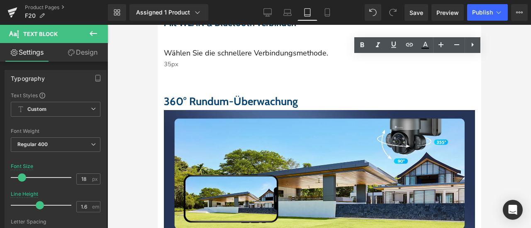
scroll to position [1824, 0]
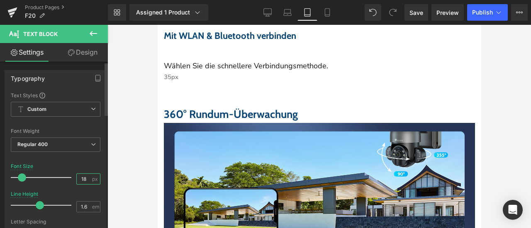
drag, startPoint x: 81, startPoint y: 179, endPoint x: 85, endPoint y: 179, distance: 4.6
click at [85, 179] on input "18" at bounding box center [84, 179] width 15 height 10
type input "13"
click at [87, 162] on div "Font Default Default Default Open Font Manager" at bounding box center [56, 192] width 90 height 200
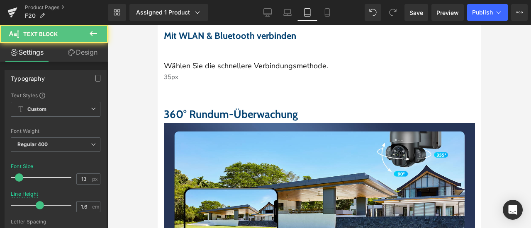
click at [83, 51] on link "Design" at bounding box center [83, 52] width 54 height 19
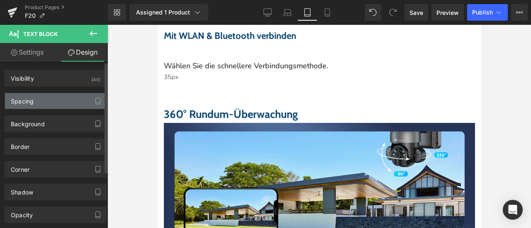
click at [48, 98] on div "Spacing" at bounding box center [55, 101] width 101 height 16
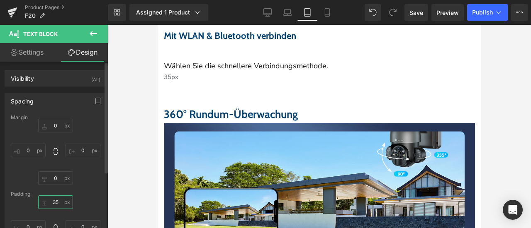
click at [58, 200] on input "35" at bounding box center [55, 203] width 35 height 14
type input "0"
click at [84, 174] on div "0px 0 0px 0 0px 0 0px 0" at bounding box center [56, 152] width 90 height 66
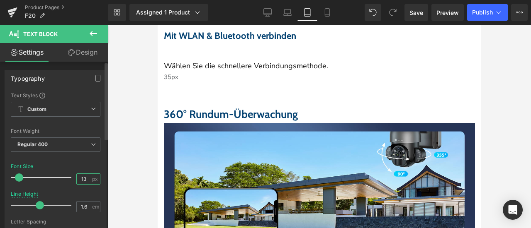
drag, startPoint x: 81, startPoint y: 177, endPoint x: 92, endPoint y: 178, distance: 10.8
click at [92, 178] on div "13 px" at bounding box center [88, 179] width 24 height 11
type input "14"
click at [91, 163] on div "Font Default Default Default Open Font Manager" at bounding box center [56, 192] width 90 height 200
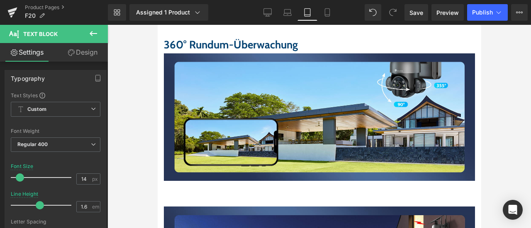
scroll to position [1907, 0]
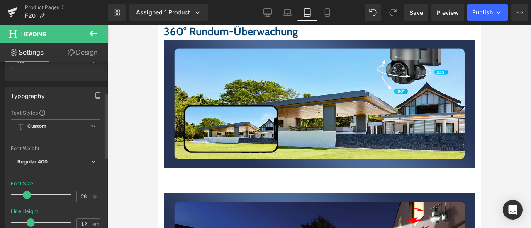
scroll to position [124, 0]
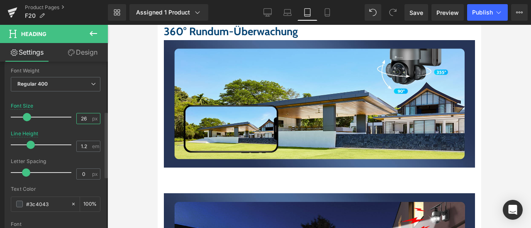
drag, startPoint x: 80, startPoint y: 117, endPoint x: 89, endPoint y: 121, distance: 9.7
click at [89, 121] on div "26 px" at bounding box center [88, 118] width 24 height 11
click at [84, 104] on div "Font Size 20 px" at bounding box center [56, 117] width 90 height 28
drag, startPoint x: 83, startPoint y: 117, endPoint x: 65, endPoint y: 115, distance: 18.8
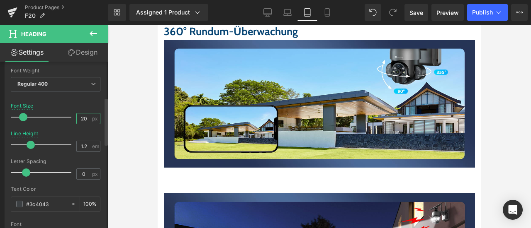
click at [65, 115] on div "Font Size 20 px" at bounding box center [56, 117] width 90 height 28
type input "19"
click at [72, 102] on div "Font Default Default Default Open Font Manager" at bounding box center [56, 132] width 90 height 200
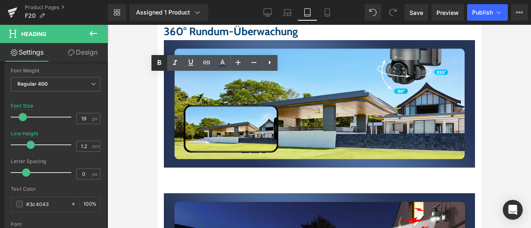
click at [162, 62] on icon at bounding box center [159, 63] width 10 height 10
click at [148, 94] on div at bounding box center [318, 127] width 423 height 204
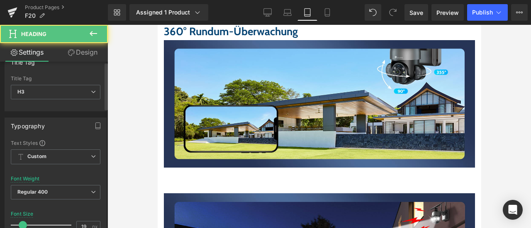
scroll to position [41, 0]
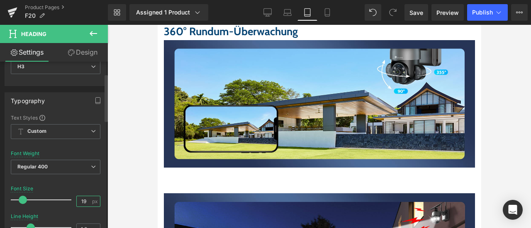
drag, startPoint x: 80, startPoint y: 199, endPoint x: 86, endPoint y: 200, distance: 5.9
click at [86, 200] on input "19" at bounding box center [84, 201] width 15 height 10
type input "18"
click at [78, 147] on div at bounding box center [56, 145] width 90 height 5
click at [90, 51] on link "Design" at bounding box center [83, 52] width 54 height 19
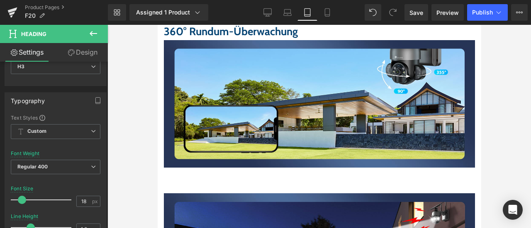
click at [0, 0] on div "Spacing" at bounding box center [0, 0] width 0 height 0
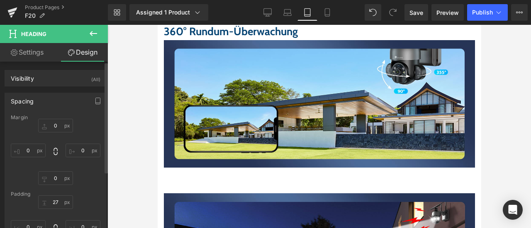
type input "0"
type input "27"
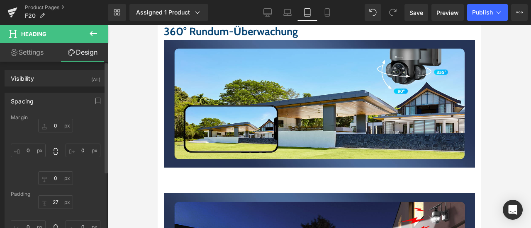
type input "0"
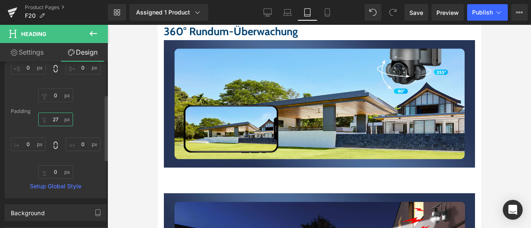
click at [56, 122] on input "27" at bounding box center [55, 120] width 35 height 14
type input "0"
click at [81, 121] on div "0 0 0px 0 0px 0 0px 0" at bounding box center [56, 146] width 90 height 66
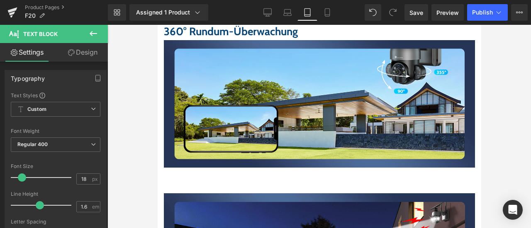
drag, startPoint x: 90, startPoint y: 53, endPoint x: 50, endPoint y: 99, distance: 61.2
click at [90, 53] on link "Design" at bounding box center [83, 52] width 54 height 19
click at [0, 0] on div "Spacing" at bounding box center [0, 0] width 0 height 0
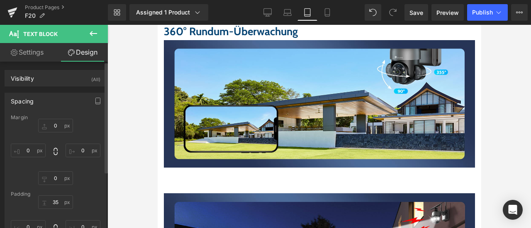
type input "0"
type input "35"
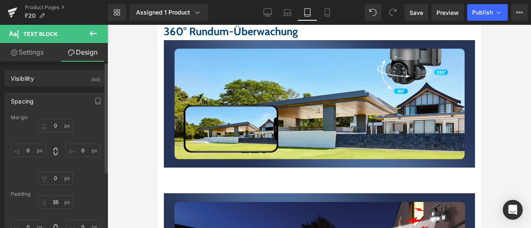
type input "0"
click at [56, 198] on input "35" at bounding box center [55, 203] width 35 height 14
type input "0"
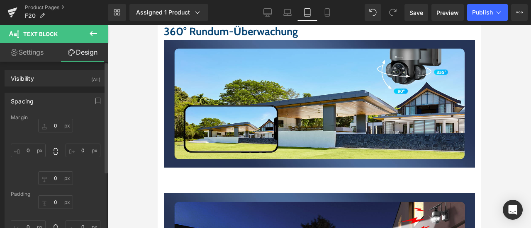
click at [85, 182] on div "0px 0 0px 0 0px 0 0px 0" at bounding box center [56, 152] width 90 height 66
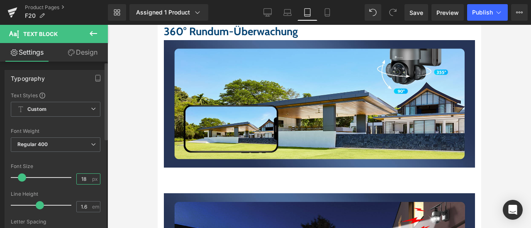
drag, startPoint x: 80, startPoint y: 178, endPoint x: 89, endPoint y: 178, distance: 8.3
click at [89, 178] on div "18 px" at bounding box center [88, 179] width 24 height 11
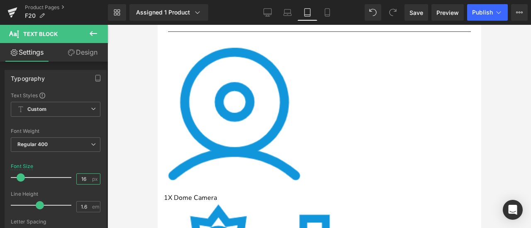
scroll to position [2736, 0]
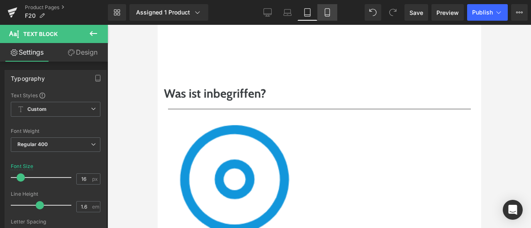
click at [325, 14] on icon at bounding box center [327, 12] width 8 height 8
type input "18"
type input "100"
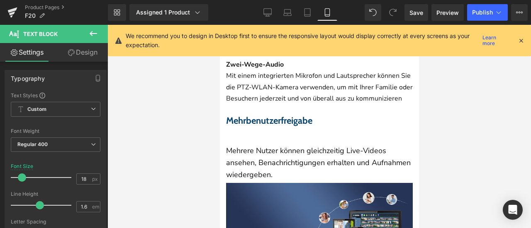
scroll to position [2130, 0]
click at [520, 40] on icon at bounding box center [520, 40] width 7 height 7
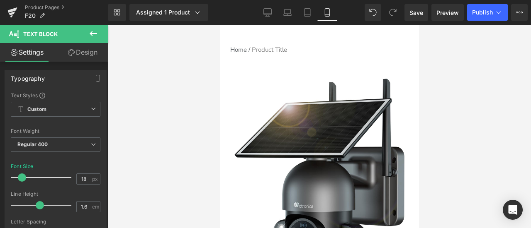
scroll to position [0, 0]
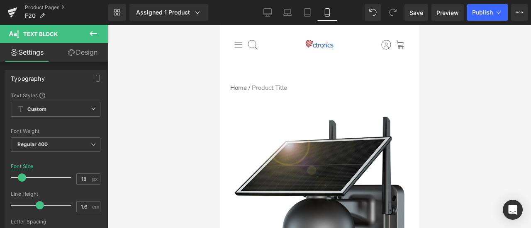
click at [219, 25] on span "(P) Image" at bounding box center [219, 25] width 0 height 0
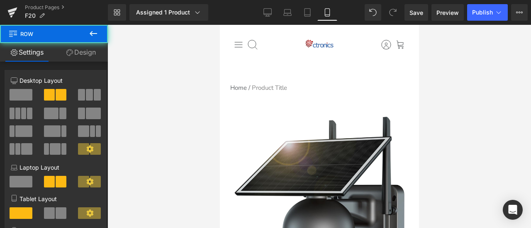
drag, startPoint x: 316, startPoint y: 98, endPoint x: 338, endPoint y: 97, distance: 22.4
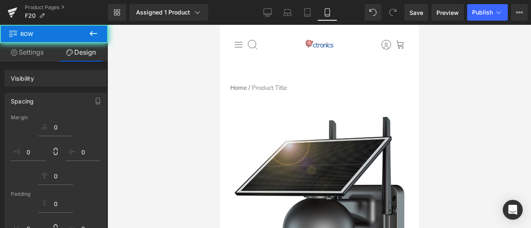
click at [448, 115] on div at bounding box center [318, 127] width 423 height 204
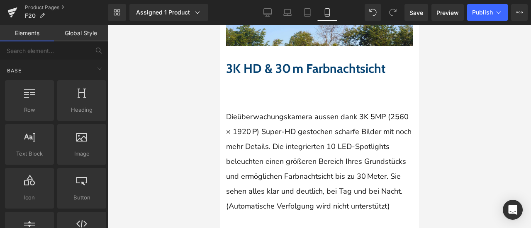
scroll to position [870, 0]
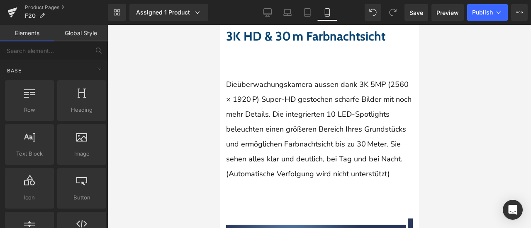
click at [219, 25] on span at bounding box center [219, 25] width 0 height 0
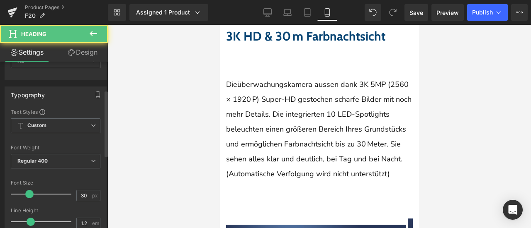
scroll to position [83, 0]
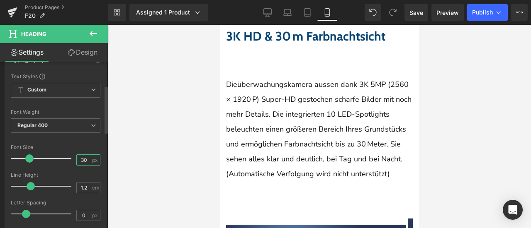
drag, startPoint x: 85, startPoint y: 158, endPoint x: 70, endPoint y: 158, distance: 15.8
click at [70, 158] on div "Font Size 30 px" at bounding box center [56, 159] width 90 height 28
type input "27"
click at [76, 143] on div "Font Default Default Default Open Font Manager" at bounding box center [56, 173] width 90 height 200
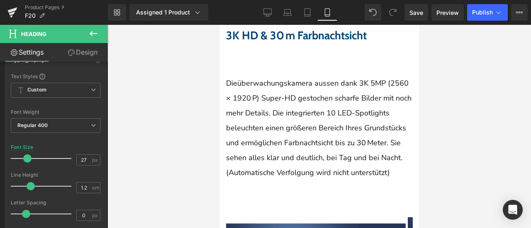
click at [276, 114] on p "Dieüberwachungskamera aussen dank 3K 5MP (2560 × 1920 P) Super-HD gestochen sch…" at bounding box center [318, 128] width 187 height 104
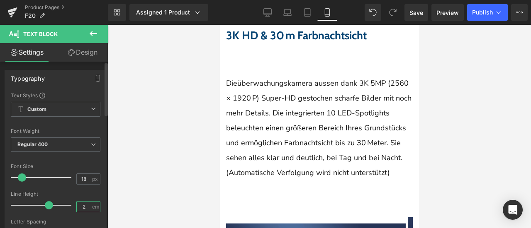
drag, startPoint x: 83, startPoint y: 205, endPoint x: 68, endPoint y: 204, distance: 15.0
click at [68, 204] on div "Line Height 2 em" at bounding box center [56, 206] width 90 height 28
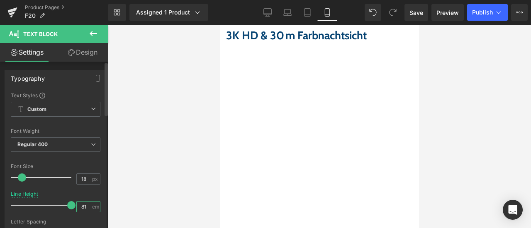
drag, startPoint x: 81, startPoint y: 204, endPoint x: 72, endPoint y: 204, distance: 9.1
click at [72, 204] on div "Line Height 81 em" at bounding box center [56, 206] width 90 height 28
type input "1.8"
click at [83, 192] on div "Line Height 1.8 em" at bounding box center [56, 206] width 90 height 28
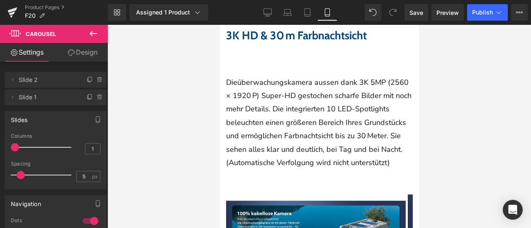
drag, startPoint x: 274, startPoint y: 202, endPoint x: 354, endPoint y: 189, distance: 80.7
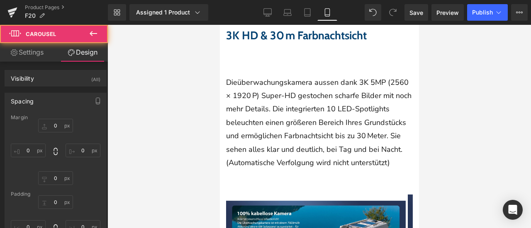
click at [439, 173] on div at bounding box center [318, 127] width 423 height 204
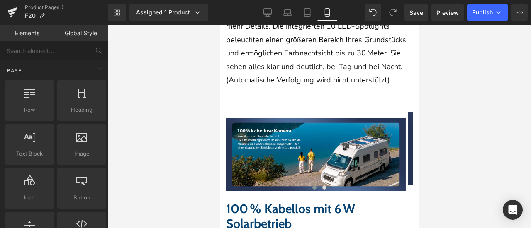
scroll to position [870, 0]
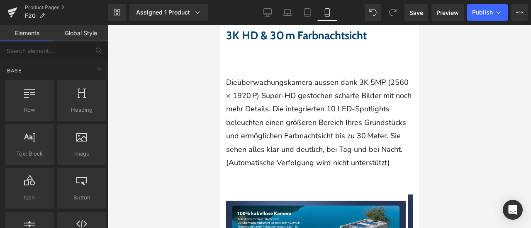
click at [264, 42] on strong "3K HD & 30 m Farbnachtsicht" at bounding box center [295, 36] width 141 height 14
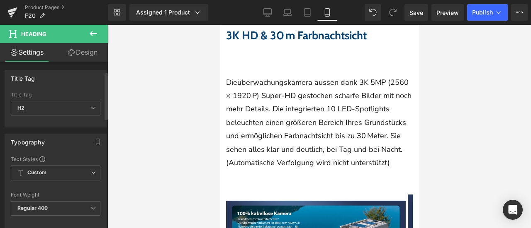
scroll to position [83, 0]
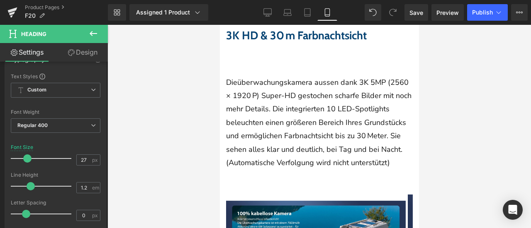
click at [297, 119] on p "Dieüberwachungskamera aussen dank 3K 5MP (2560 × 1920 P) Super-HD gestochen sch…" at bounding box center [318, 123] width 187 height 94
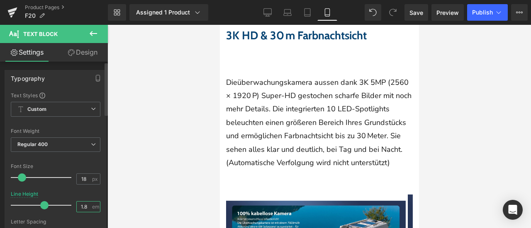
click at [86, 206] on input "1.8" at bounding box center [84, 207] width 15 height 10
type input "1.6"
click at [85, 194] on div "Line Height 1.6 em" at bounding box center [56, 206] width 90 height 28
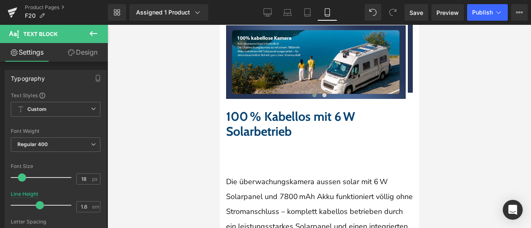
scroll to position [1036, 0]
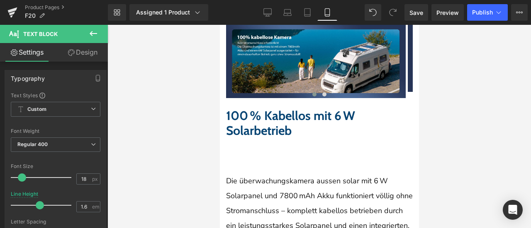
click at [265, 123] on span "100 % Kabellos mit 6 W Solarbetrieb" at bounding box center [289, 123] width 129 height 30
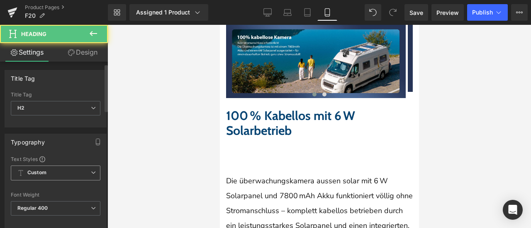
scroll to position [83, 0]
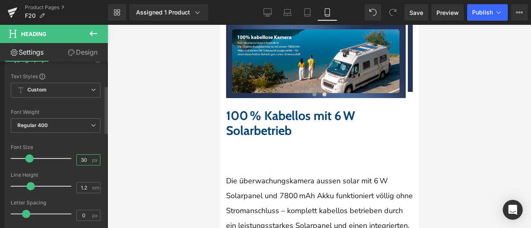
drag, startPoint x: 87, startPoint y: 158, endPoint x: 72, endPoint y: 157, distance: 15.4
click at [72, 157] on div "Font Size 30 px" at bounding box center [56, 159] width 90 height 28
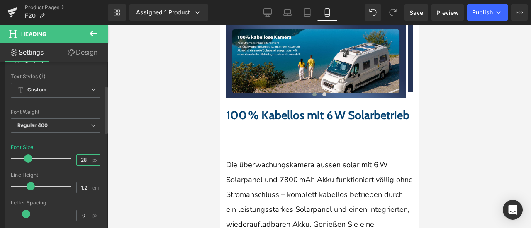
click at [86, 158] on input "28" at bounding box center [84, 160] width 15 height 10
type input "27"
click at [85, 152] on div "Font Size 27 px" at bounding box center [56, 159] width 90 height 28
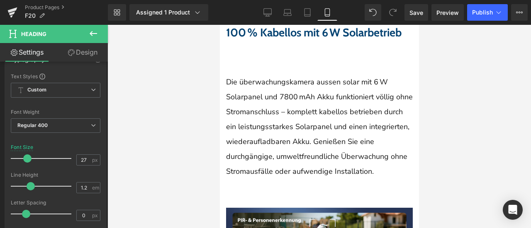
scroll to position [1119, 0]
click at [254, 112] on p "Die überwachungskamera aussen solar mit 6 W Solarpanel und 7800 mAh Akku funkti…" at bounding box center [318, 126] width 187 height 104
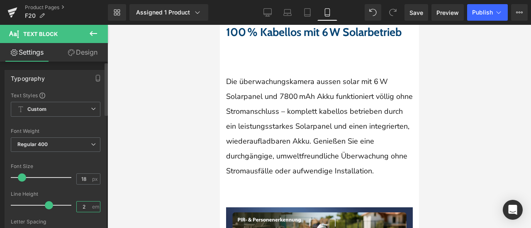
drag, startPoint x: 83, startPoint y: 206, endPoint x: 68, endPoint y: 206, distance: 15.3
click at [68, 206] on div "Line Height 2 em" at bounding box center [56, 206] width 90 height 28
type input "1.6"
click at [80, 192] on div "Line Height" at bounding box center [56, 195] width 90 height 6
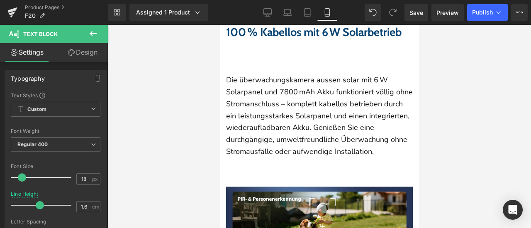
scroll to position [995, 0]
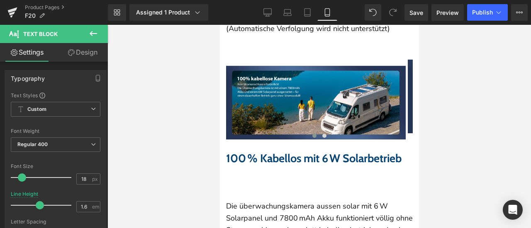
click at [312, 138] on span at bounding box center [314, 136] width 4 height 4
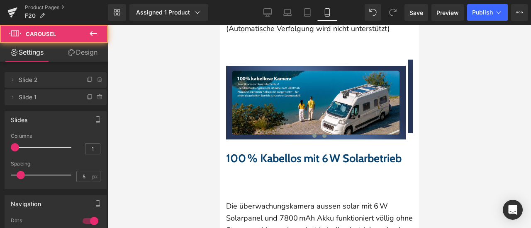
click at [322, 137] on button at bounding box center [324, 136] width 10 height 8
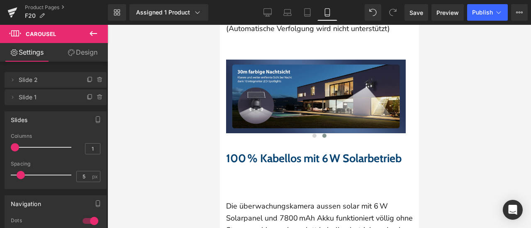
click at [219, 25] on icon at bounding box center [219, 25] width 0 height 0
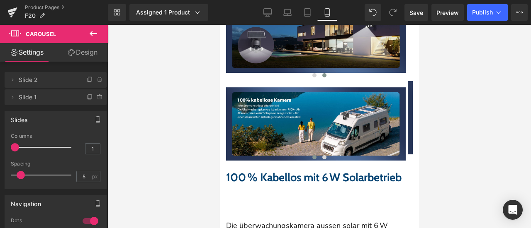
scroll to position [919, 0]
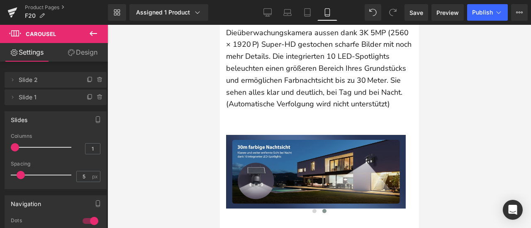
click at [219, 25] on span "Carousel" at bounding box center [219, 25] width 0 height 0
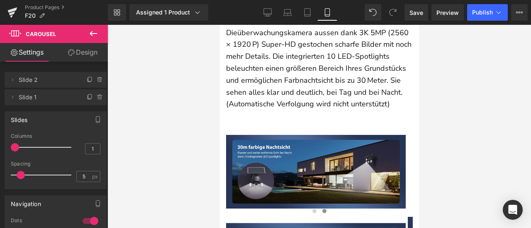
click at [85, 52] on link "Design" at bounding box center [83, 52] width 54 height 19
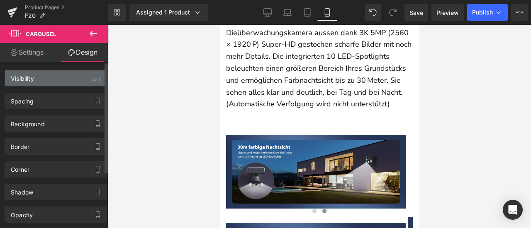
click at [59, 78] on div "Visibility (All)" at bounding box center [55, 78] width 101 height 16
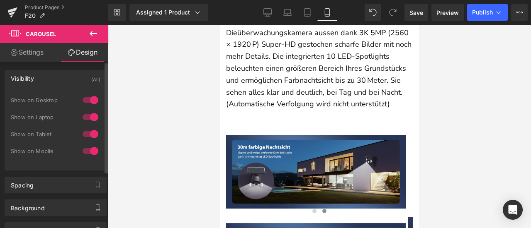
click at [89, 150] on div at bounding box center [90, 151] width 20 height 13
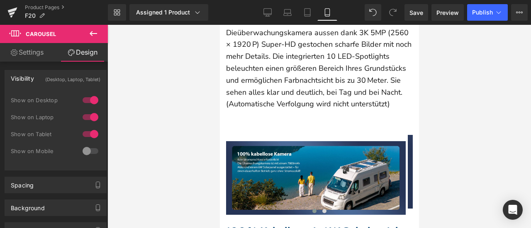
click at [219, 25] on span "Carousel" at bounding box center [219, 25] width 0 height 0
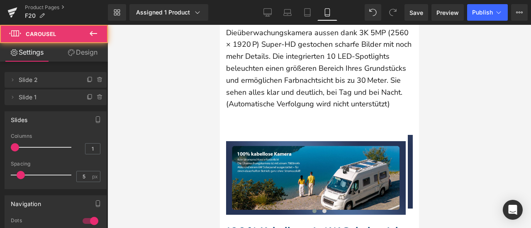
click at [90, 55] on link "Design" at bounding box center [83, 52] width 54 height 19
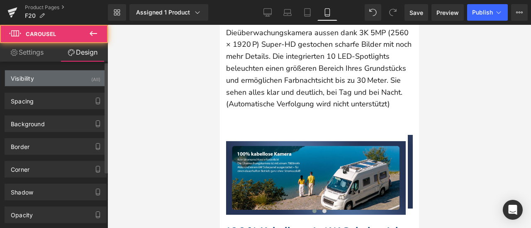
click at [74, 82] on div "Visibility (All)" at bounding box center [55, 78] width 101 height 16
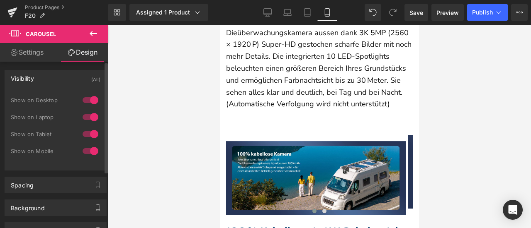
click at [92, 106] on div at bounding box center [90, 100] width 20 height 13
click at [90, 116] on div at bounding box center [90, 117] width 20 height 13
click at [89, 133] on div at bounding box center [90, 134] width 20 height 13
click at [261, 173] on img at bounding box center [314, 177] width 179 height 73
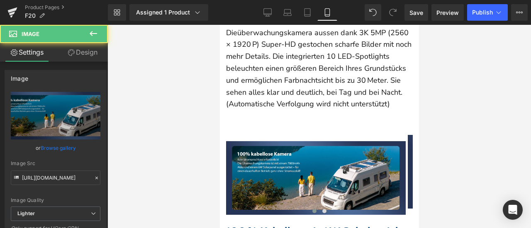
click at [312, 212] on span at bounding box center [314, 211] width 4 height 4
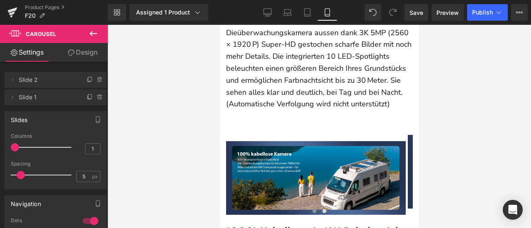
click at [261, 176] on img at bounding box center [314, 177] width 179 height 73
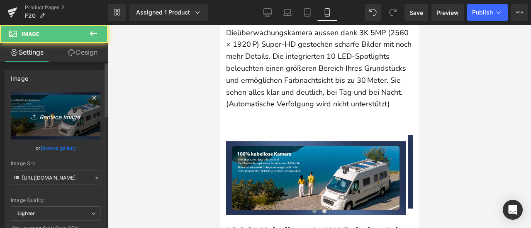
click at [62, 109] on link "Replace Image" at bounding box center [56, 116] width 90 height 48
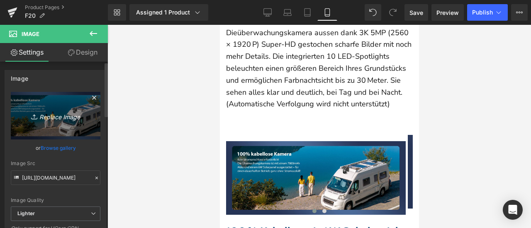
type input "C:\fakepath\61LkgEj-mzL.jpg"
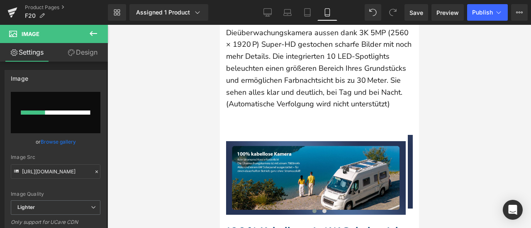
scroll to position [961, 0]
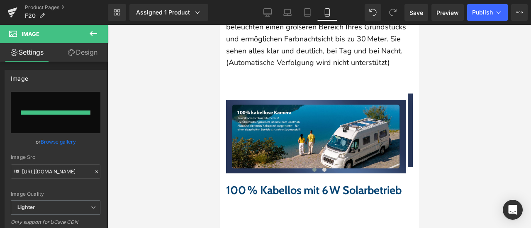
type input "[URL][DOMAIN_NAME]"
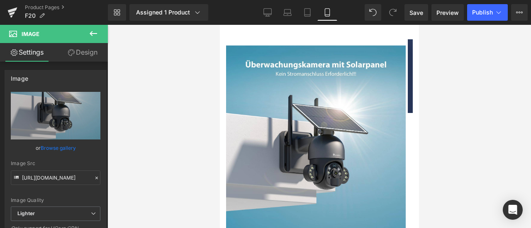
scroll to position [1085, 0]
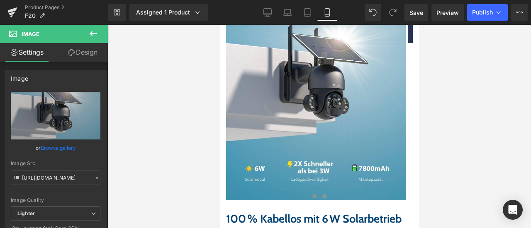
click at [322, 199] on span at bounding box center [324, 196] width 4 height 4
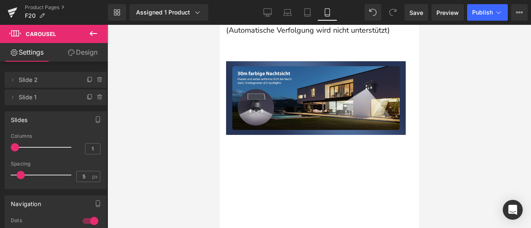
scroll to position [961, 0]
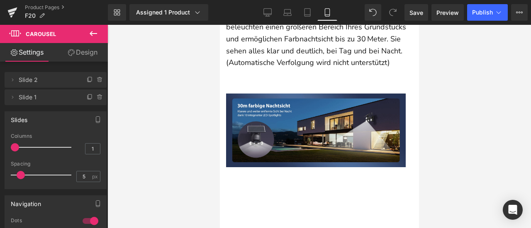
click at [283, 135] on img at bounding box center [314, 130] width 179 height 73
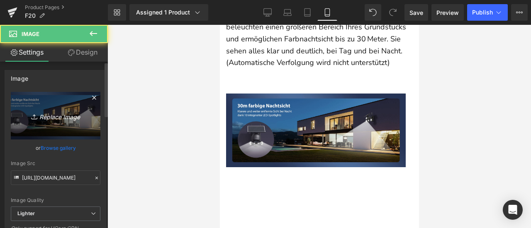
click at [68, 114] on icon "Replace Image" at bounding box center [55, 116] width 66 height 10
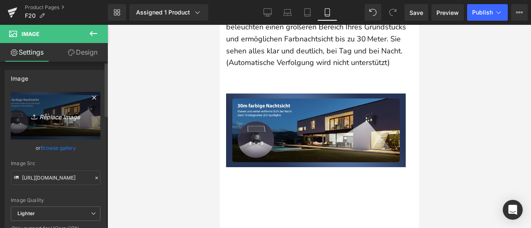
type input "C:\fakepath\81KVHn+xFCL.jpg"
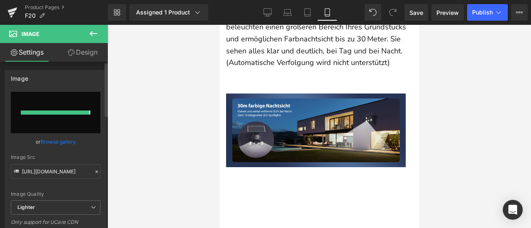
type input "[URL][DOMAIN_NAME]"
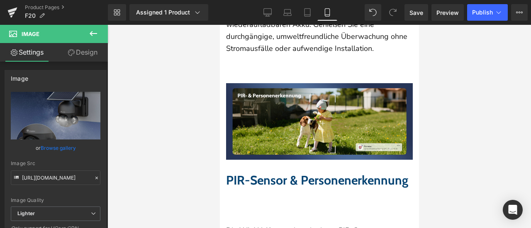
scroll to position [1251, 0]
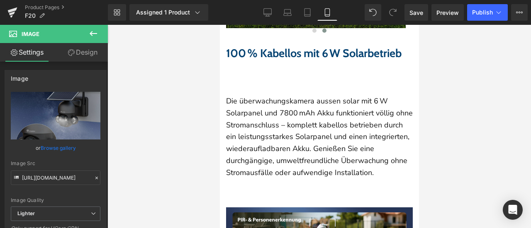
click at [289, 52] on span "100 % Kabellos mit 6 W Solarbetrieb" at bounding box center [312, 53] width 175 height 14
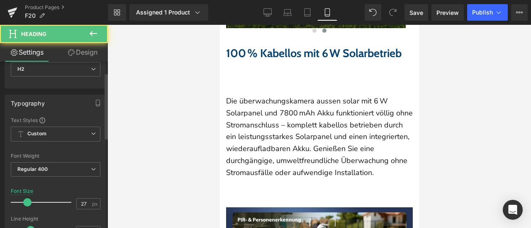
scroll to position [124, 0]
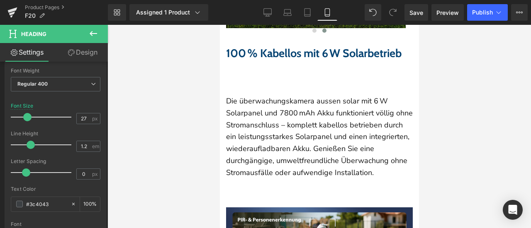
click at [260, 104] on p "Die überwachungskamera aussen solar mit 6 W Solarpanel und 7800 mAh Akku funkti…" at bounding box center [318, 137] width 187 height 84
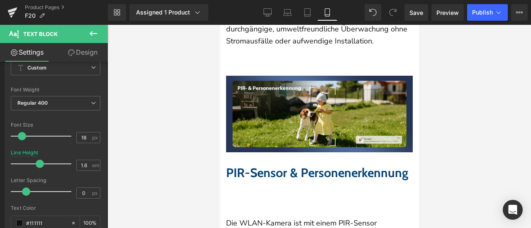
scroll to position [1458, 0]
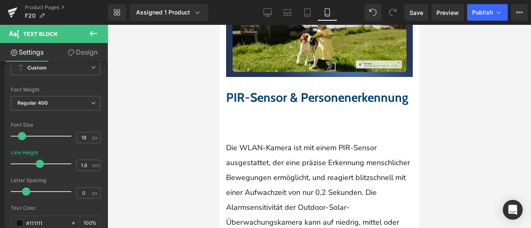
click at [281, 90] on span "PIR-Sensor & Personenerkennung" at bounding box center [316, 97] width 182 height 15
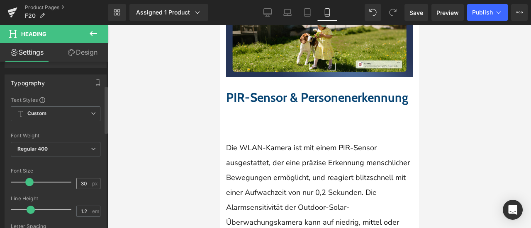
scroll to position [83, 0]
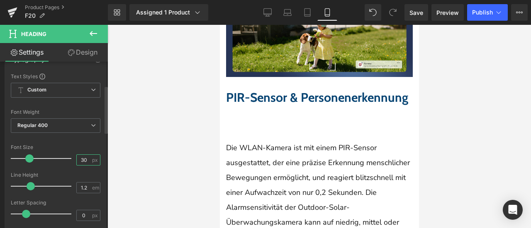
click at [66, 158] on div "Font Size 30 px" at bounding box center [56, 159] width 90 height 28
type input "27"
click at [80, 146] on div "Font Size" at bounding box center [56, 148] width 90 height 6
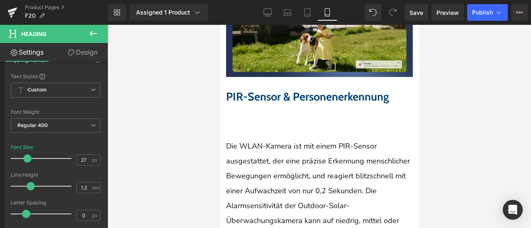
click at [257, 139] on p "Die WLAN-Kamera ist mit einem PIR-Sensor ausgestattet, der eine präzise Erkennu…" at bounding box center [318, 206] width 187 height 134
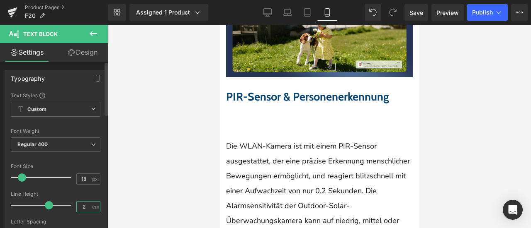
drag, startPoint x: 83, startPoint y: 206, endPoint x: 61, endPoint y: 206, distance: 21.6
click at [61, 206] on div "Line Height 2 em" at bounding box center [56, 206] width 90 height 28
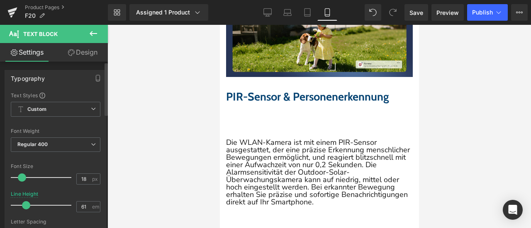
click at [81, 190] on div at bounding box center [56, 188] width 90 height 5
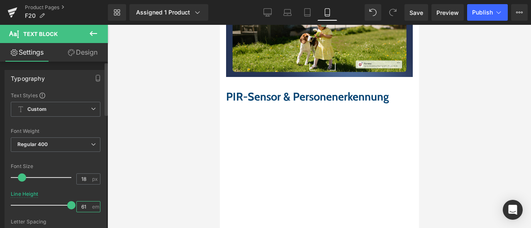
drag, startPoint x: 85, startPoint y: 206, endPoint x: 72, endPoint y: 206, distance: 12.9
click at [72, 206] on div "Line Height 61 em" at bounding box center [56, 206] width 90 height 28
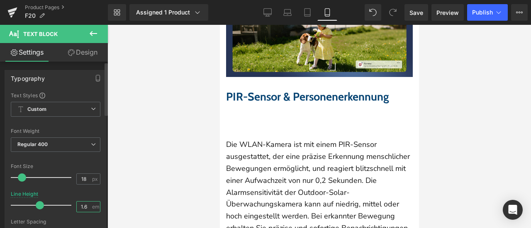
type input "1.6"
click at [86, 193] on div "Line Height 1.6 em" at bounding box center [56, 206] width 90 height 28
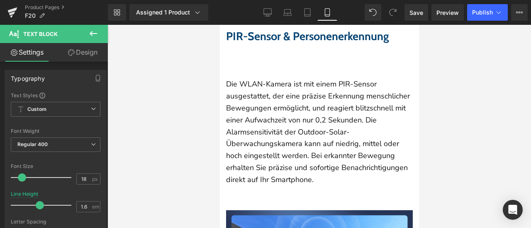
scroll to position [1583, 0]
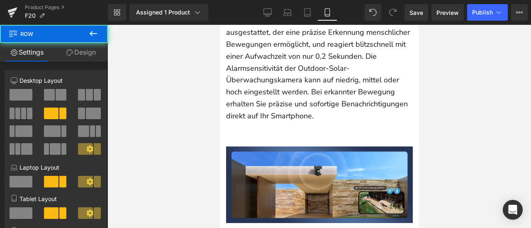
drag, startPoint x: 316, startPoint y: 104, endPoint x: 364, endPoint y: 106, distance: 48.1
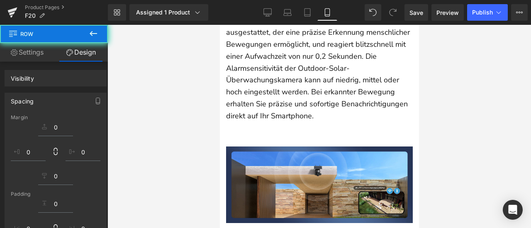
click at [450, 143] on div at bounding box center [318, 127] width 423 height 204
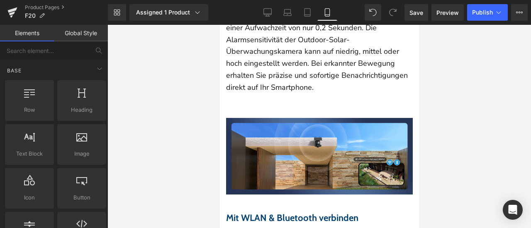
scroll to position [1624, 0]
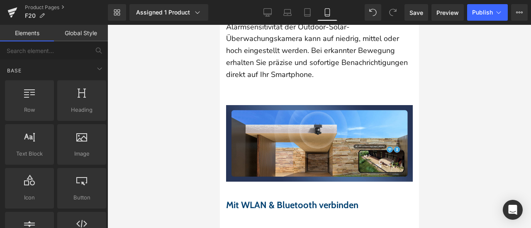
click at [219, 25] on icon at bounding box center [219, 25] width 0 height 0
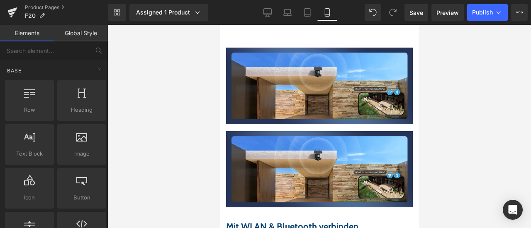
scroll to position [1609, 0]
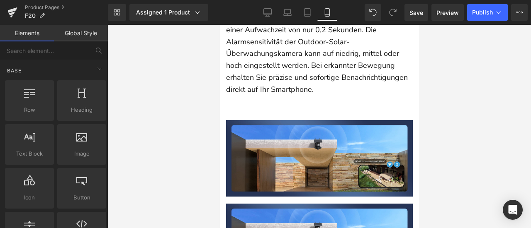
click at [287, 120] on div "Image" at bounding box center [318, 161] width 187 height 83
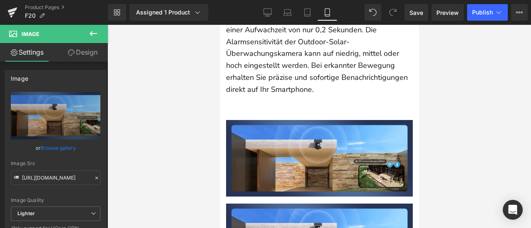
click at [77, 54] on link "Design" at bounding box center [83, 52] width 54 height 19
click at [0, 0] on div "Visibility" at bounding box center [0, 0] width 0 height 0
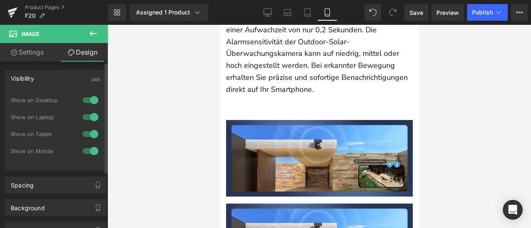
click at [82, 149] on div at bounding box center [90, 151] width 20 height 13
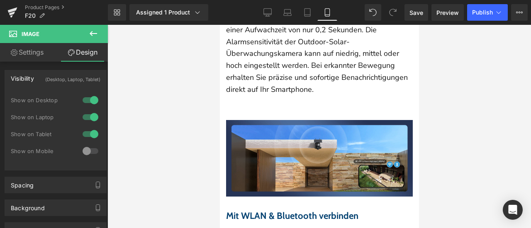
click at [291, 120] on img at bounding box center [318, 158] width 187 height 76
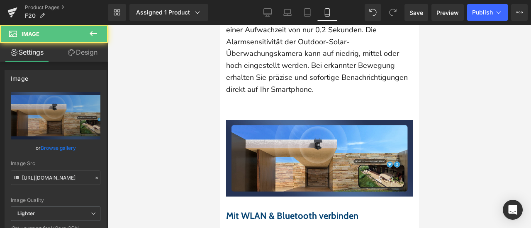
click at [87, 54] on link "Design" at bounding box center [83, 52] width 54 height 19
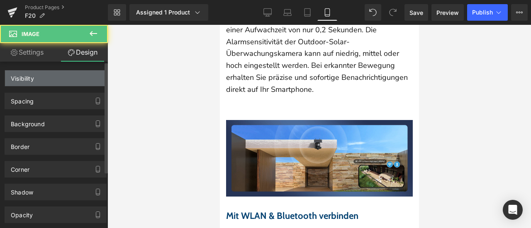
click at [77, 77] on div "Visibility" at bounding box center [55, 78] width 101 height 16
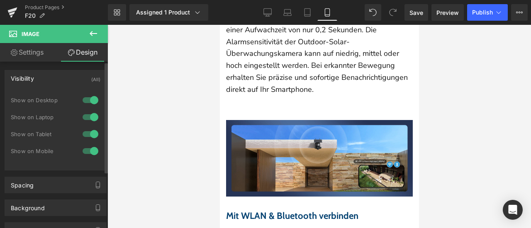
click at [87, 98] on div at bounding box center [90, 100] width 20 height 13
click at [88, 116] on div at bounding box center [90, 117] width 20 height 13
click at [88, 131] on div at bounding box center [90, 134] width 20 height 13
click at [259, 120] on img at bounding box center [318, 158] width 187 height 76
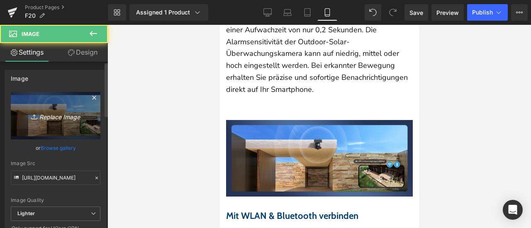
click at [53, 116] on icon "Replace Image" at bounding box center [55, 116] width 66 height 10
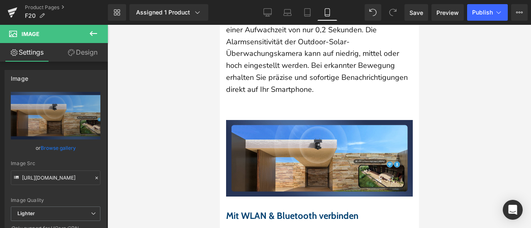
click at [274, 120] on img at bounding box center [318, 158] width 187 height 76
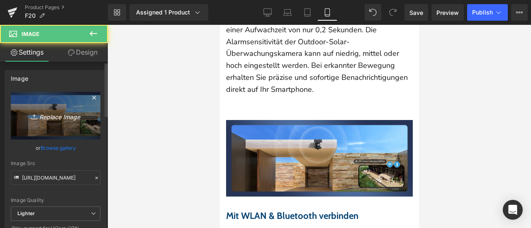
click at [69, 114] on icon "Replace Image" at bounding box center [55, 116] width 66 height 10
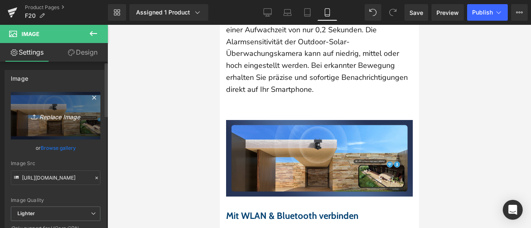
type input "C:\fakepath\81wmRHCtcGL.jpg"
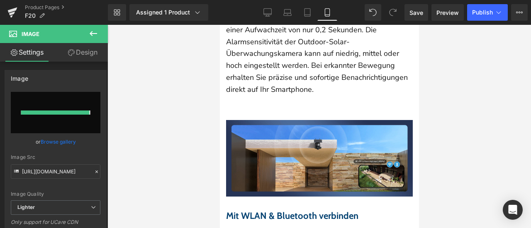
type input "[URL][DOMAIN_NAME]"
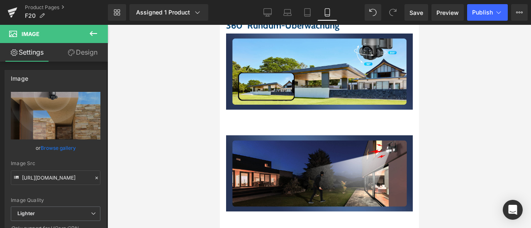
scroll to position [1858, 0]
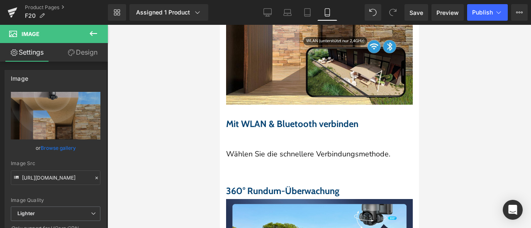
click at [219, 25] on icon at bounding box center [219, 25] width 0 height 0
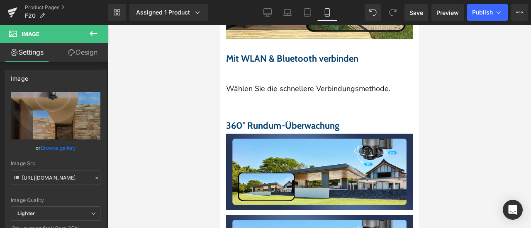
scroll to position [1923, 0]
click at [296, 134] on div "Image" at bounding box center [318, 174] width 187 height 81
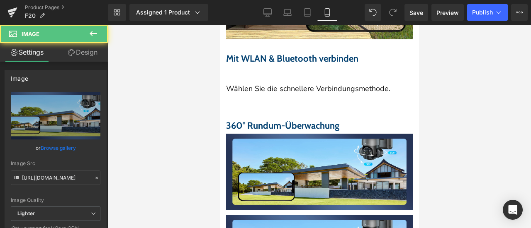
drag, startPoint x: 92, startPoint y: 56, endPoint x: 73, endPoint y: 77, distance: 28.2
click at [92, 56] on link "Design" at bounding box center [83, 52] width 54 height 19
click at [0, 0] on div "Visibility" at bounding box center [0, 0] width 0 height 0
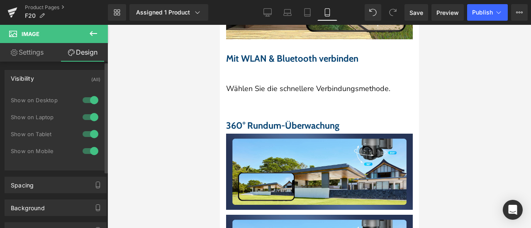
click at [90, 151] on div at bounding box center [90, 151] width 20 height 13
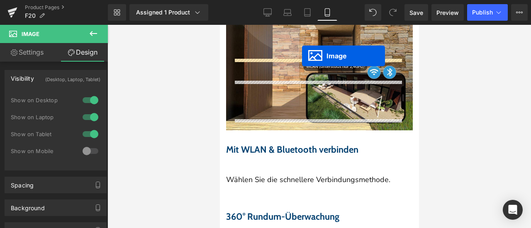
scroll to position [1816, 0]
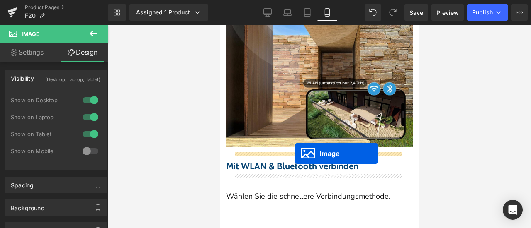
drag, startPoint x: 306, startPoint y: 102, endPoint x: 294, endPoint y: 154, distance: 53.1
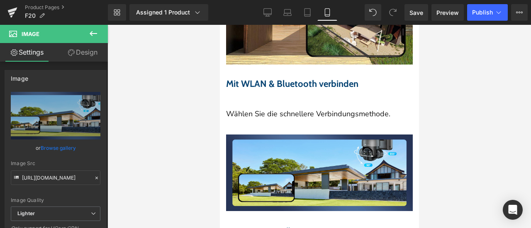
scroll to position [1899, 0]
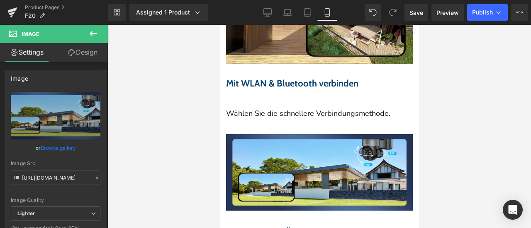
click at [282, 134] on img at bounding box center [318, 172] width 187 height 76
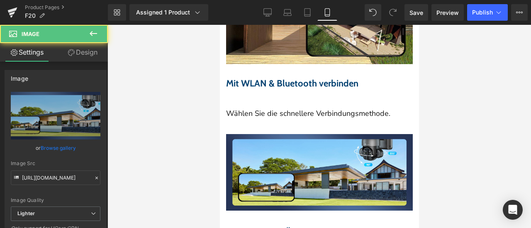
click at [84, 53] on link "Design" at bounding box center [83, 52] width 54 height 19
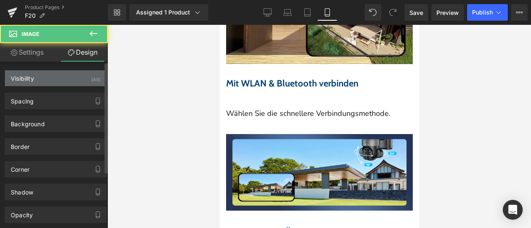
click at [65, 75] on div "Visibility (All)" at bounding box center [55, 78] width 101 height 16
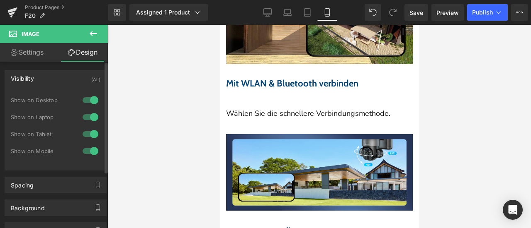
click at [90, 134] on div at bounding box center [90, 134] width 20 height 13
click at [92, 117] on div at bounding box center [90, 117] width 20 height 13
click at [90, 99] on div at bounding box center [90, 100] width 20 height 13
click at [253, 134] on img at bounding box center [318, 172] width 187 height 76
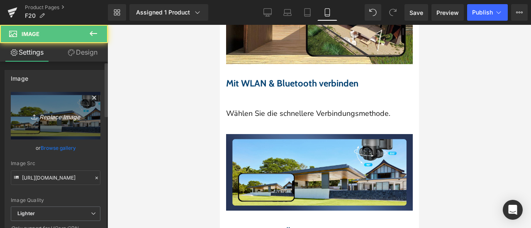
click at [65, 112] on icon "Replace Image" at bounding box center [55, 116] width 66 height 10
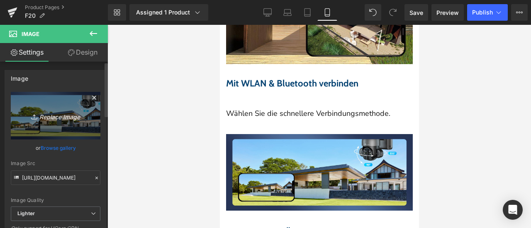
type input "C:\fakepath\71O1stj2nDL.jpg"
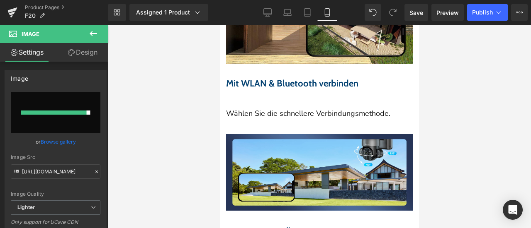
type input "[URL][DOMAIN_NAME]"
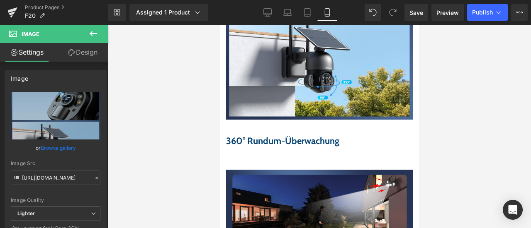
scroll to position [2147, 0]
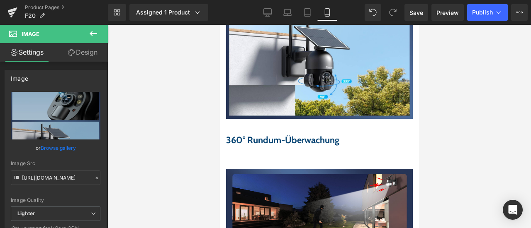
click at [219, 25] on icon at bounding box center [219, 25] width 0 height 0
click at [219, 25] on link at bounding box center [219, 25] width 0 height 0
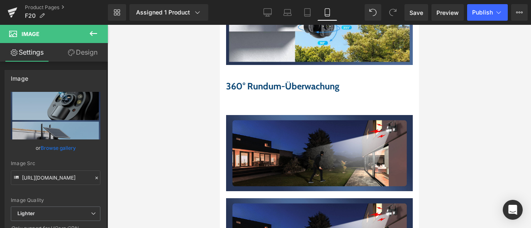
scroll to position [2198, 0]
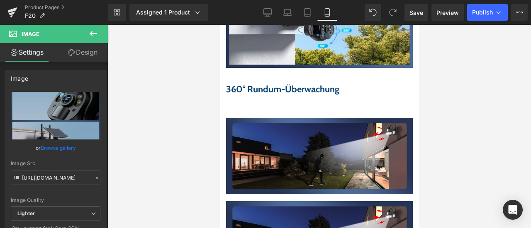
click at [309, 118] on div "Image" at bounding box center [318, 159] width 187 height 83
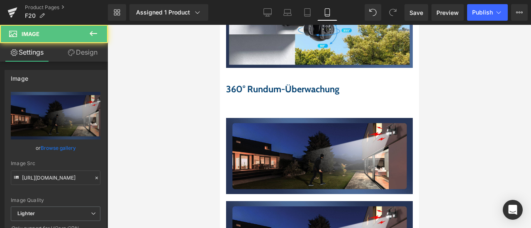
click at [84, 48] on link "Design" at bounding box center [83, 52] width 54 height 19
click at [0, 0] on div "Visibility" at bounding box center [0, 0] width 0 height 0
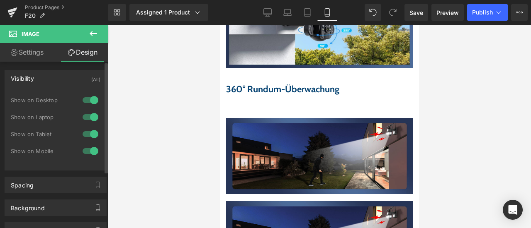
drag, startPoint x: 85, startPoint y: 132, endPoint x: 86, endPoint y: 126, distance: 5.9
click at [85, 133] on div at bounding box center [90, 134] width 20 height 13
click at [85, 134] on div at bounding box center [90, 134] width 20 height 13
click at [90, 150] on div at bounding box center [90, 151] width 20 height 13
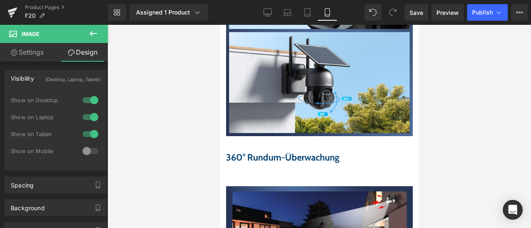
click at [270, 187] on img at bounding box center [318, 225] width 187 height 76
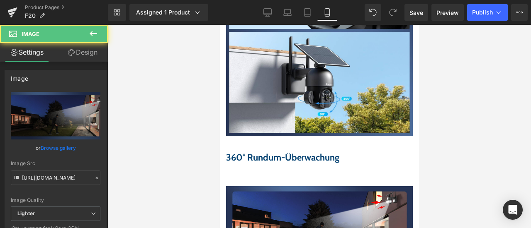
click at [82, 52] on link "Design" at bounding box center [83, 52] width 54 height 19
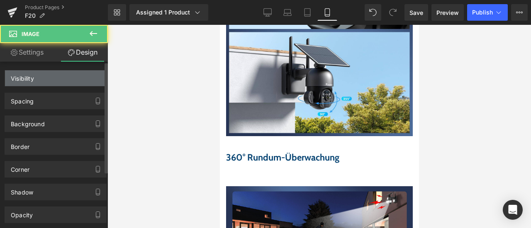
click at [75, 75] on div "Visibility" at bounding box center [55, 78] width 101 height 16
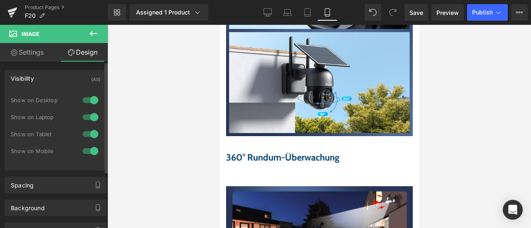
click at [89, 97] on div at bounding box center [90, 100] width 20 height 13
click at [85, 117] on div at bounding box center [90, 117] width 20 height 13
click at [90, 136] on div at bounding box center [90, 134] width 20 height 13
click at [273, 187] on img at bounding box center [318, 225] width 187 height 76
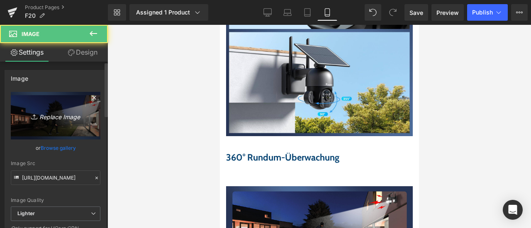
click at [39, 119] on icon "Replace Image" at bounding box center [55, 116] width 66 height 10
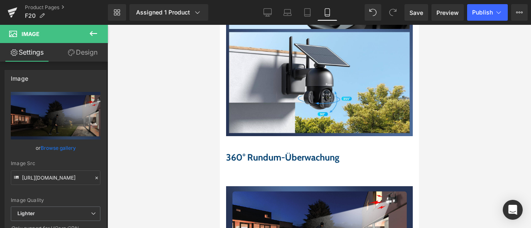
click at [219, 25] on icon at bounding box center [219, 25] width 0 height 0
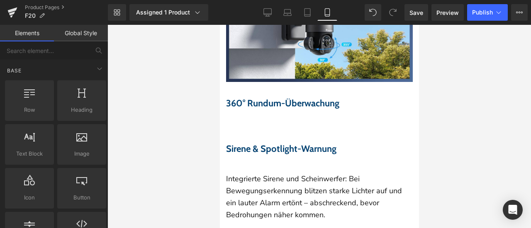
scroll to position [2171, 0]
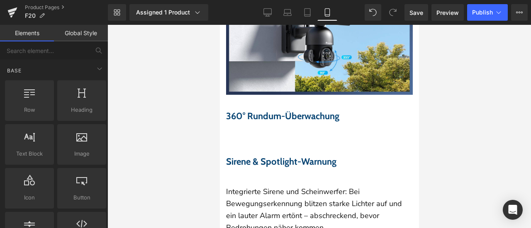
click at [219, 25] on icon at bounding box center [219, 25] width 0 height 0
click at [422, 173] on div at bounding box center [318, 127] width 423 height 204
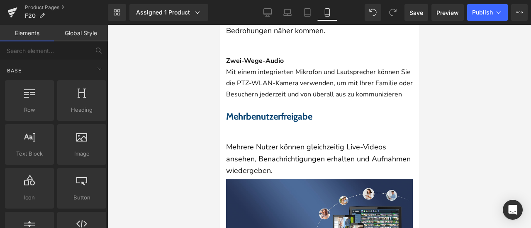
scroll to position [2254, 0]
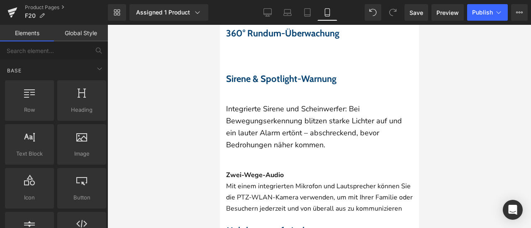
click at [219, 25] on icon at bounding box center [219, 25] width 0 height 0
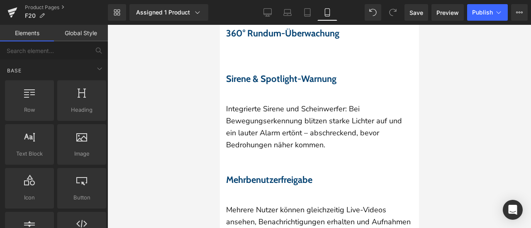
click at [219, 25] on span "Image" at bounding box center [219, 25] width 0 height 0
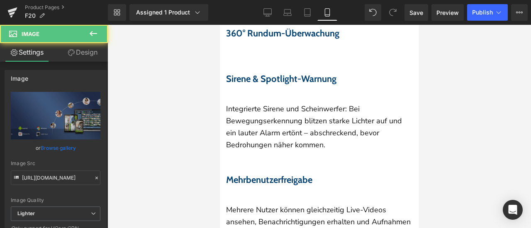
click at [93, 52] on link "Design" at bounding box center [83, 52] width 54 height 19
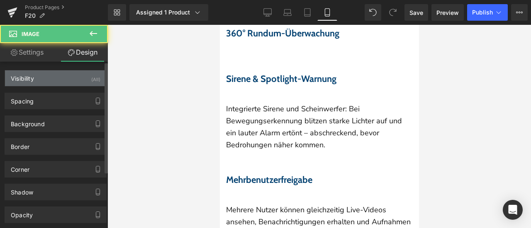
click at [86, 72] on div "Visibility (All)" at bounding box center [55, 78] width 101 height 16
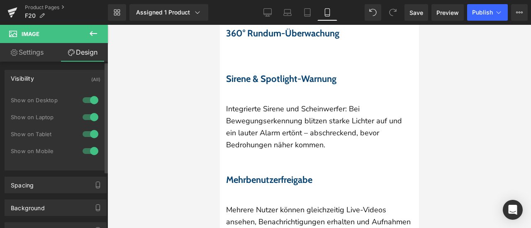
click at [87, 150] on div at bounding box center [90, 151] width 20 height 13
click at [100, 32] on button at bounding box center [93, 34] width 29 height 18
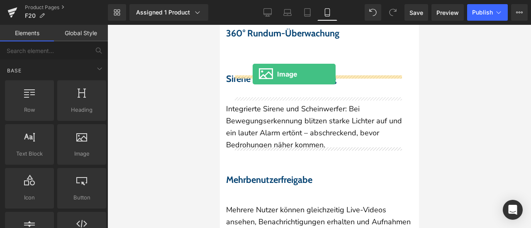
drag, startPoint x: 302, startPoint y: 169, endPoint x: 252, endPoint y: 74, distance: 107.4
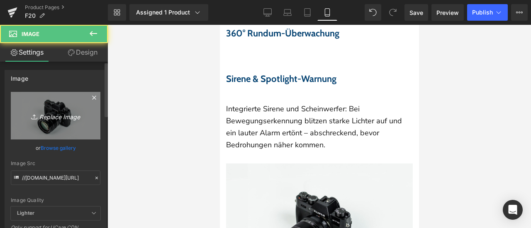
click at [49, 115] on icon "Replace Image" at bounding box center [55, 116] width 66 height 10
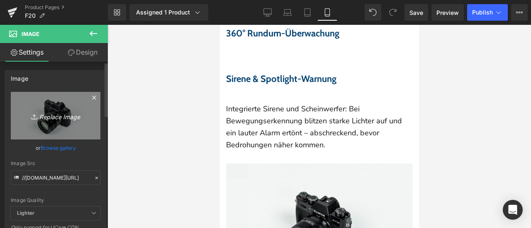
type input "C:\fakepath\61vIr9xu9cL.jpg"
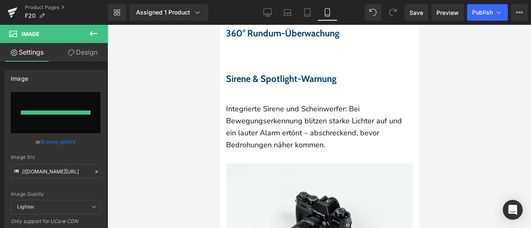
type input "[URL][DOMAIN_NAME]"
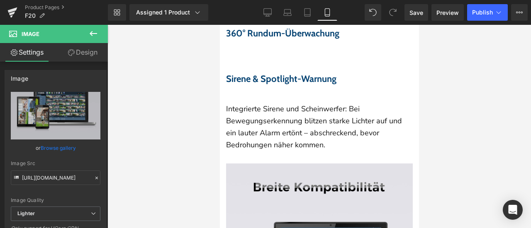
click at [85, 53] on link "Design" at bounding box center [83, 52] width 54 height 19
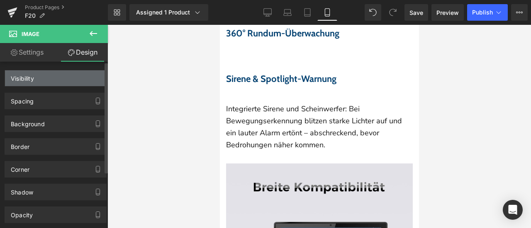
click at [80, 80] on div "Visibility" at bounding box center [55, 78] width 101 height 16
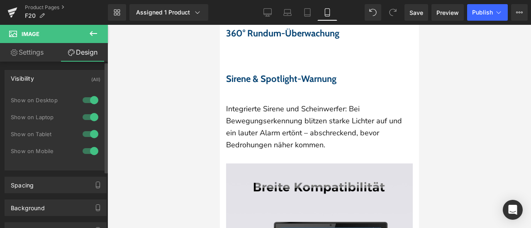
click at [90, 102] on div at bounding box center [90, 100] width 20 height 13
click at [86, 119] on div at bounding box center [90, 117] width 20 height 13
click at [87, 135] on div at bounding box center [90, 134] width 20 height 13
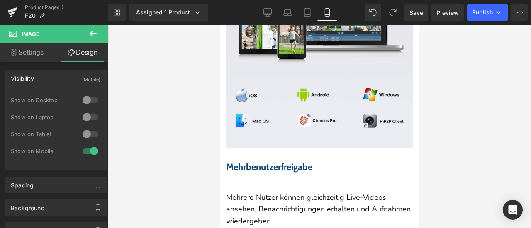
scroll to position [2544, 0]
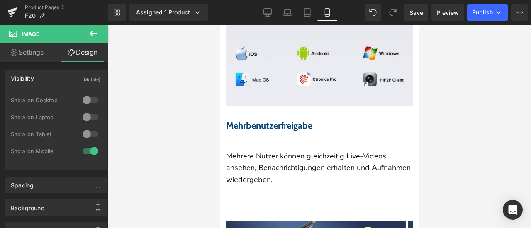
click at [219, 25] on icon at bounding box center [219, 25] width 0 height 0
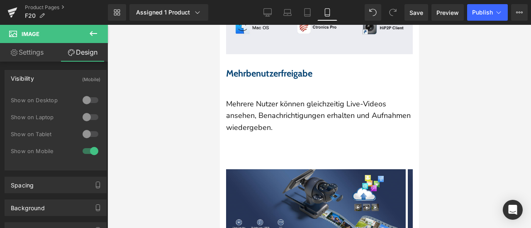
scroll to position [2525, 0]
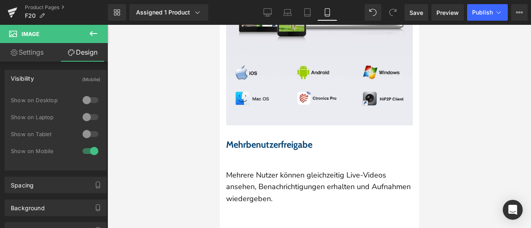
click at [219, 25] on span "Carousel" at bounding box center [219, 25] width 0 height 0
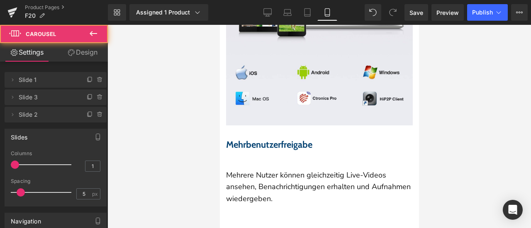
click at [83, 53] on link "Design" at bounding box center [83, 52] width 54 height 19
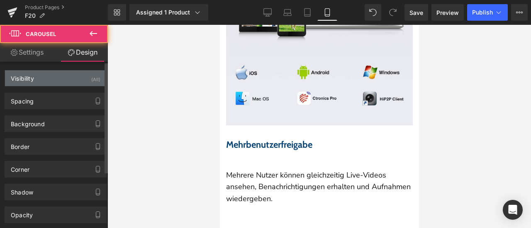
click at [75, 75] on div "Visibility (All)" at bounding box center [55, 78] width 101 height 16
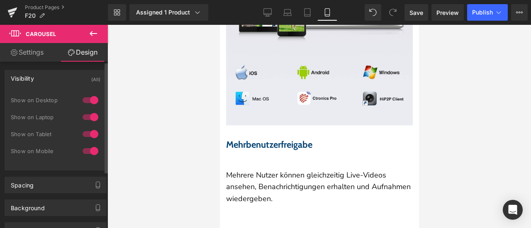
click at [86, 151] on div at bounding box center [90, 151] width 20 height 13
click at [219, 25] on span "Carousel" at bounding box center [219, 25] width 0 height 0
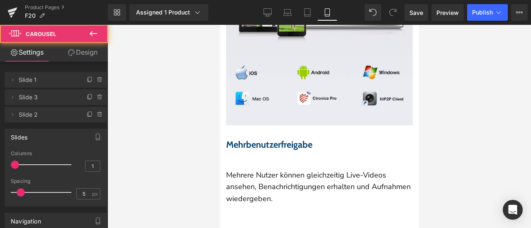
click at [88, 53] on link "Design" at bounding box center [83, 52] width 54 height 19
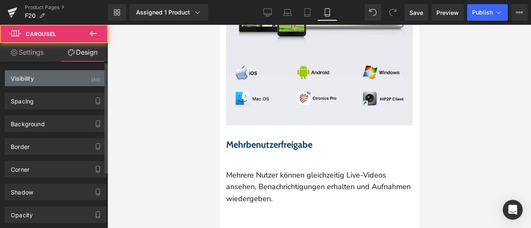
click at [80, 76] on div "Visibility (All)" at bounding box center [55, 78] width 101 height 16
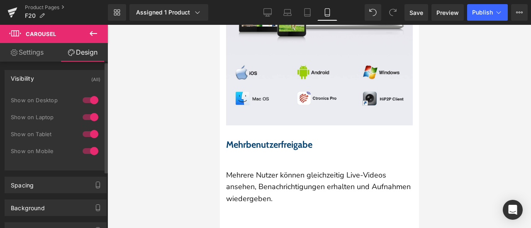
click at [90, 99] on div at bounding box center [90, 100] width 20 height 13
click at [88, 116] on div at bounding box center [90, 117] width 20 height 13
click at [89, 133] on div at bounding box center [90, 134] width 20 height 13
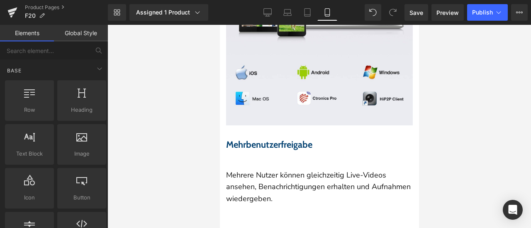
click at [151, 142] on div at bounding box center [318, 127] width 423 height 204
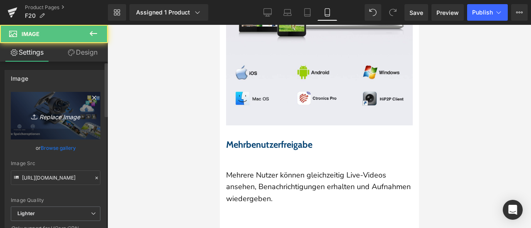
click at [53, 113] on icon "Replace Image" at bounding box center [55, 116] width 66 height 10
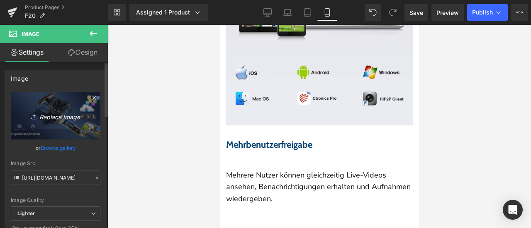
type input "C:\fakepath\61mrAR+CM9L.jpg"
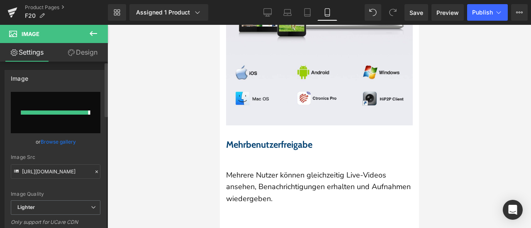
type input "[URL][DOMAIN_NAME]"
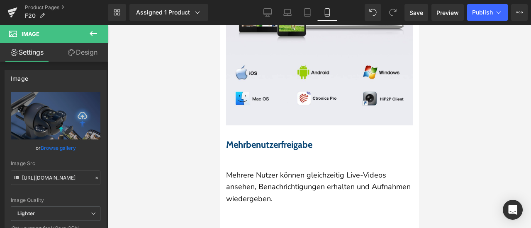
scroll to position [2691, 0]
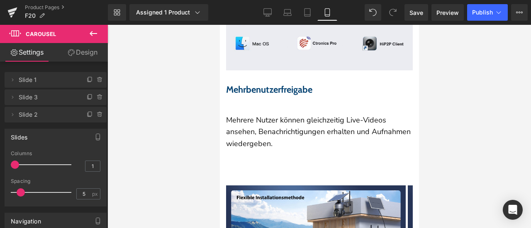
scroll to position [2567, 0]
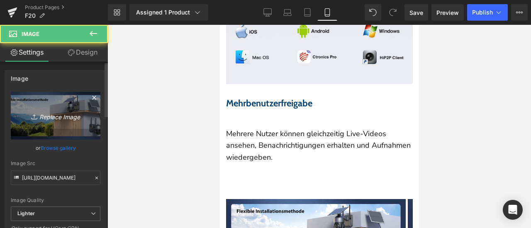
click at [57, 115] on icon "Replace Image" at bounding box center [55, 116] width 66 height 10
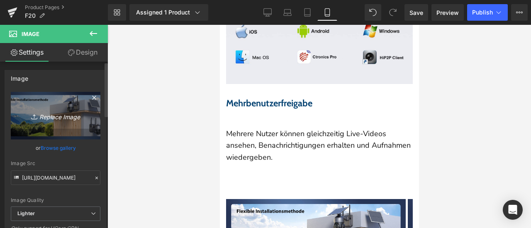
type input "C:\fakepath\71tzxw2blpL.jpg"
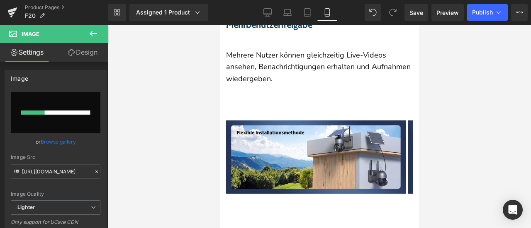
scroll to position [2650, 0]
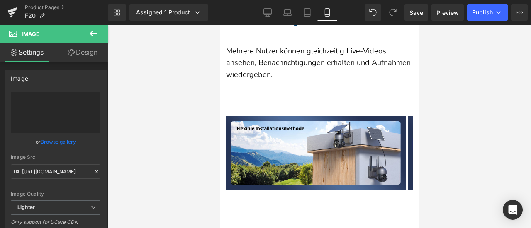
type input "[URL][DOMAIN_NAME]"
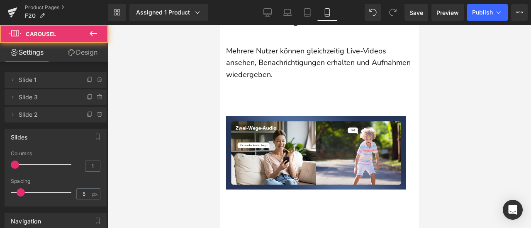
scroll to position [2525, 0]
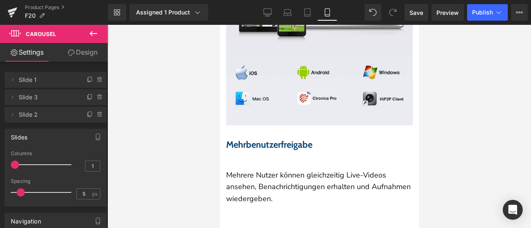
click at [219, 25] on span "Carousel" at bounding box center [219, 25] width 0 height 0
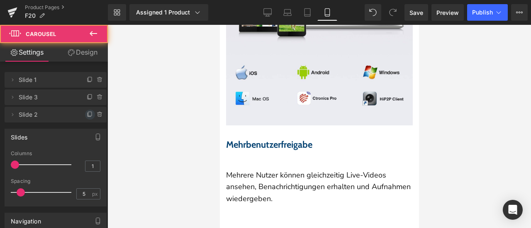
click at [91, 115] on span at bounding box center [90, 115] width 10 height 10
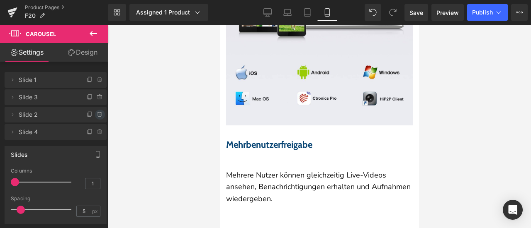
click at [97, 116] on icon at bounding box center [100, 115] width 7 height 7
click at [95, 116] on button "Delete" at bounding box center [91, 115] width 26 height 11
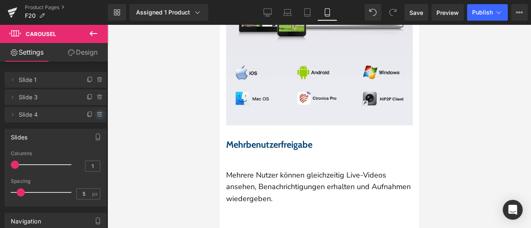
click at [97, 116] on icon at bounding box center [100, 115] width 7 height 7
click at [95, 116] on button "Delete" at bounding box center [91, 115] width 26 height 11
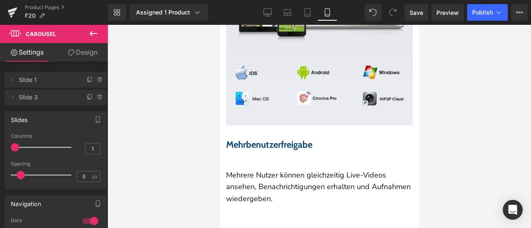
click at [219, 25] on span "Carousel" at bounding box center [219, 25] width 0 height 0
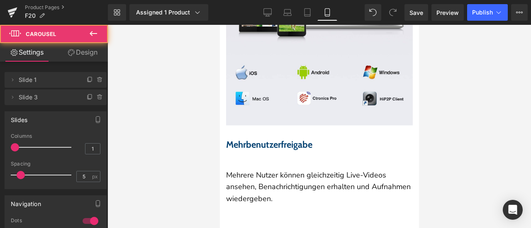
click at [86, 51] on link "Design" at bounding box center [83, 52] width 54 height 19
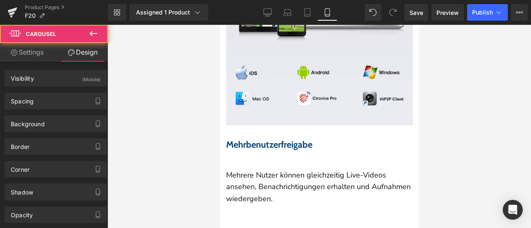
click at [82, 80] on div "(Mobile)" at bounding box center [91, 77] width 18 height 14
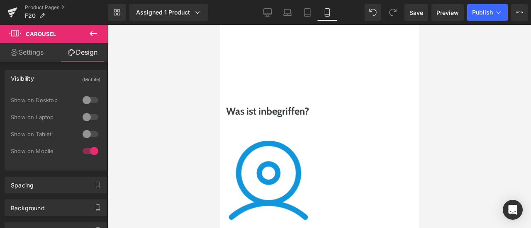
scroll to position [2981, 0]
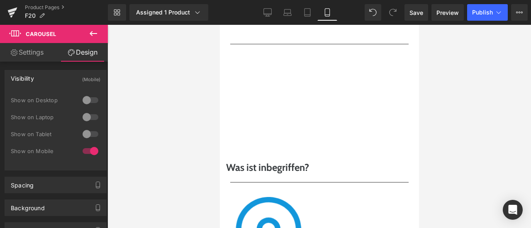
click at [219, 25] on span "Image" at bounding box center [219, 25] width 0 height 0
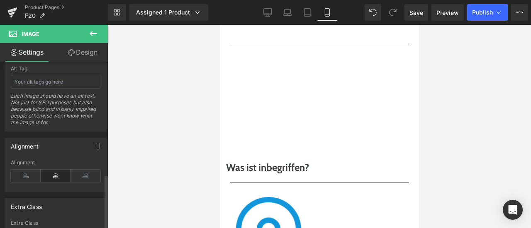
scroll to position [539, 0]
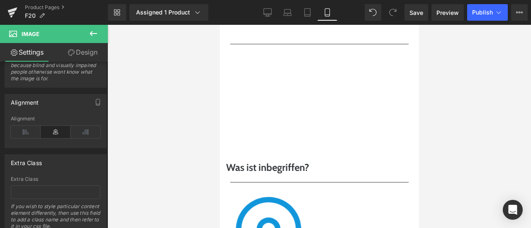
click at [219, 25] on span "Text Block" at bounding box center [219, 25] width 0 height 0
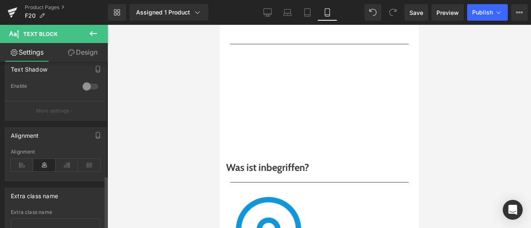
scroll to position [355, 0]
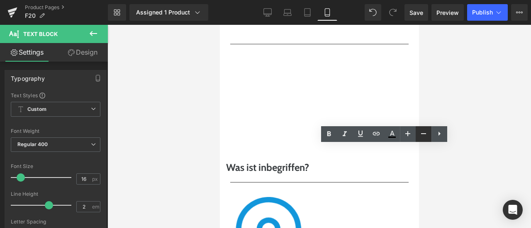
click at [422, 131] on icon at bounding box center [423, 134] width 10 height 10
type input "14"
click at [462, 96] on div at bounding box center [318, 127] width 423 height 204
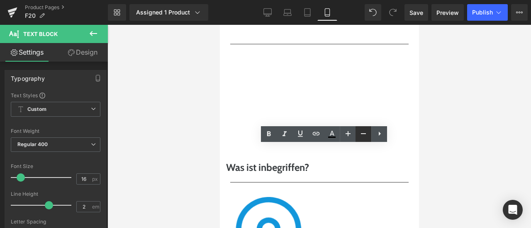
click at [363, 133] on icon at bounding box center [363, 134] width 10 height 10
type input "14"
click at [457, 124] on div at bounding box center [318, 127] width 423 height 204
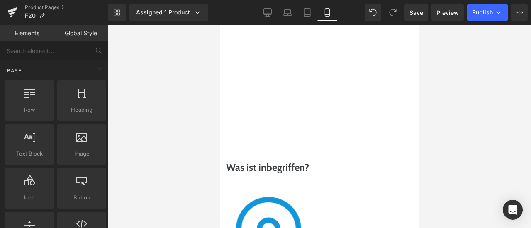
click at [219, 25] on span "Text Block" at bounding box center [219, 25] width 0 height 0
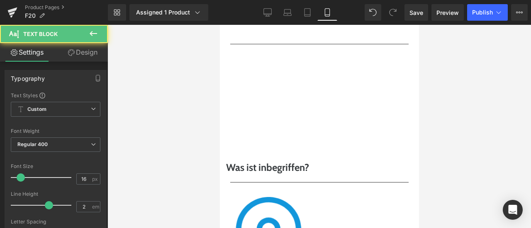
click at [219, 25] on icon at bounding box center [219, 25] width 0 height 0
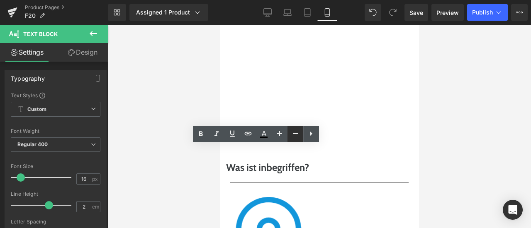
click at [294, 134] on icon at bounding box center [295, 133] width 5 height 1
type input "14"
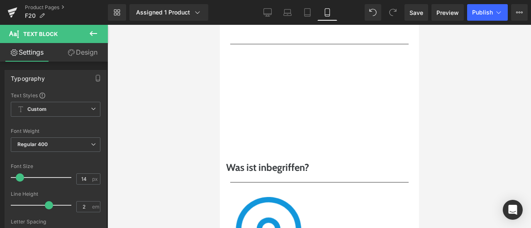
click at [456, 145] on div at bounding box center [318, 127] width 423 height 204
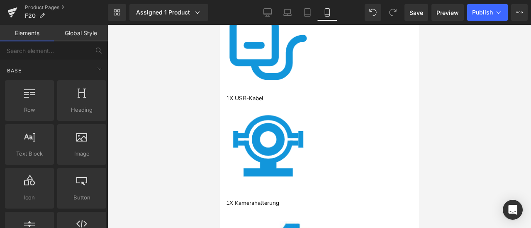
scroll to position [3396, 0]
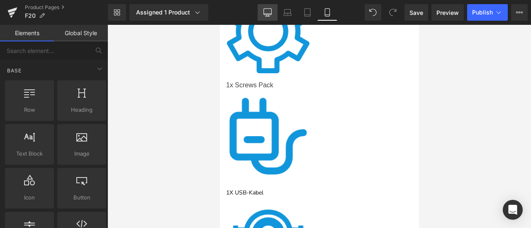
click at [265, 12] on icon at bounding box center [267, 12] width 8 height 8
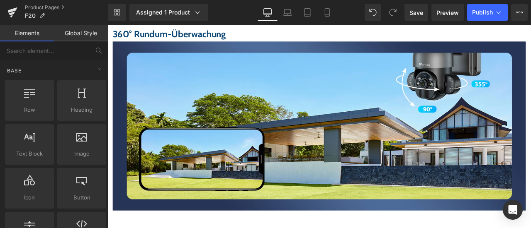
scroll to position [2438, 0]
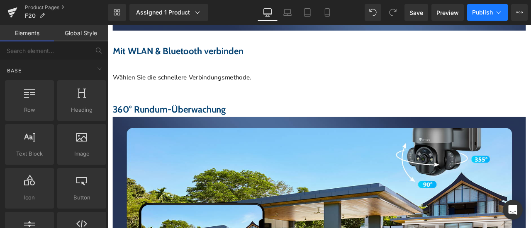
click at [476, 7] on button "Publish" at bounding box center [487, 12] width 41 height 17
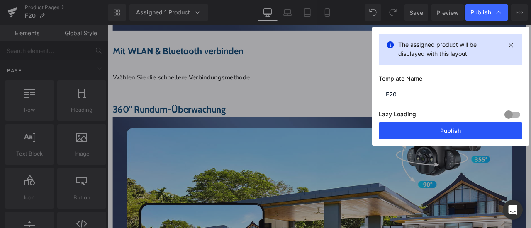
click at [454, 129] on button "Publish" at bounding box center [449, 131] width 143 height 17
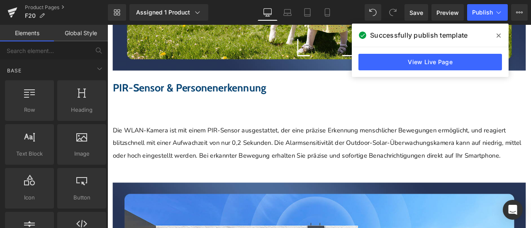
scroll to position [1965, 0]
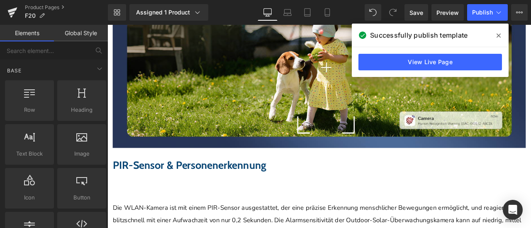
click at [499, 37] on icon at bounding box center [498, 36] width 4 height 4
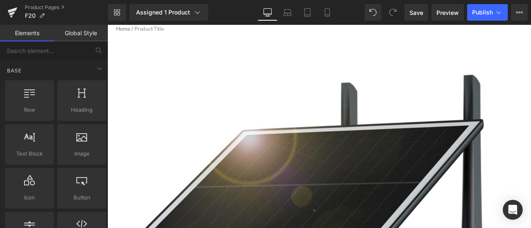
scroll to position [124, 0]
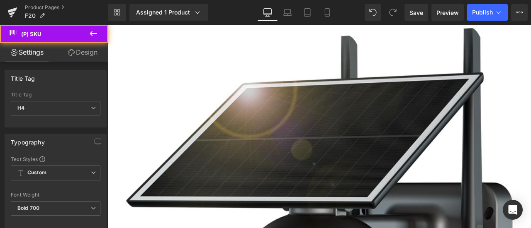
drag, startPoint x: 381, startPoint y: 102, endPoint x: 435, endPoint y: 101, distance: 53.5
copy span "RBX-F20-5MP"
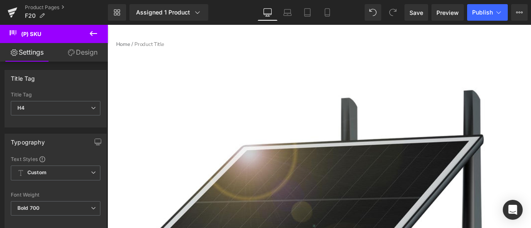
scroll to position [0, 0]
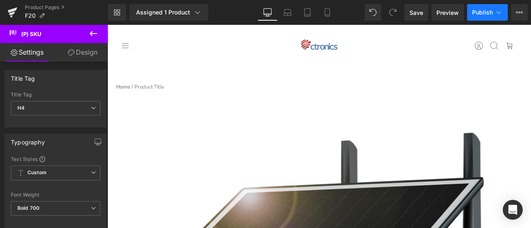
click at [476, 11] on span "Publish" at bounding box center [482, 12] width 21 height 7
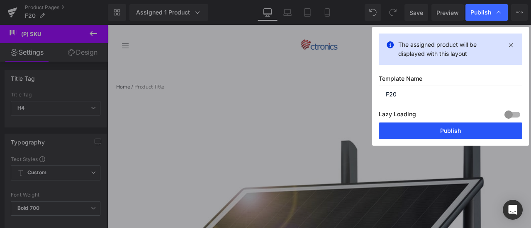
click at [458, 128] on button "Publish" at bounding box center [449, 131] width 143 height 17
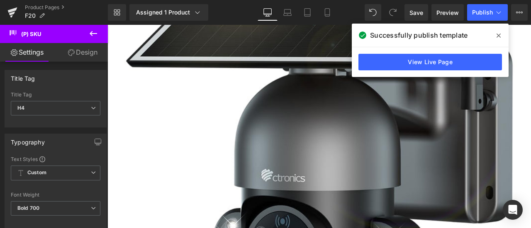
scroll to position [539, 0]
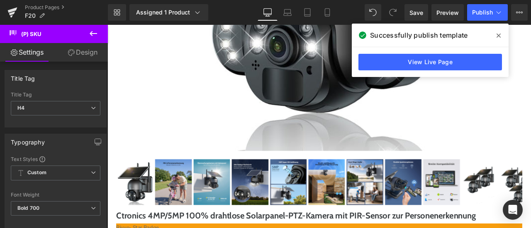
click at [501, 33] on span at bounding box center [498, 35] width 13 height 13
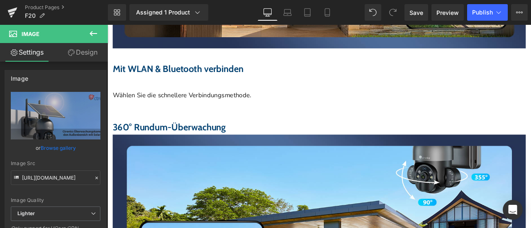
scroll to position [2404, 0]
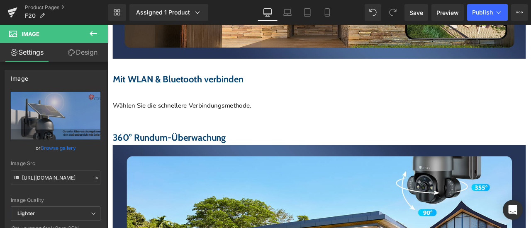
click at [107, 25] on span "Youtube" at bounding box center [107, 25] width 0 height 0
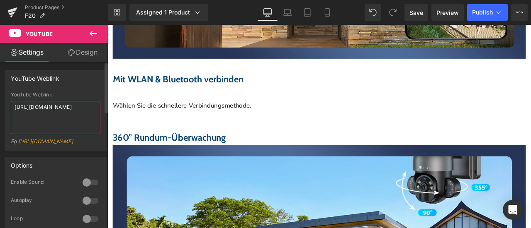
drag, startPoint x: 93, startPoint y: 106, endPoint x: 2, endPoint y: 108, distance: 90.4
click at [2, 108] on div "YouTube Weblink YouTube Weblink [URL][DOMAIN_NAME] Eg: [URL][DOMAIN_NAME]" at bounding box center [56, 107] width 112 height 87
paste textarea "cR6EThZGceI"
type textarea "[URL][DOMAIN_NAME]"
click at [1, 123] on div "YouTube Weblink [URL][DOMAIN_NAME] YouTube Weblink [URL][DOMAIN_NAME] Eg: [URL]…" at bounding box center [56, 107] width 112 height 87
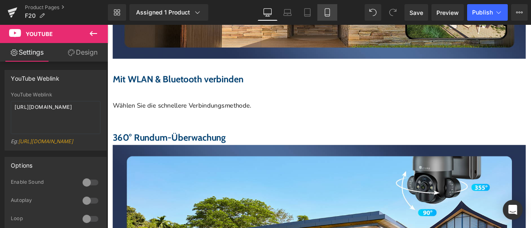
click at [327, 15] on icon at bounding box center [327, 15] width 5 height 0
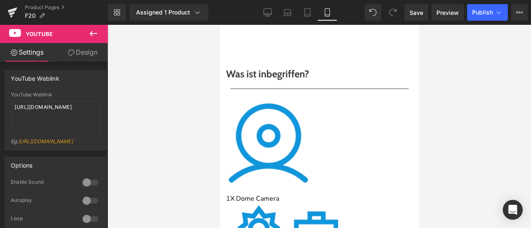
scroll to position [2868, 0]
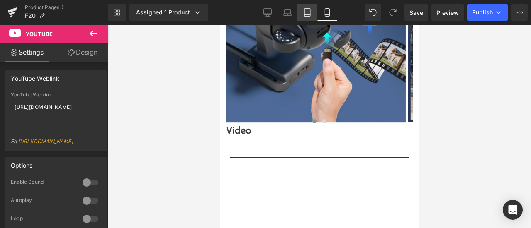
click at [307, 14] on icon at bounding box center [307, 12] width 8 height 8
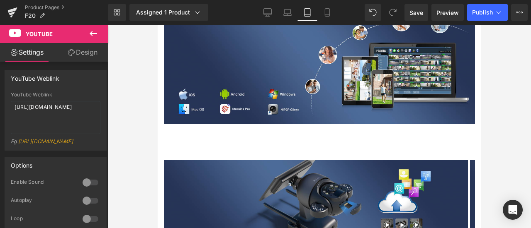
scroll to position [2218, 0]
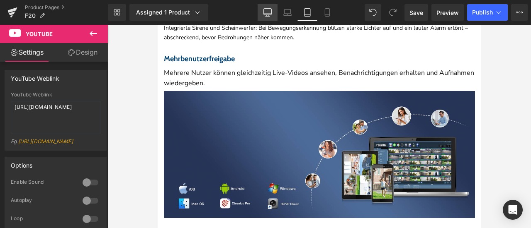
click at [265, 13] on icon at bounding box center [267, 12] width 8 height 8
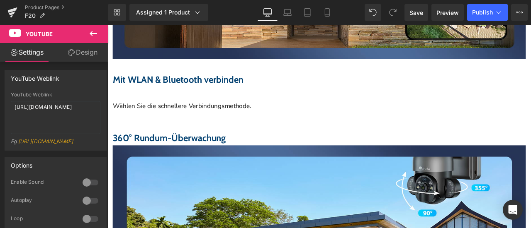
scroll to position [2404, 0]
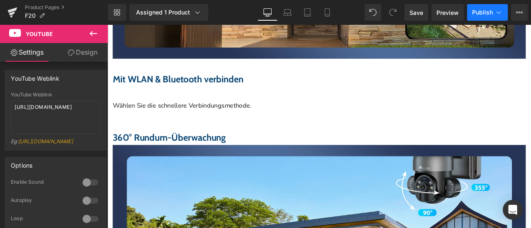
click at [480, 11] on span "Publish" at bounding box center [482, 12] width 21 height 7
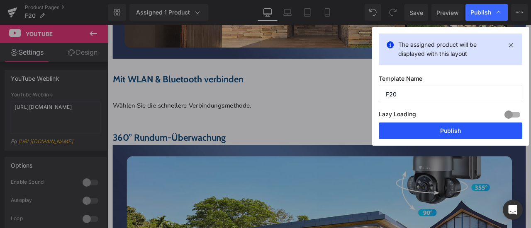
click at [461, 132] on button "Publish" at bounding box center [449, 131] width 143 height 17
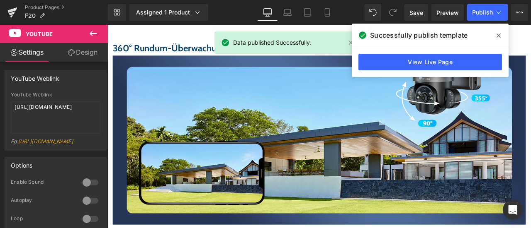
scroll to position [2421, 0]
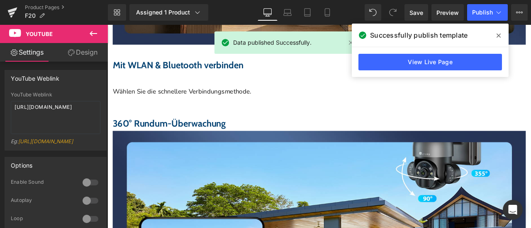
click at [498, 37] on icon at bounding box center [498, 35] width 4 height 7
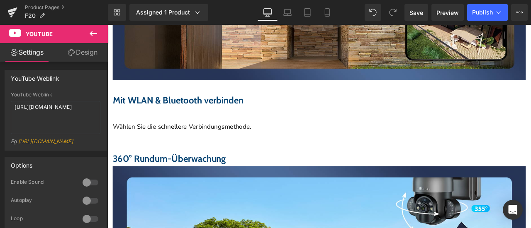
scroll to position [2255, 0]
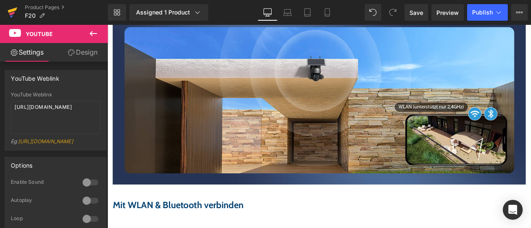
click at [12, 10] on icon at bounding box center [13, 9] width 10 height 5
